Goal: Task Accomplishment & Management: Use online tool/utility

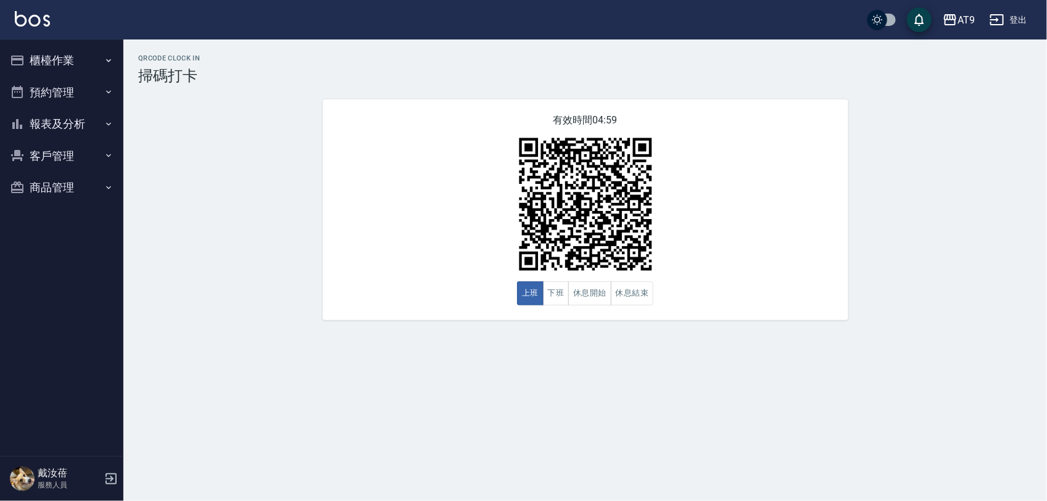
click at [1016, 22] on button "登出" at bounding box center [1009, 20] width 48 height 23
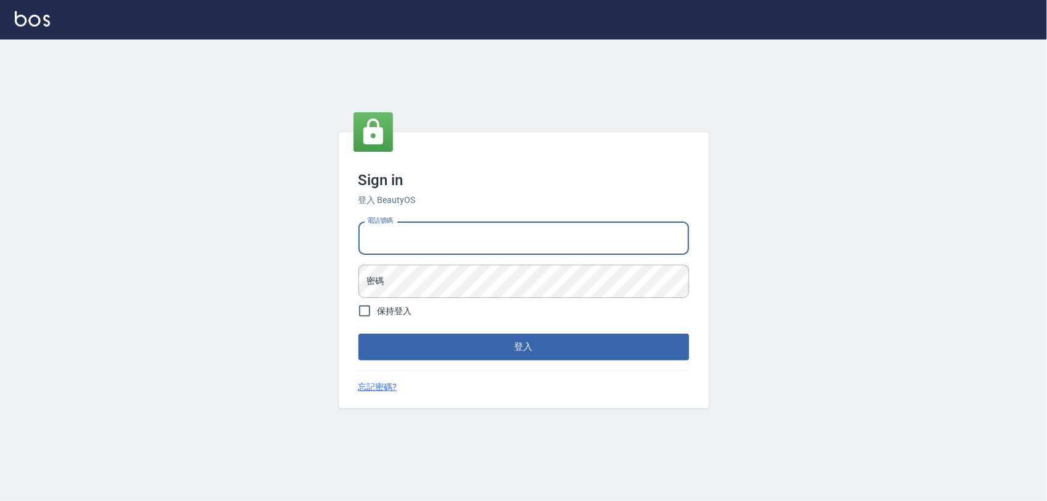
type input "0977019313"
drag, startPoint x: 445, startPoint y: 235, endPoint x: 299, endPoint y: 218, distance: 146.7
click at [303, 220] on div "Sign in 登入 BeautyOS 電話號碼 [PHONE_NUMBER] 電話號碼 密碼 密碼 保持登入 登入 忘記密碼?" at bounding box center [523, 270] width 1047 height 462
click at [417, 241] on input "電話號碼" at bounding box center [524, 238] width 331 height 33
type input "0968065108"
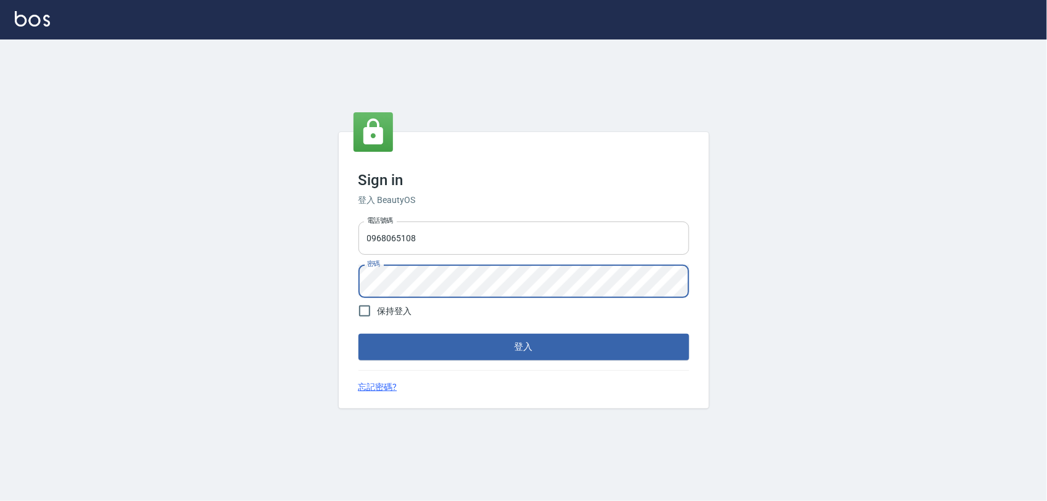
click at [359, 334] on button "登入" at bounding box center [524, 347] width 331 height 26
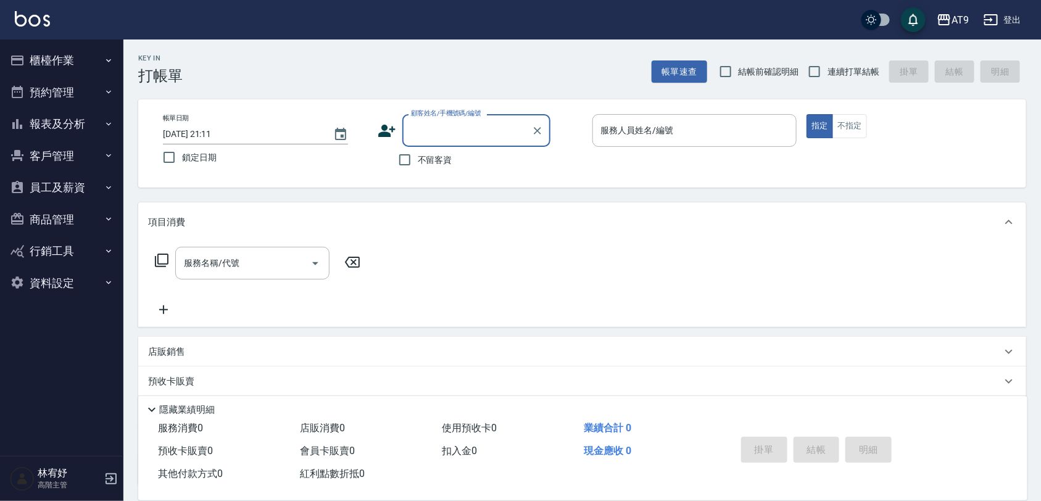
click at [433, 156] on span "不留客資" at bounding box center [435, 160] width 35 height 13
click at [418, 156] on input "不留客資" at bounding box center [405, 160] width 26 height 26
checkbox input "true"
click at [810, 57] on div "Key In 打帳單 帳單速查 結帳前確認明細 連續打單結帳 掛單 結帳 明細" at bounding box center [574, 61] width 903 height 45
click at [813, 68] on input "連續打單結帳" at bounding box center [815, 72] width 26 height 26
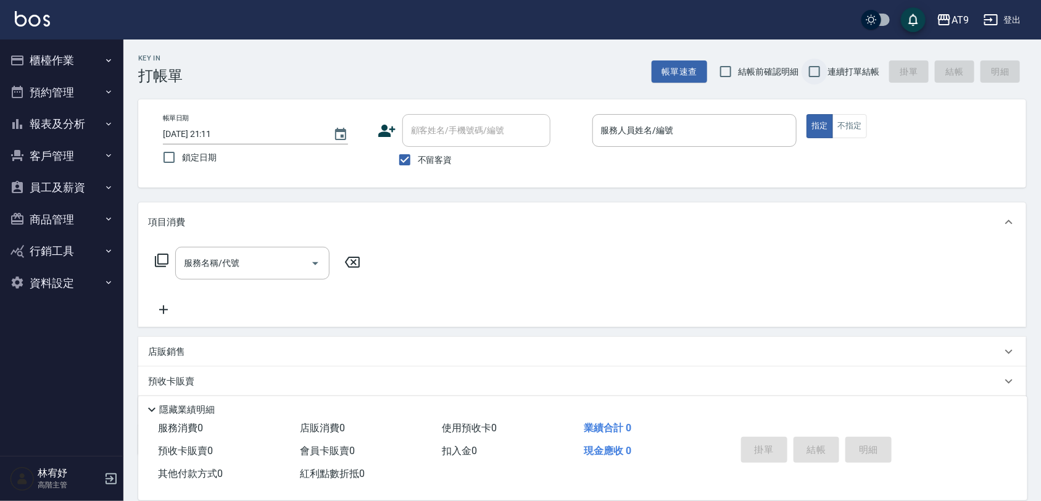
checkbox input "true"
click at [747, 124] on input "服務人員姓名/編號" at bounding box center [695, 131] width 194 height 22
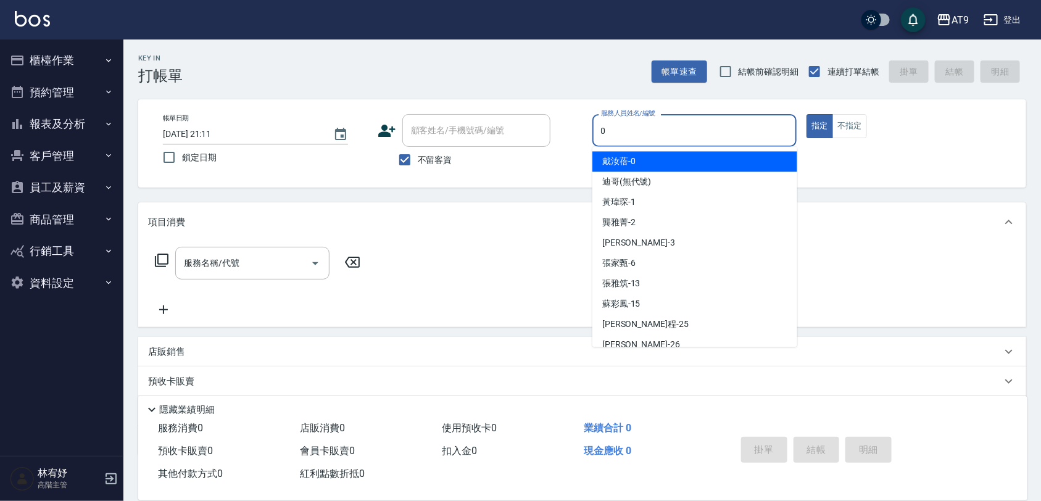
type input "0"
type button "true"
type input "[PERSON_NAME]-0"
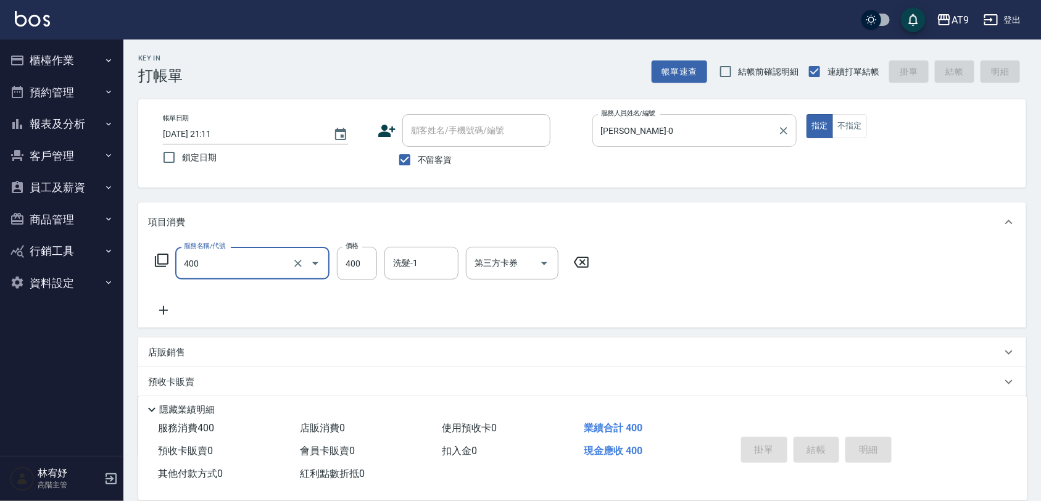
type input "400"
type input "[DATE] 21:13"
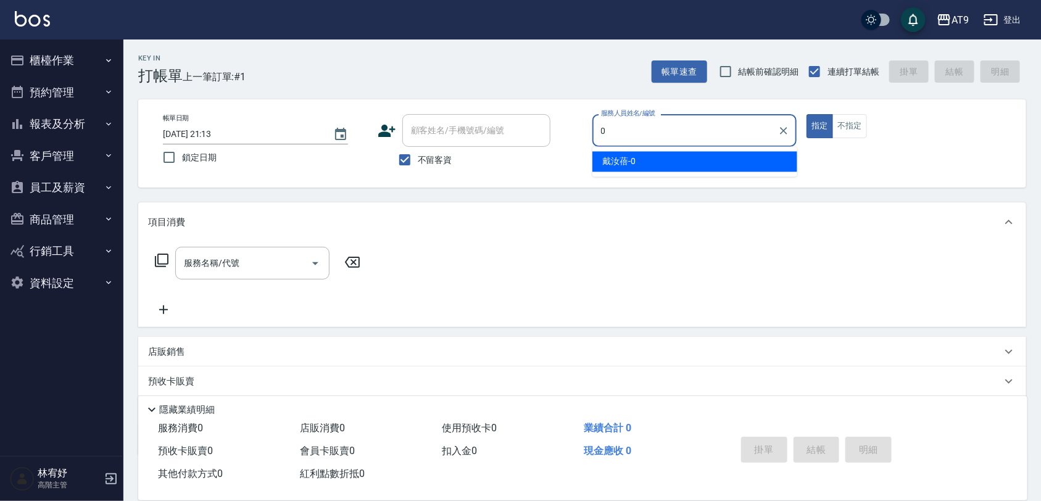
type input "[PERSON_NAME]-0"
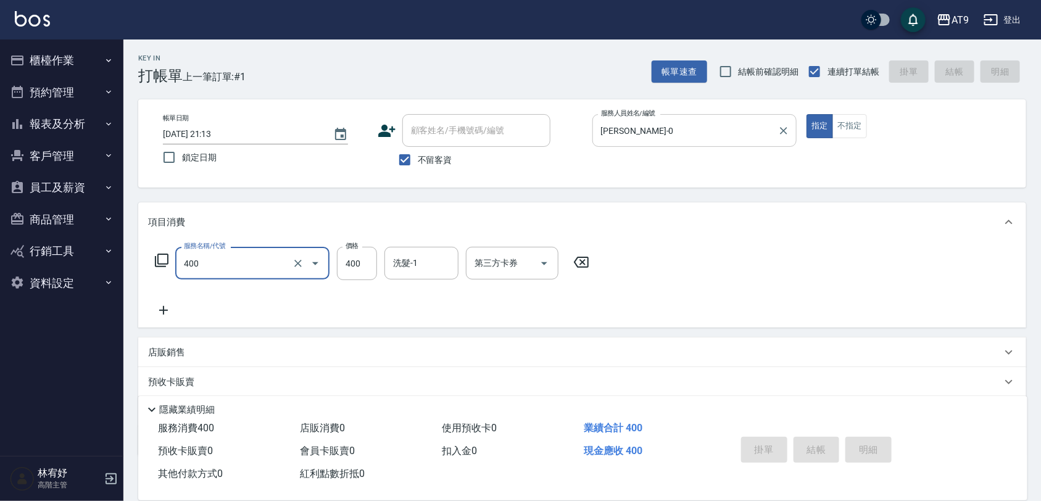
type input "400"
type input "[DATE] 21:14"
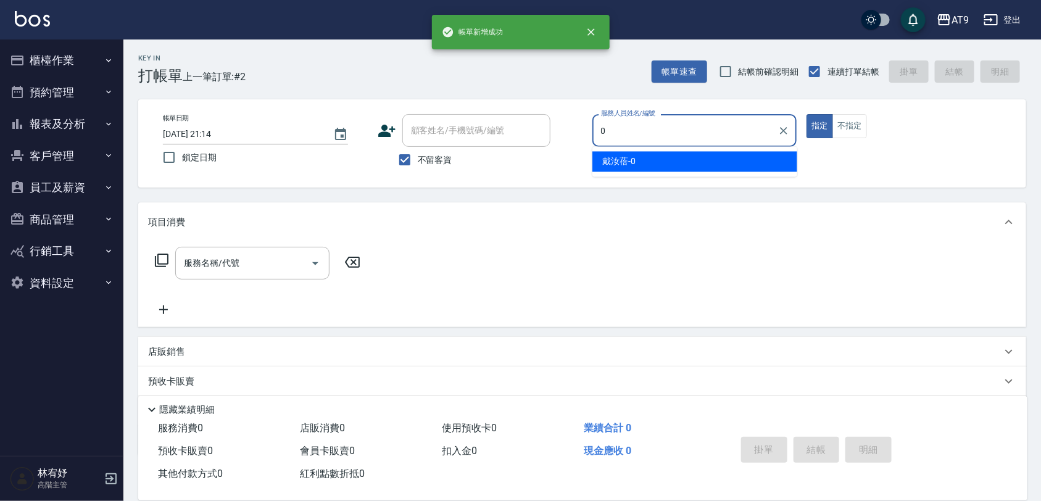
type input "[PERSON_NAME]-0"
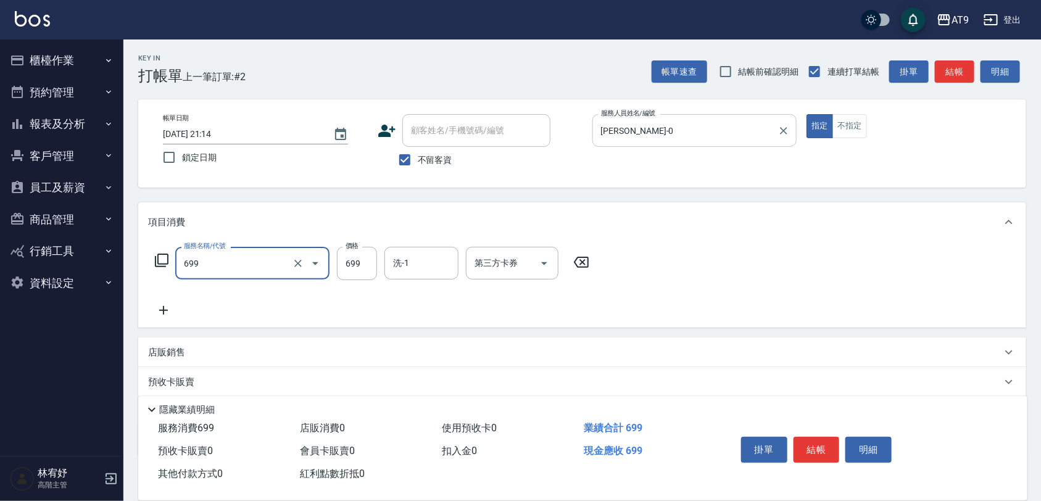
type input "精油SPA(699)"
type input "700"
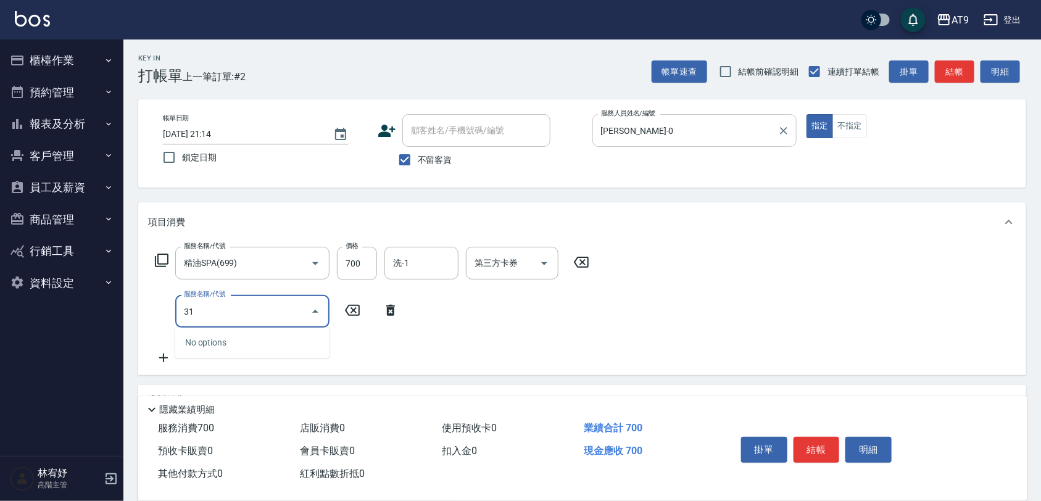
type input "310"
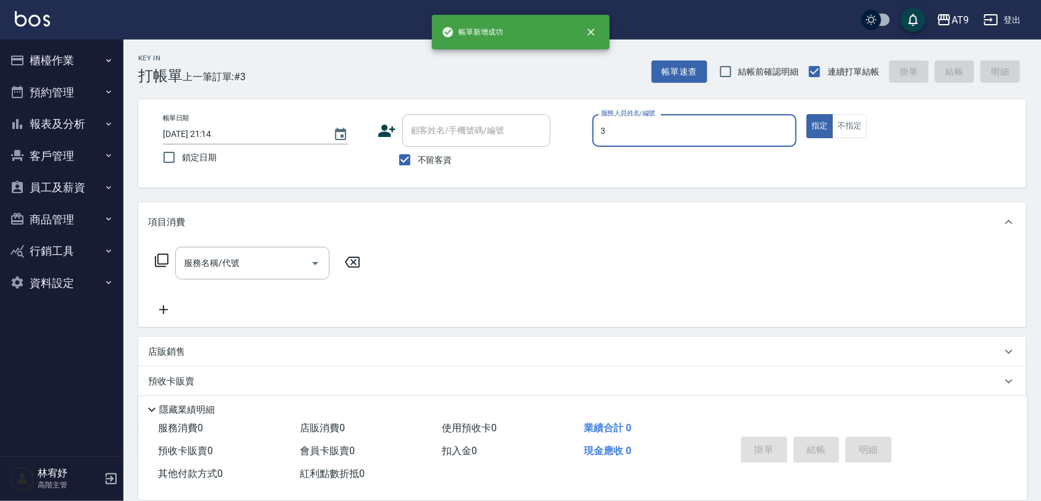
type input "FANNY-3"
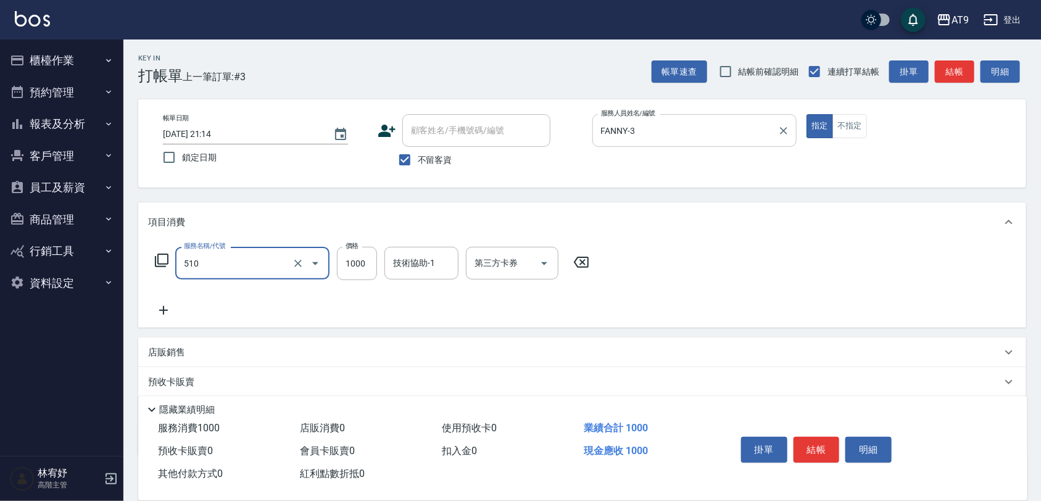
type input "染髮-2(510)"
type input "1880"
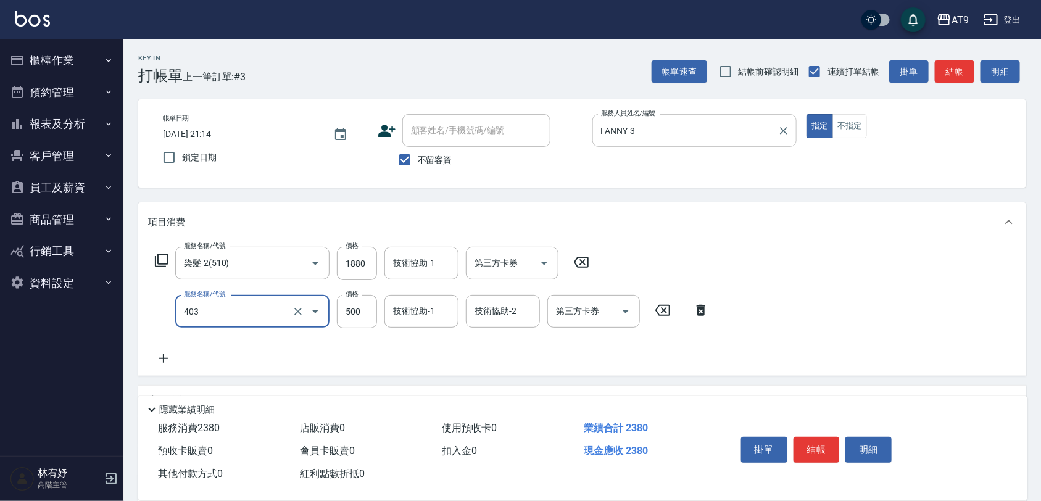
type input "天天護髮(403)"
type input "1000"
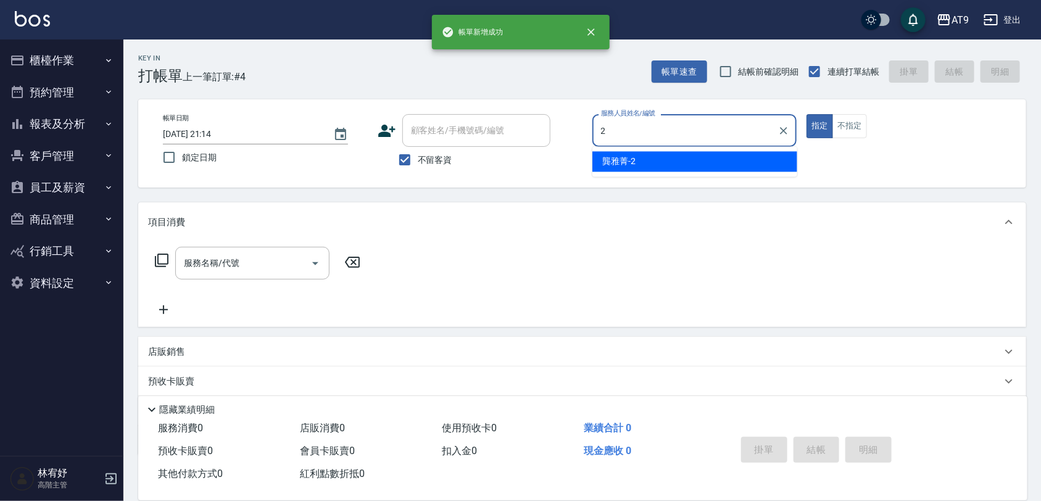
type input "[PERSON_NAME]-2"
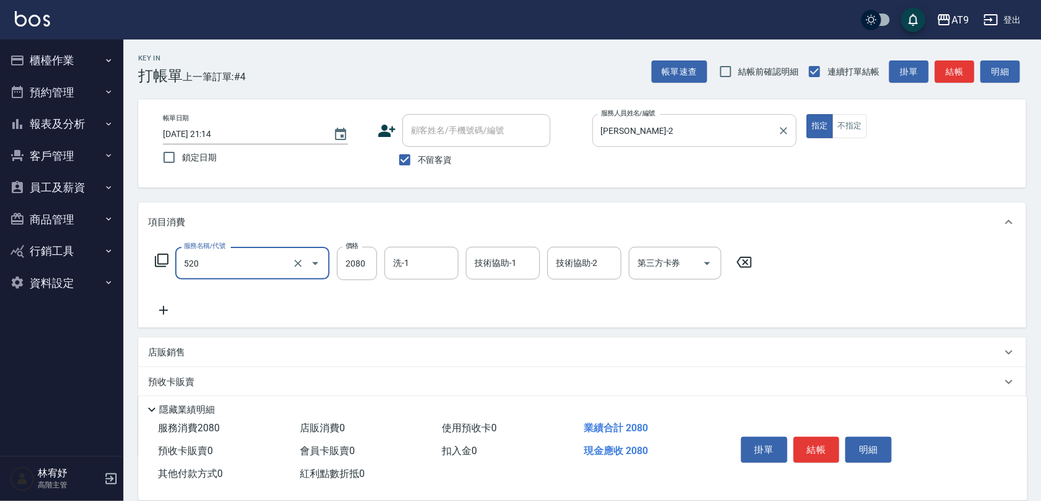
type input "染髮套餐(520)"
type input "2099"
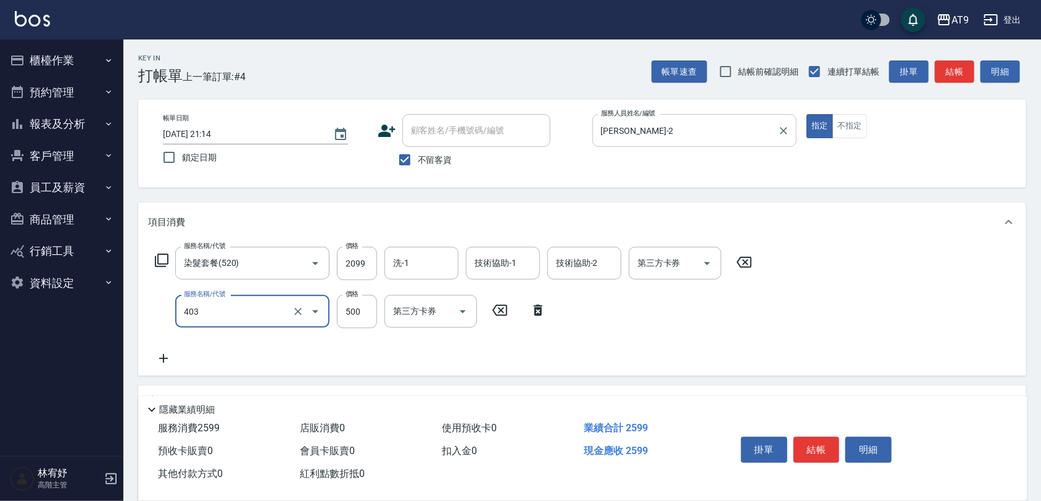
type input "天天護髮(403)"
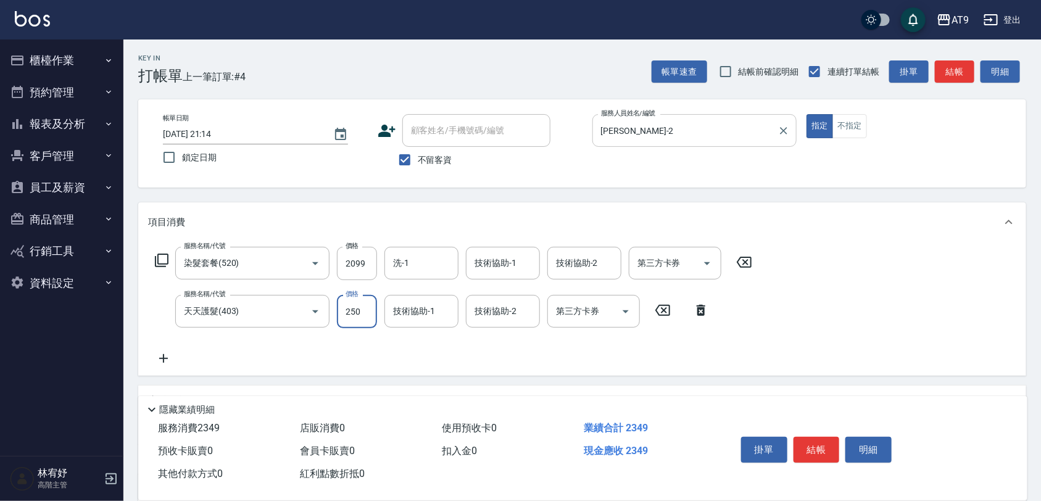
type input "2500"
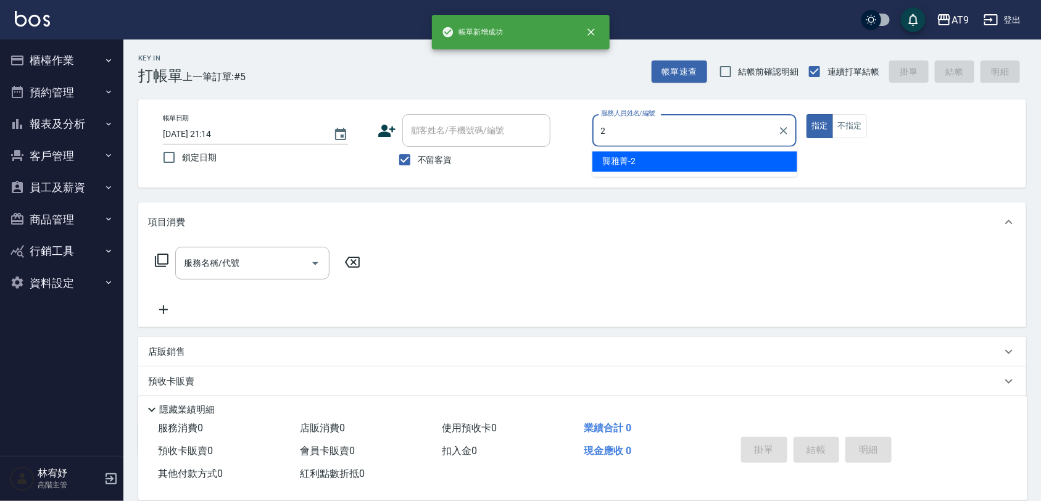
type input "[PERSON_NAME]-2"
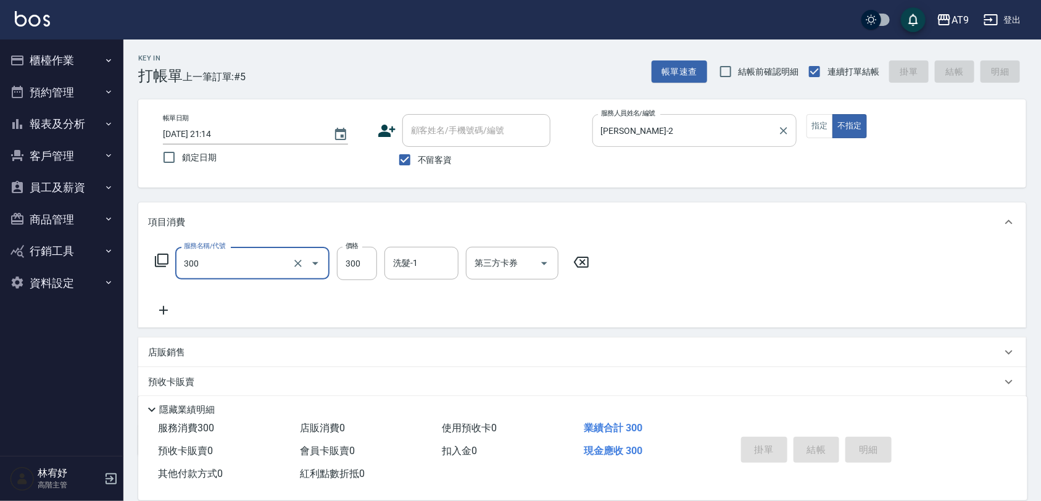
type input "300"
type input "[DATE] 21:15"
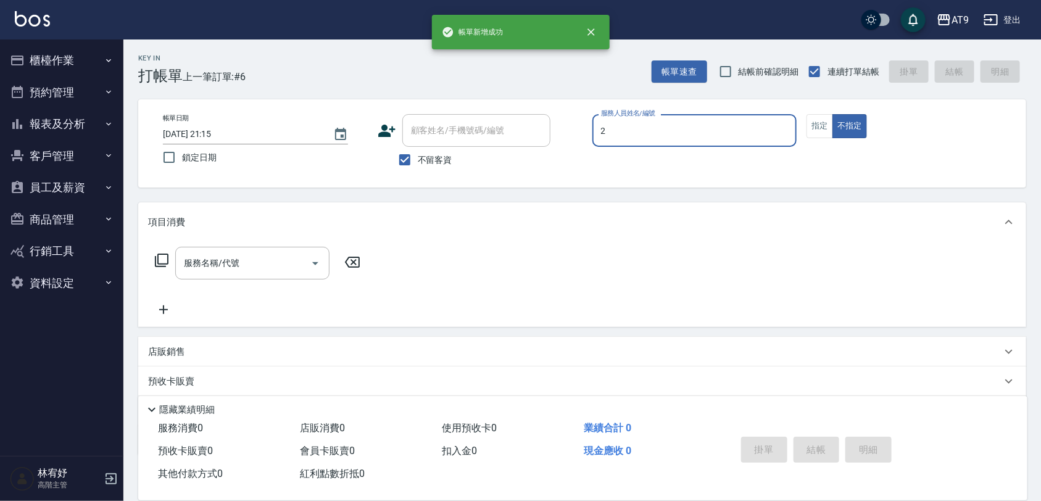
type input "2"
type button "false"
type input "[PERSON_NAME]-2"
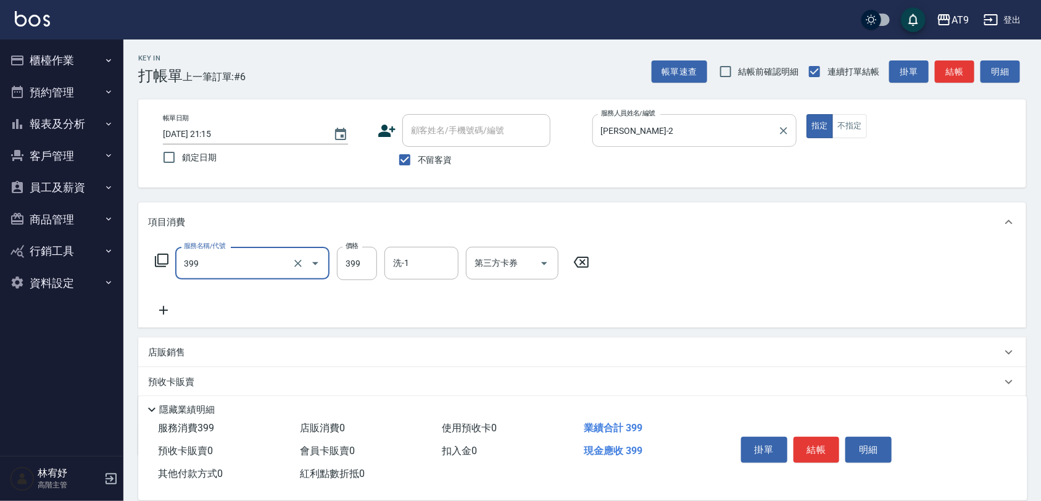
type input "海鹽SPA洗(399)"
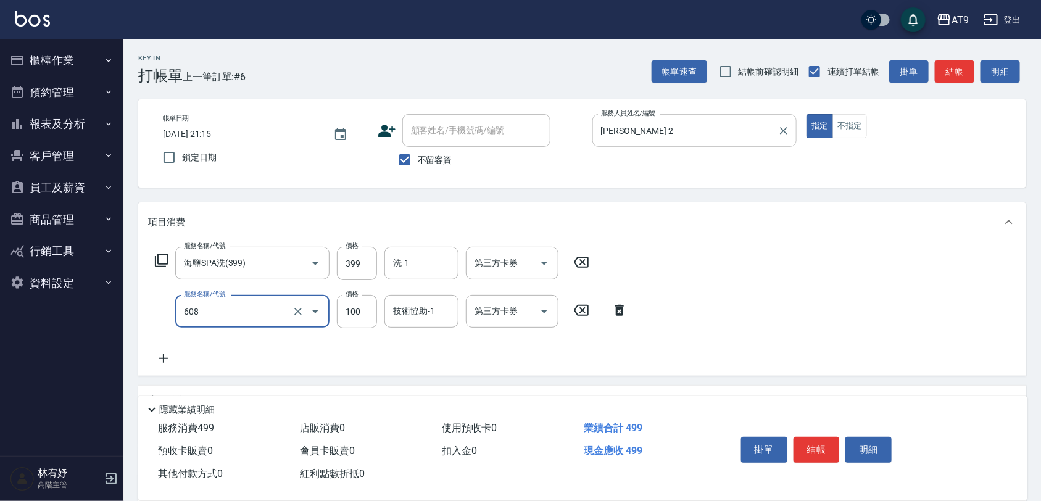
type input "精油長髮(608)"
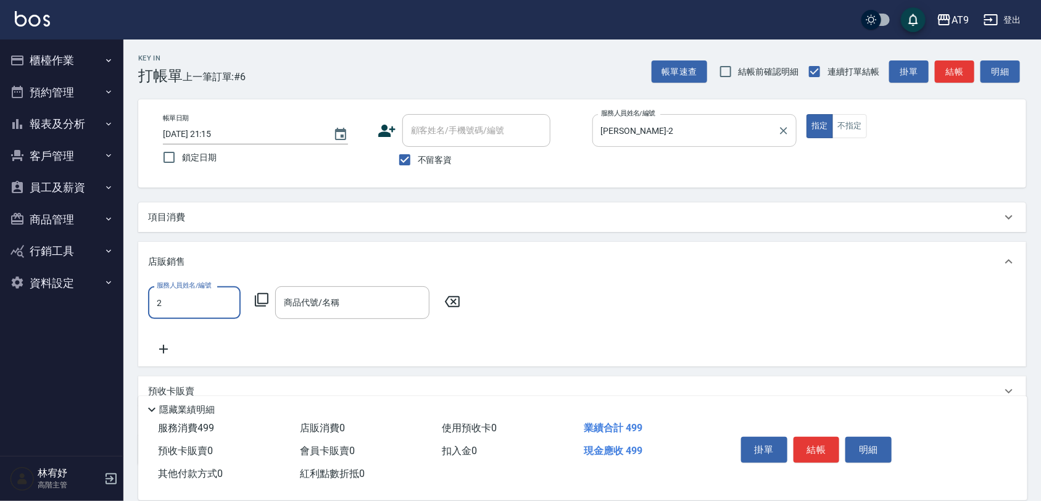
type input "[PERSON_NAME]-2"
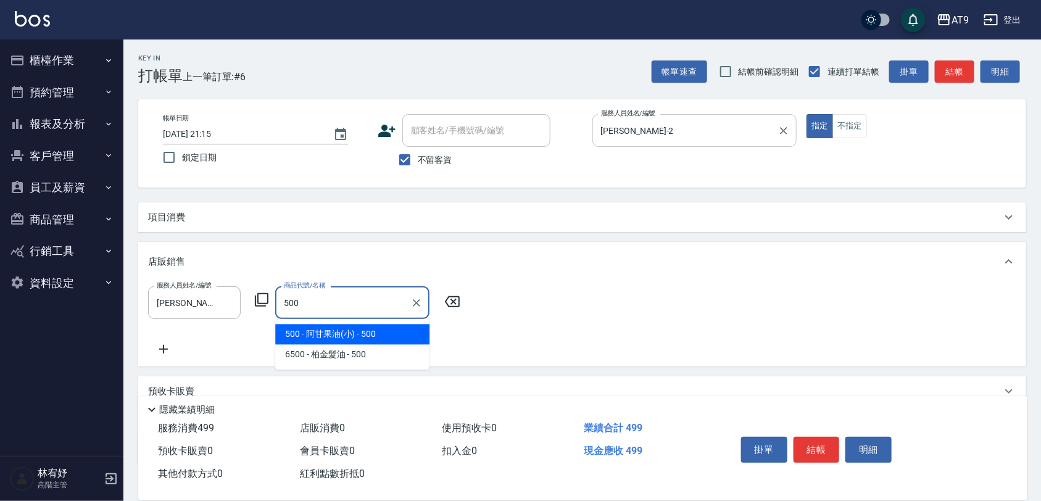
type input "阿甘果油(小)"
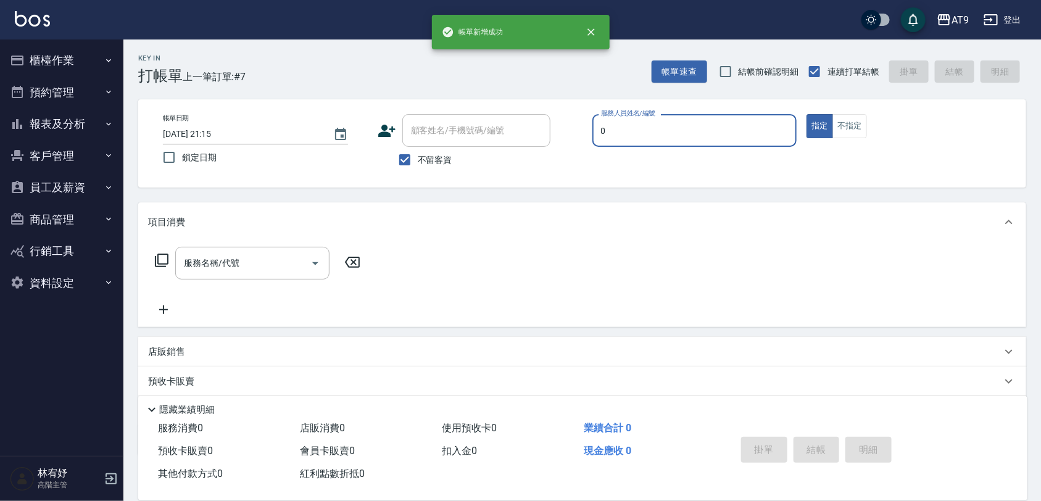
type input "[PERSON_NAME]-0"
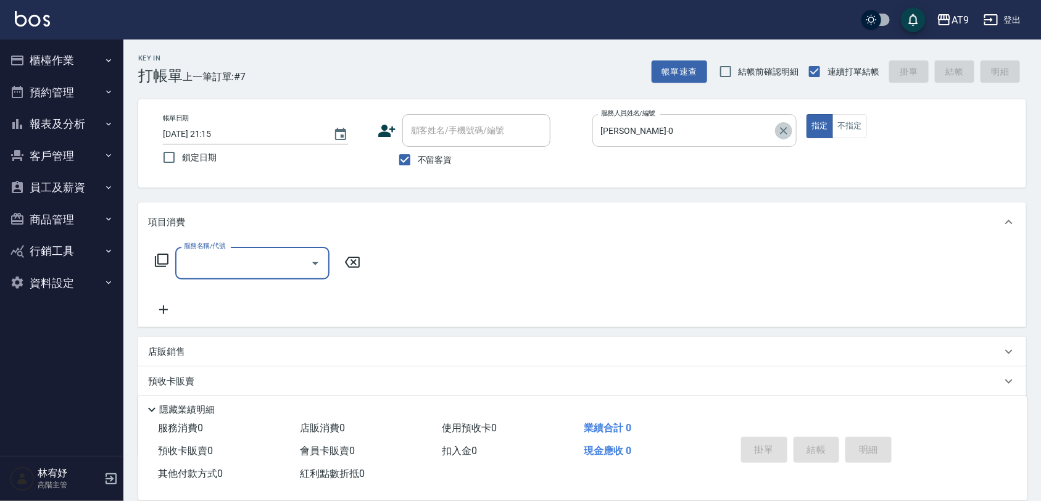
click at [785, 122] on button "Clear" at bounding box center [783, 130] width 17 height 17
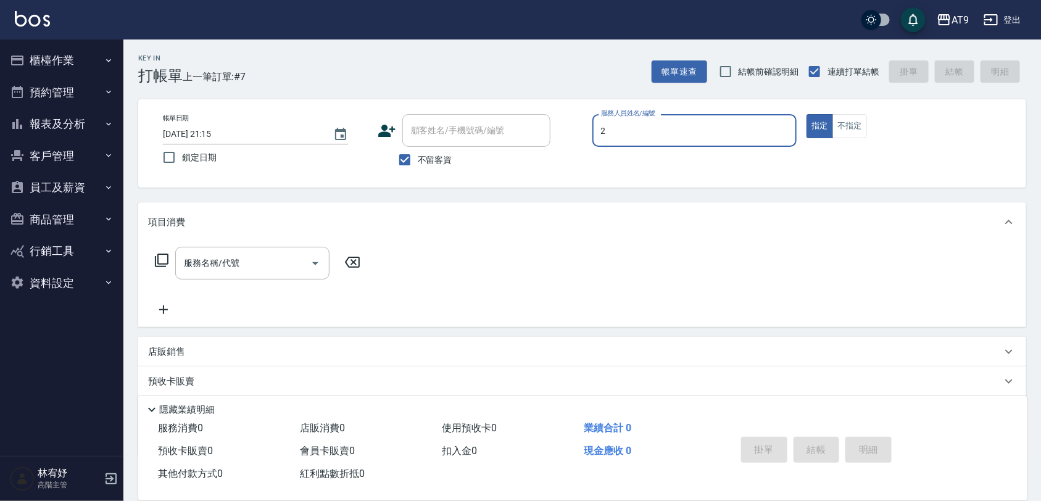
type input "[PERSON_NAME]-2"
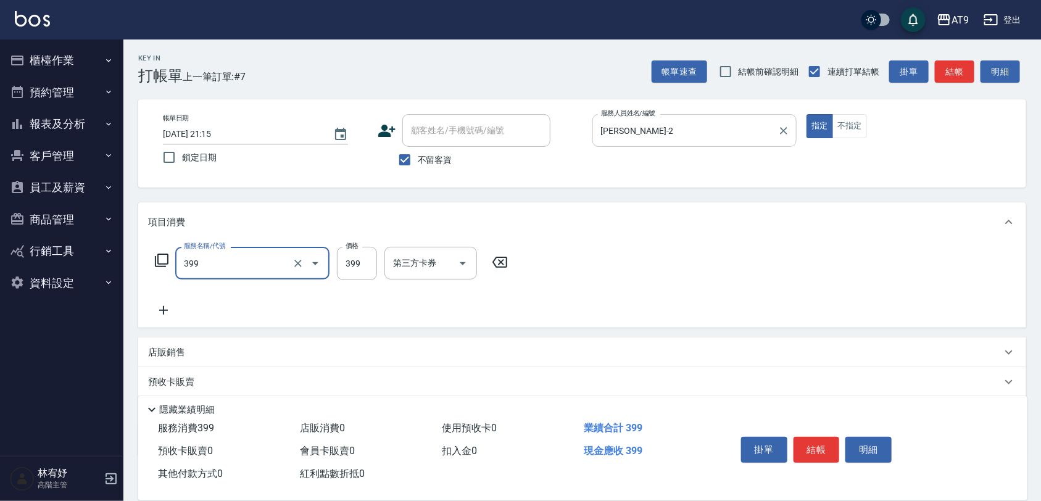
type input "海鹽SPA洗(399)"
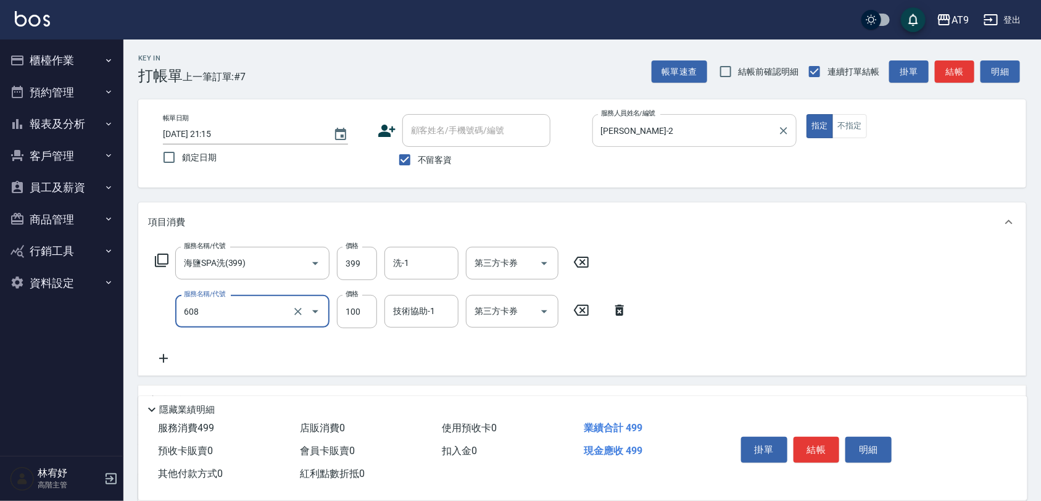
type input "精油長髮(608)"
click at [106, 112] on button "報表及分析" at bounding box center [62, 124] width 114 height 32
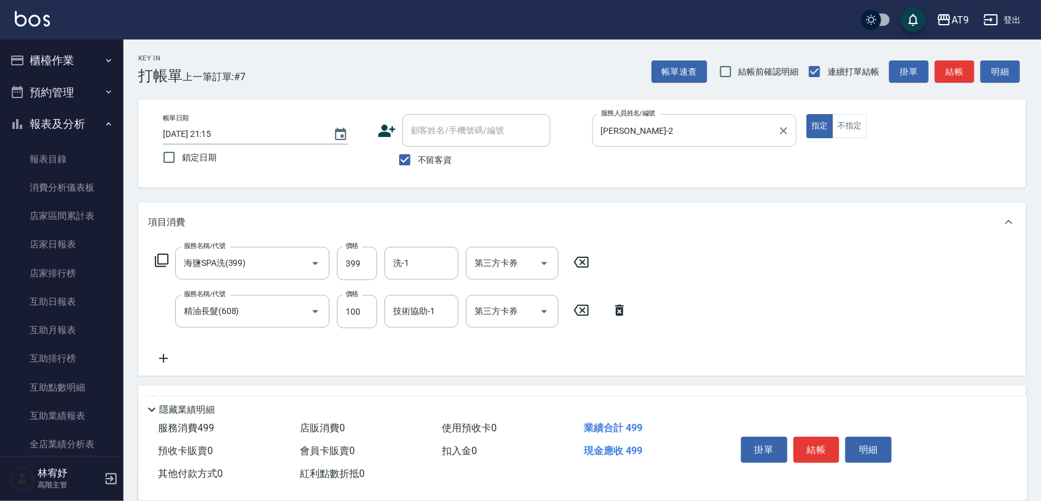
click at [51, 56] on button "櫃檯作業" at bounding box center [62, 60] width 114 height 32
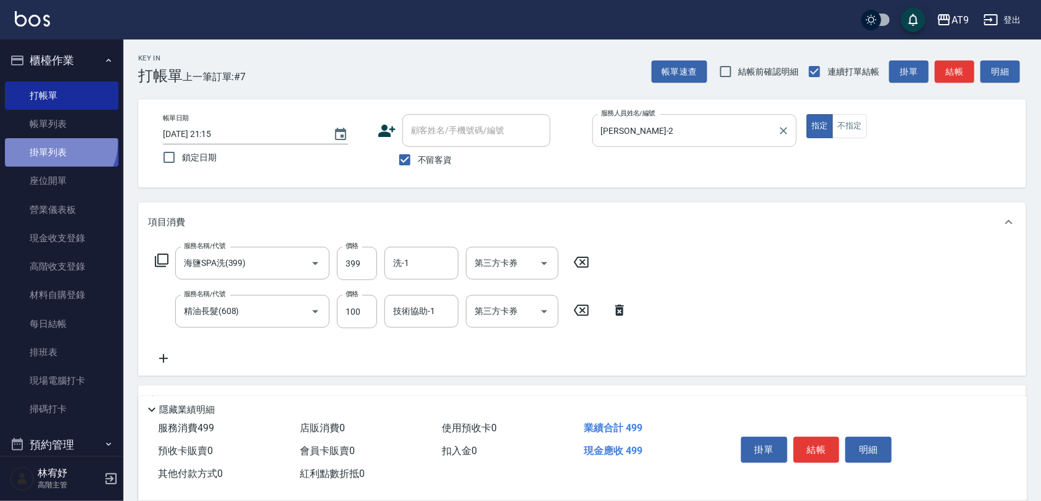
click at [56, 143] on link "掛單列表" at bounding box center [62, 152] width 114 height 28
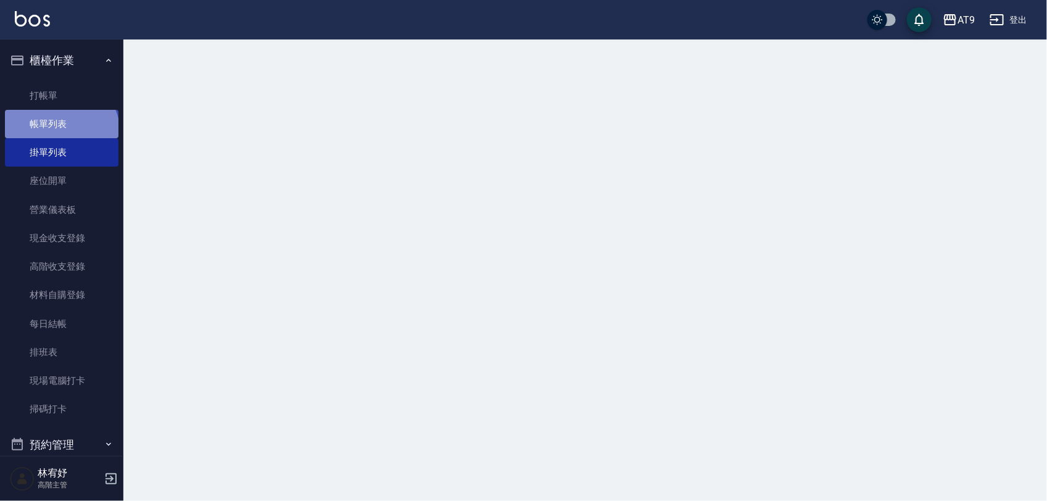
click at [60, 133] on link "帳單列表" at bounding box center [62, 124] width 114 height 28
click at [65, 122] on link "帳單列表" at bounding box center [62, 124] width 114 height 28
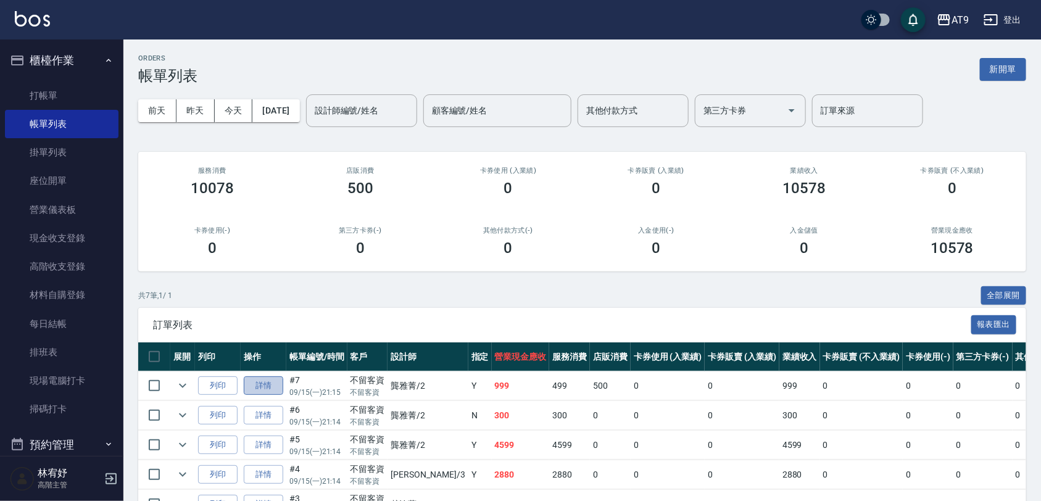
click at [265, 392] on link "詳情" at bounding box center [263, 385] width 39 height 19
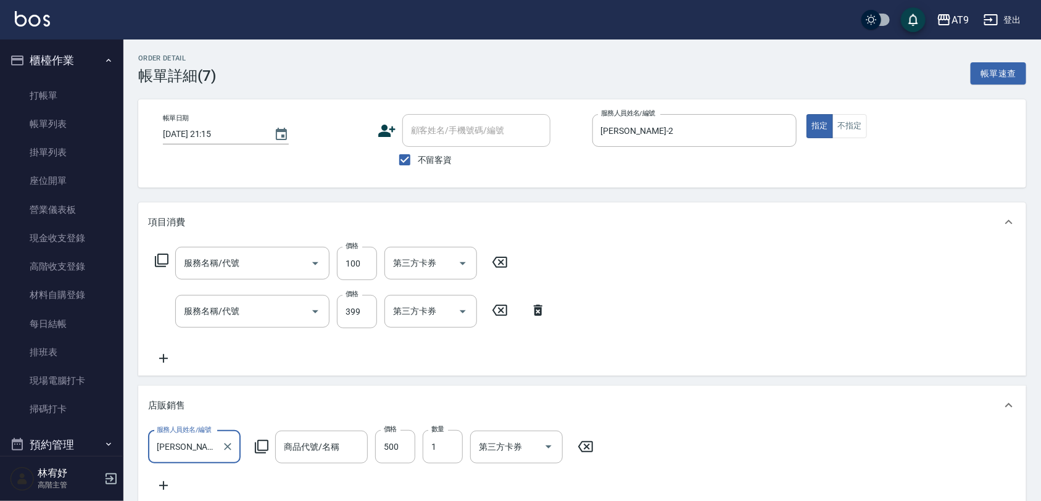
checkbox input "true"
type input "[PERSON_NAME]-2"
type input "阿甘果油(小)"
type input "精油長髮(608)"
type input "海鹽SPA洗(399)"
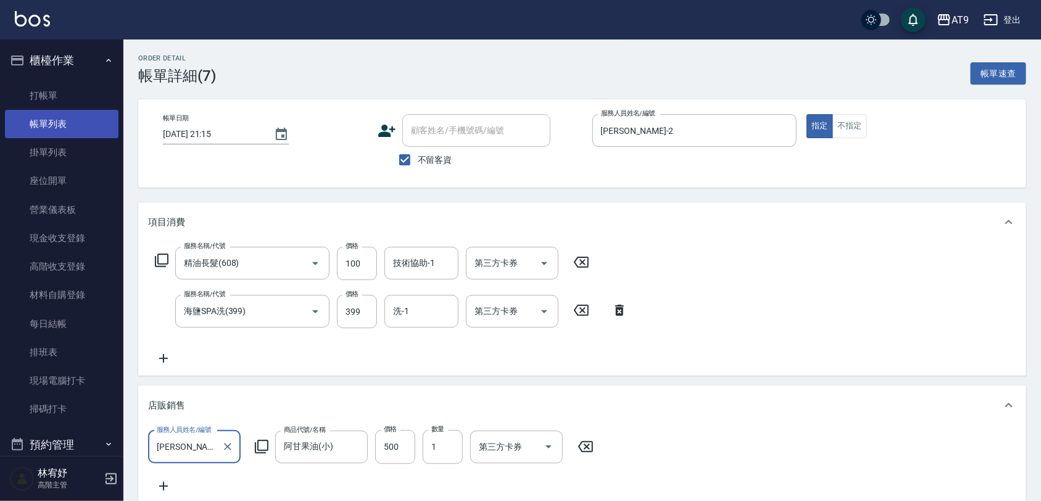
click at [65, 124] on link "帳單列表" at bounding box center [62, 124] width 114 height 28
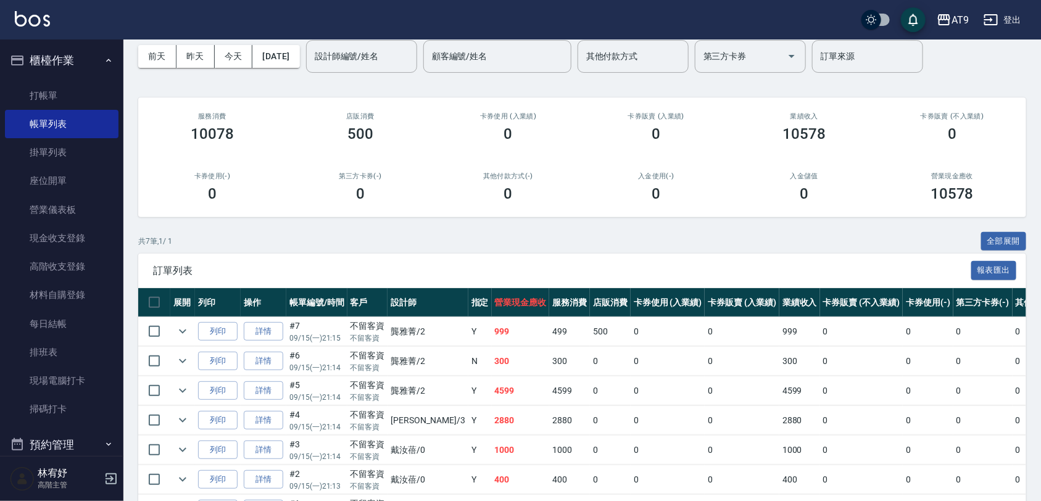
scroll to position [77, 0]
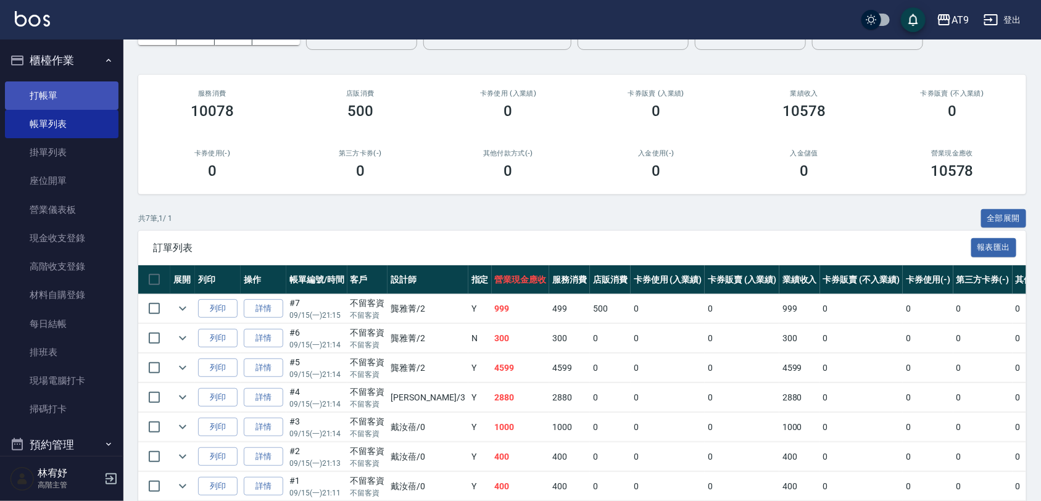
click at [26, 93] on link "打帳單" at bounding box center [62, 95] width 114 height 28
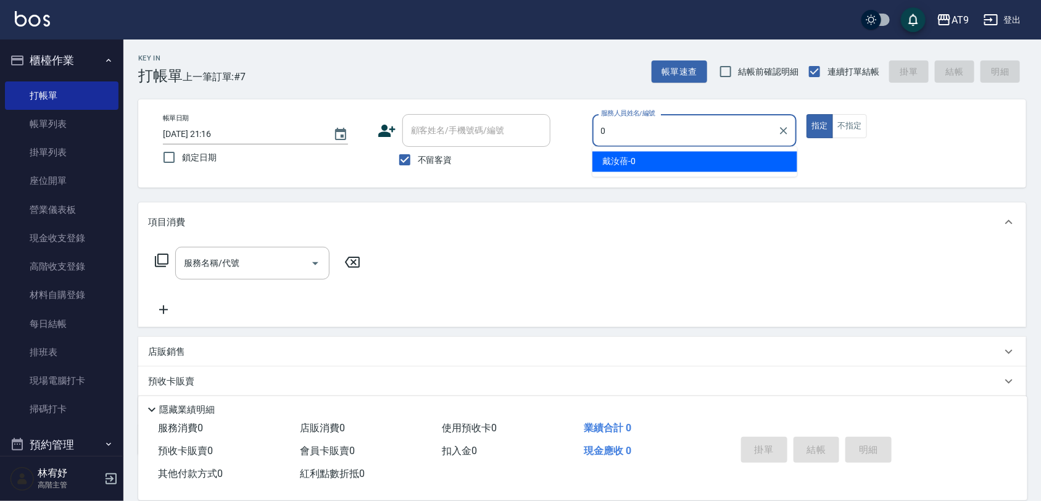
type input "0"
type button "true"
type input "[PERSON_NAME]-0"
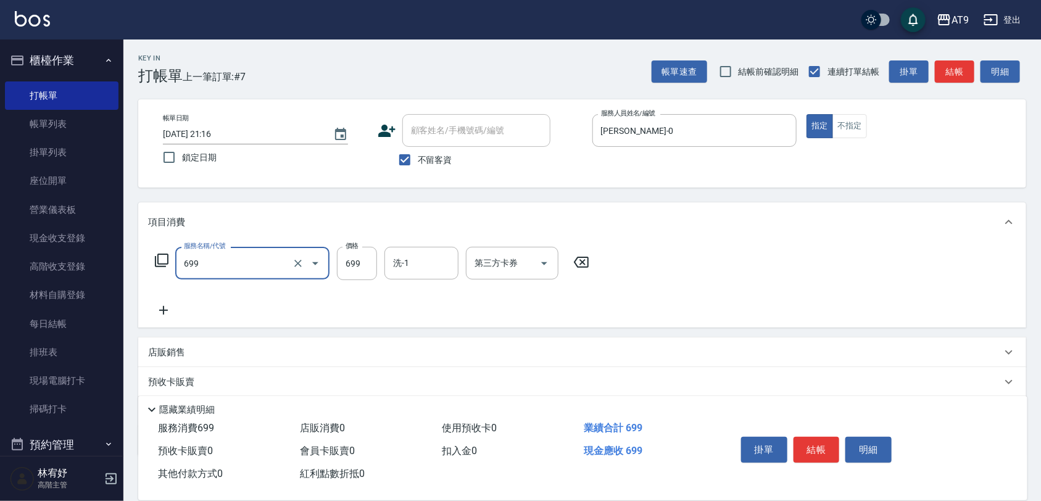
type input "精油SPA(699)"
type input "700"
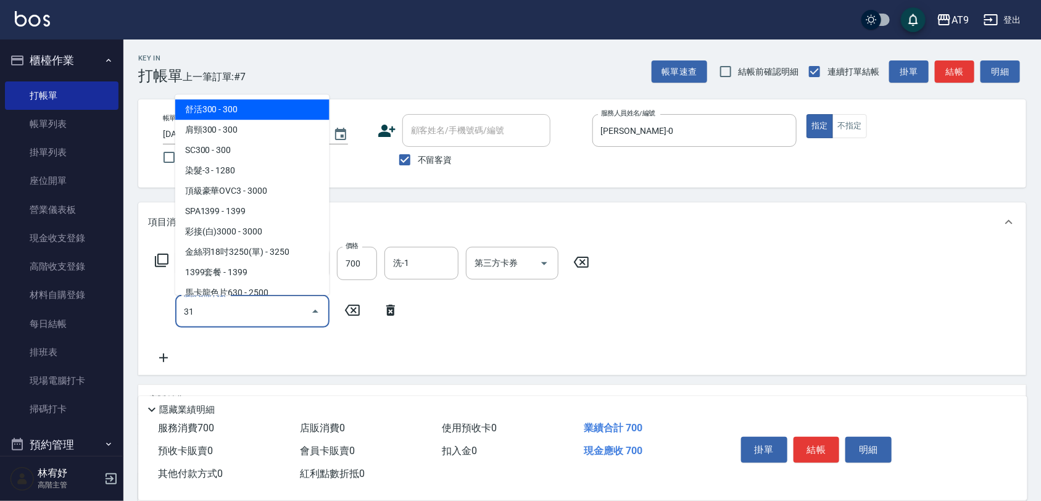
type input "310"
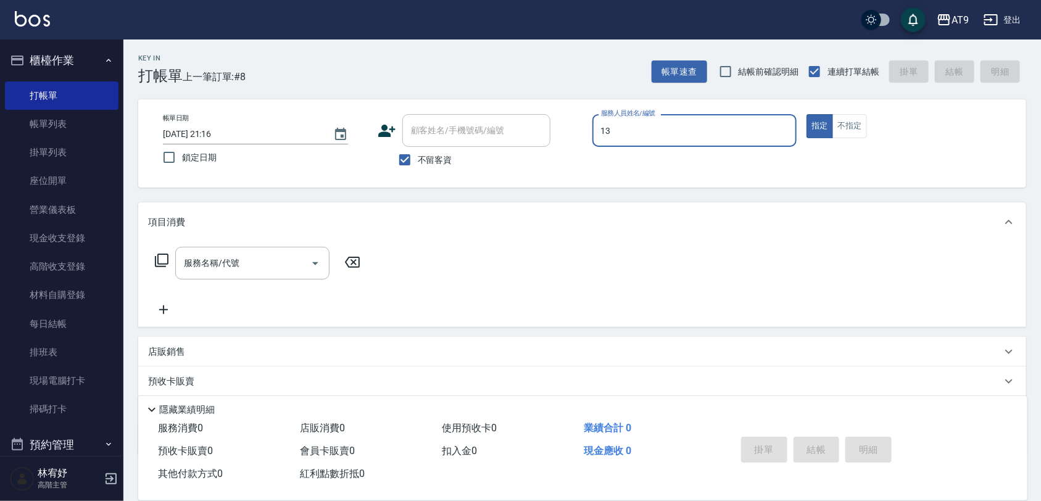
type input "[PERSON_NAME]-13"
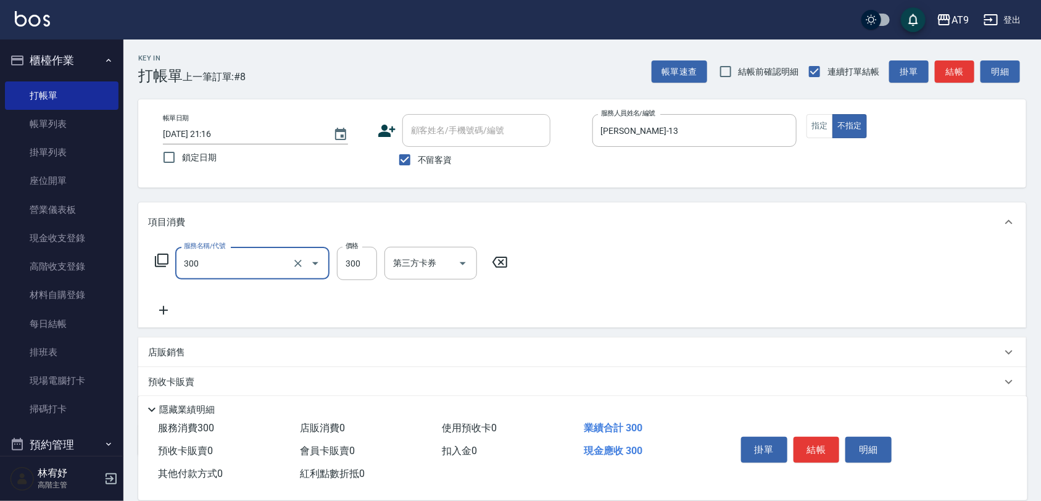
type input "SC300(300)"
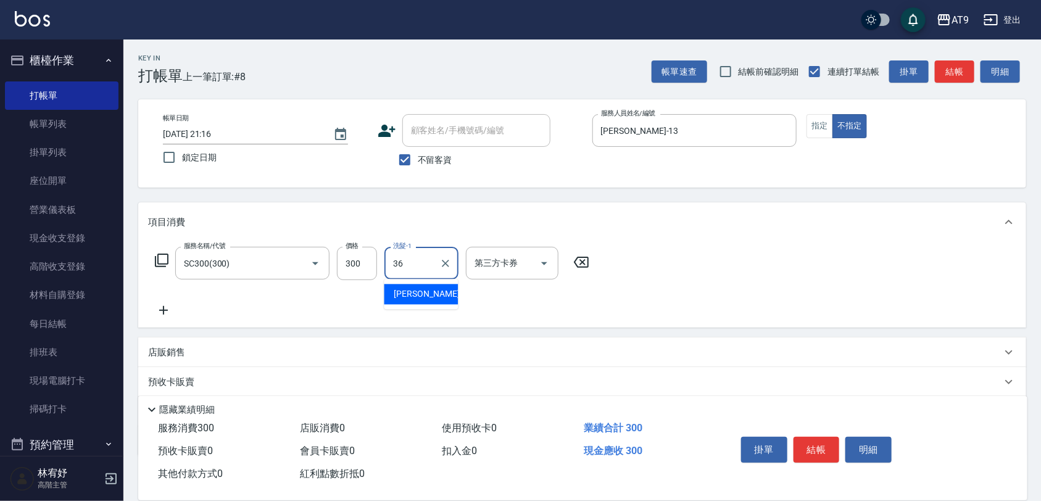
type input "[PERSON_NAME]-36"
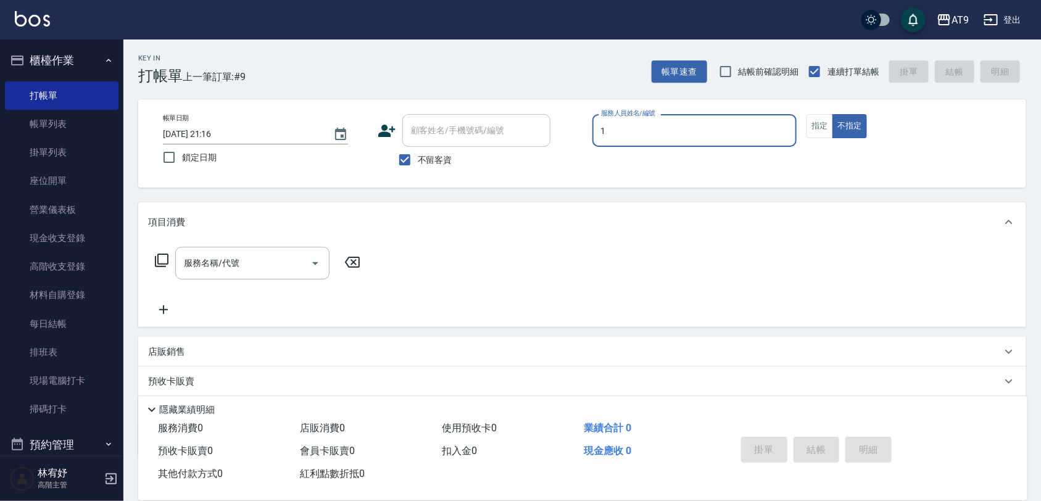
type input "1"
type button "false"
type input "[PERSON_NAME]-1"
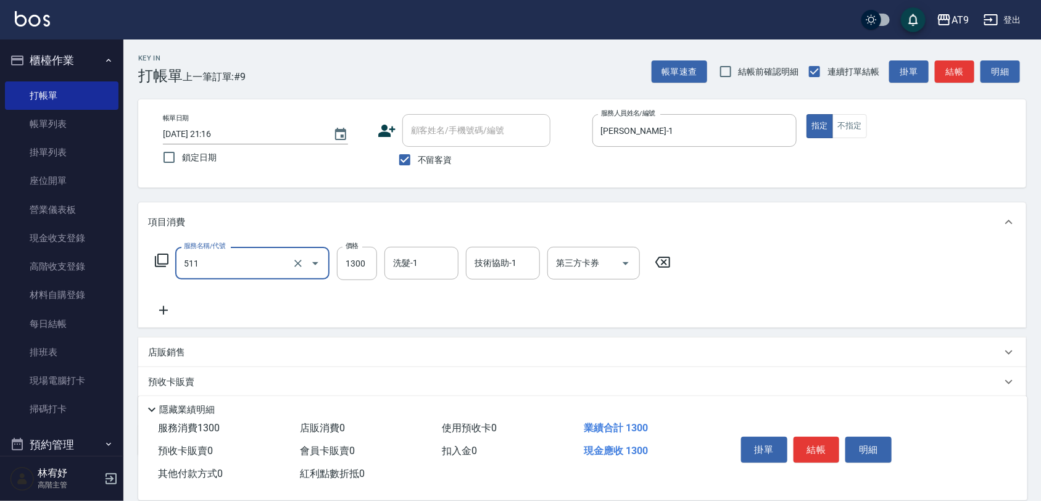
type input "染髮-4(511)"
type input "2199"
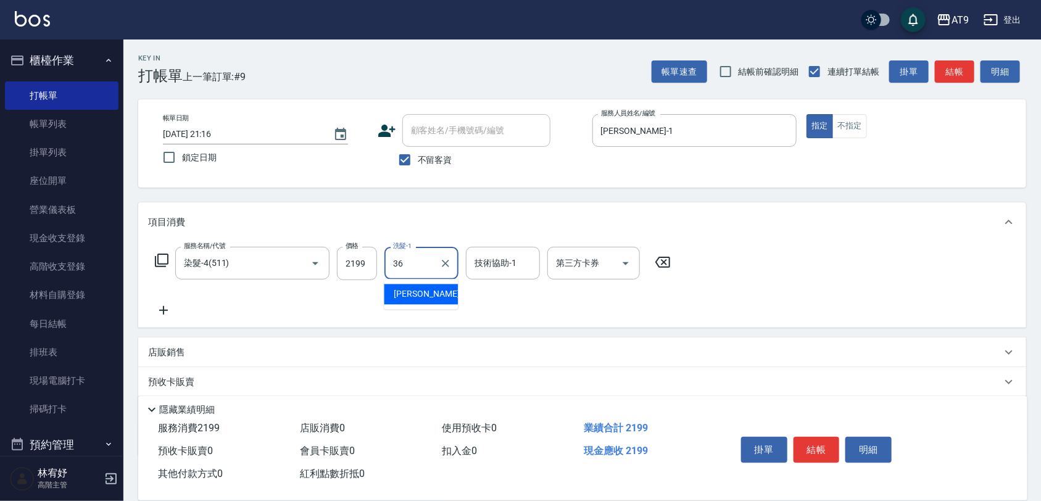
type input "[PERSON_NAME]-36"
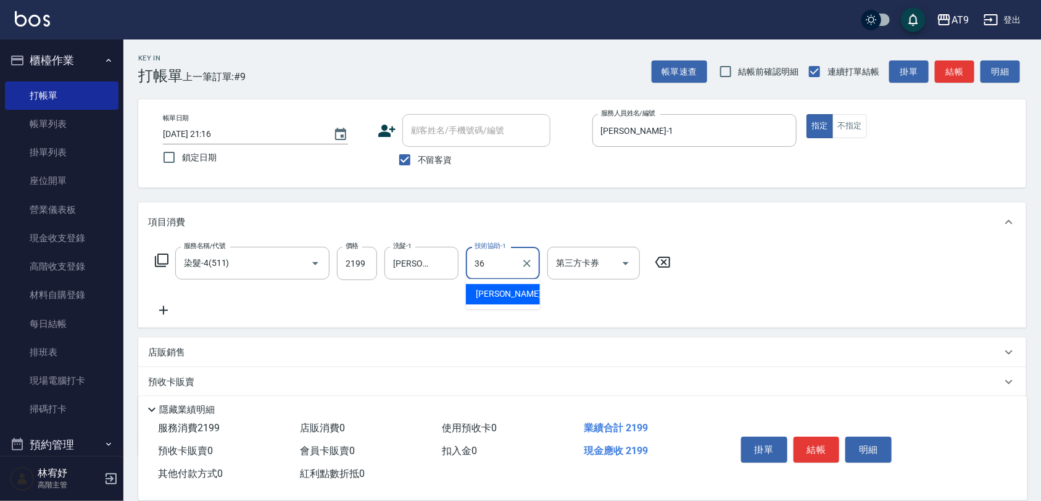
type input "[PERSON_NAME]-36"
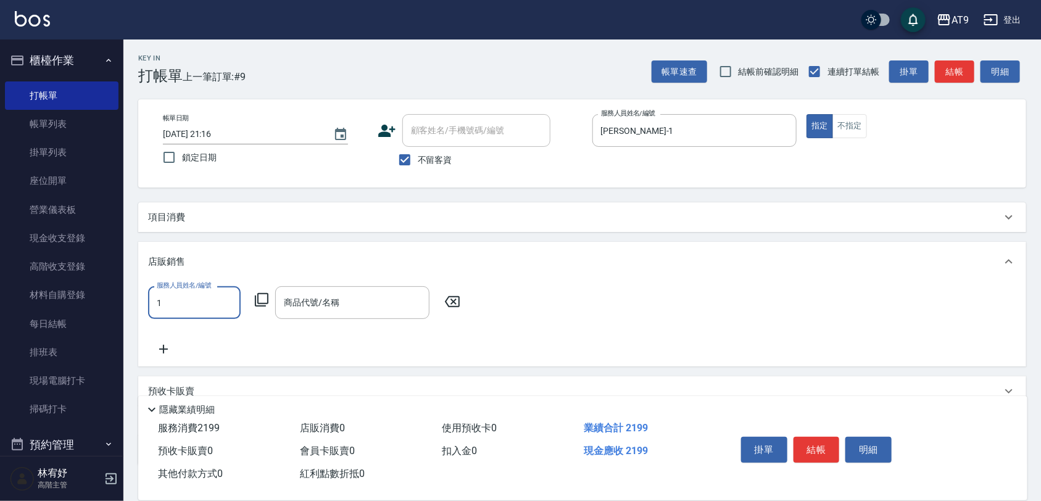
type input "[PERSON_NAME]-1"
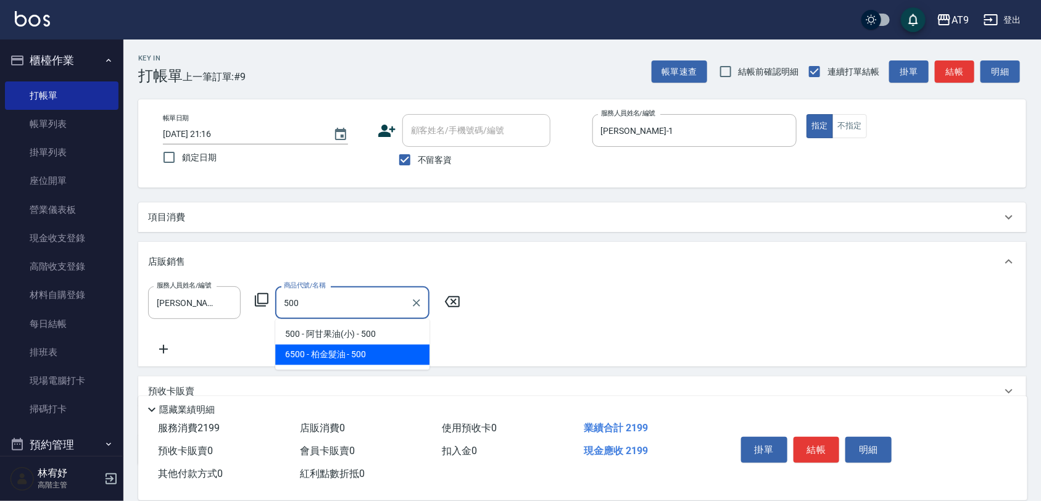
type input "柏金髮油"
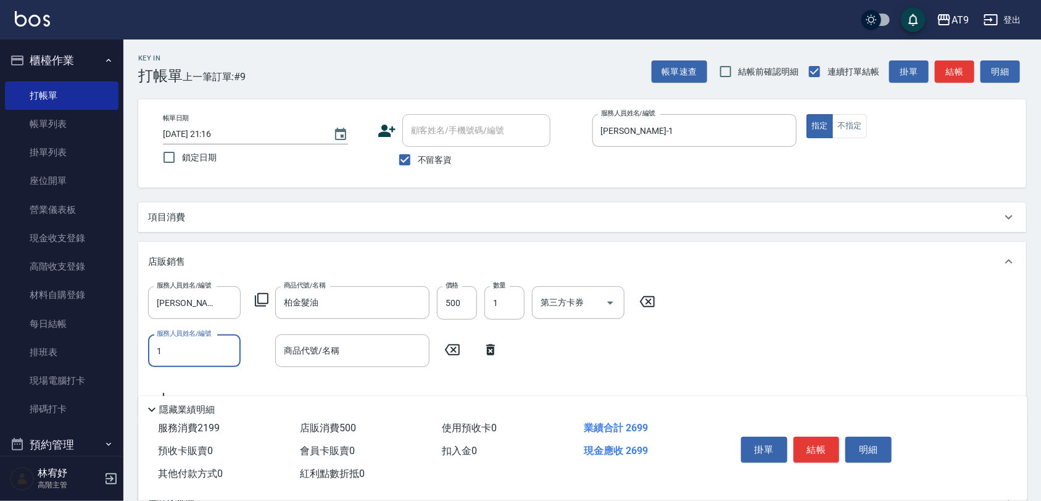
type input "[PERSON_NAME]-1"
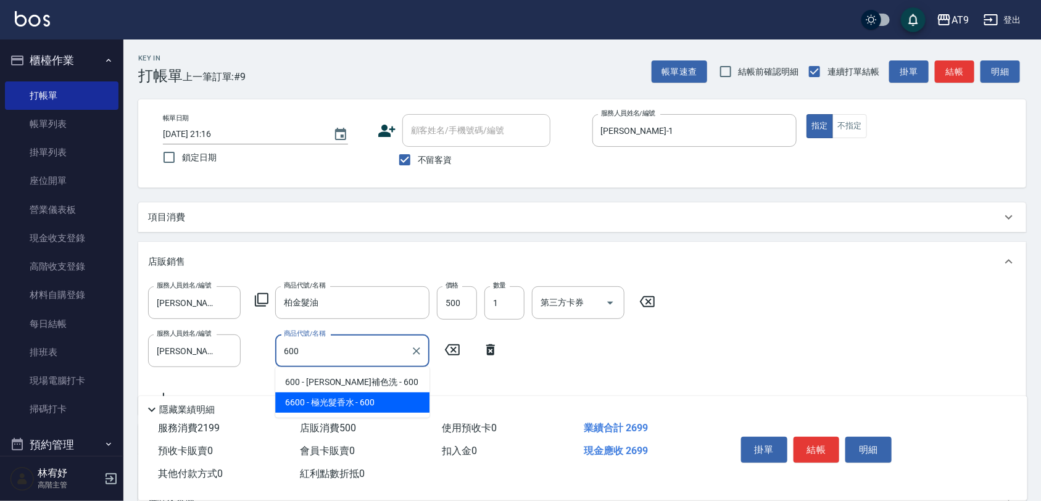
type input "極光髮香水"
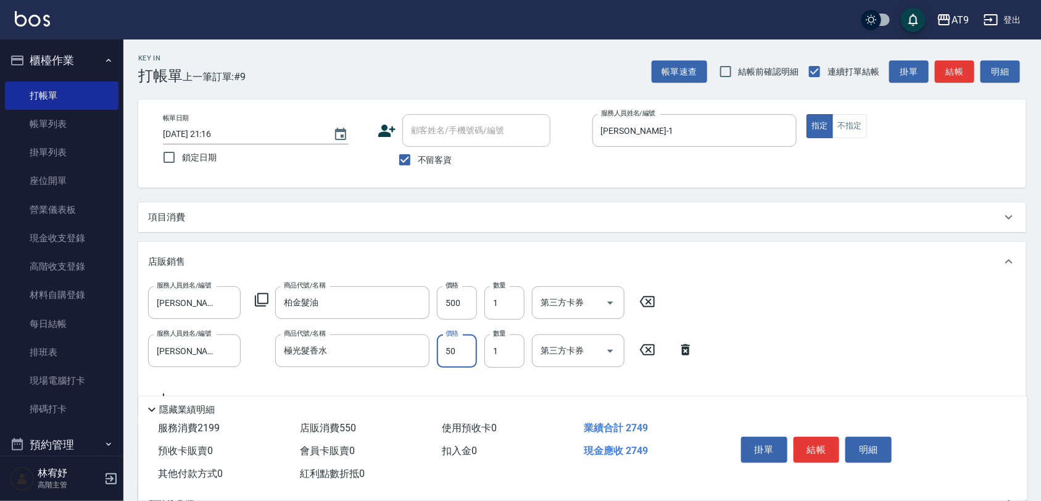
type input "500"
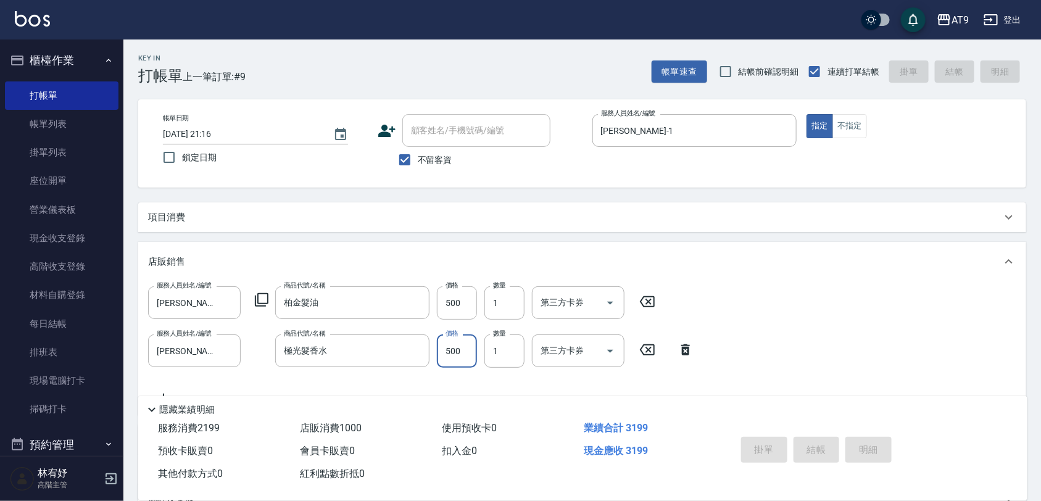
type input "[DATE] 21:17"
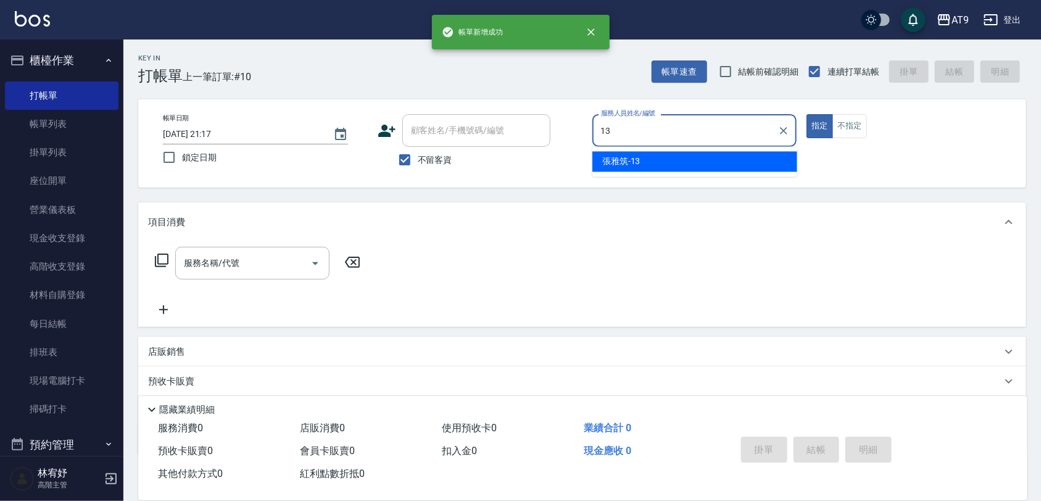
type input "[PERSON_NAME]-13"
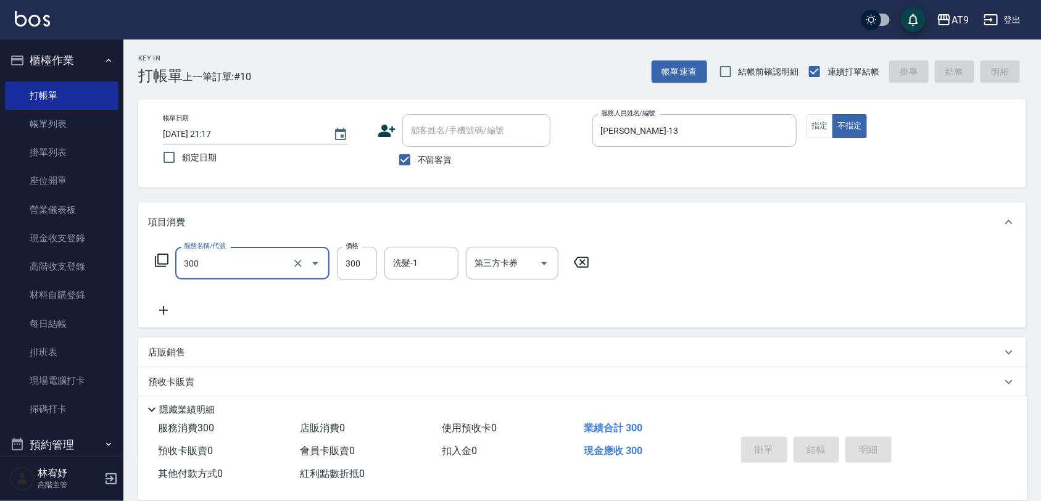
type input "300"
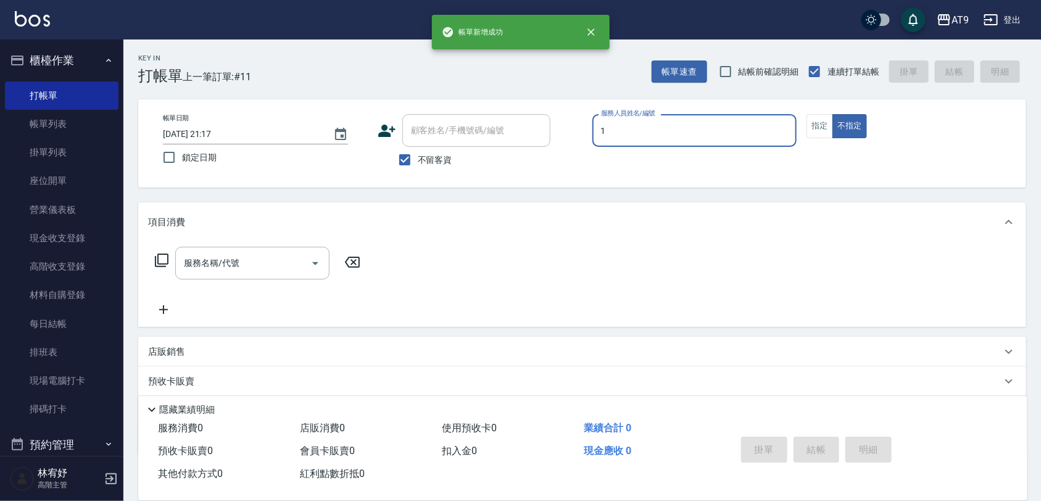
type input "[PERSON_NAME]-1"
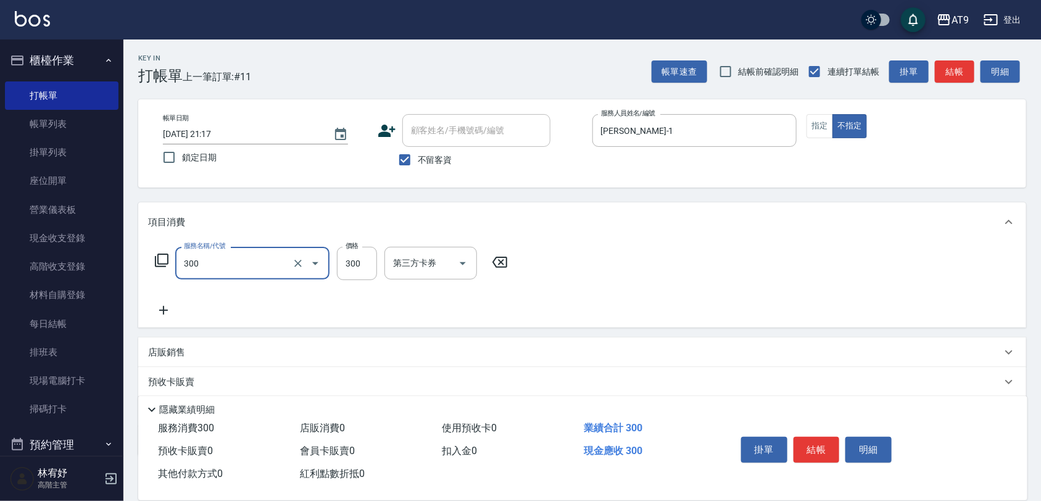
type input "SC300(300)"
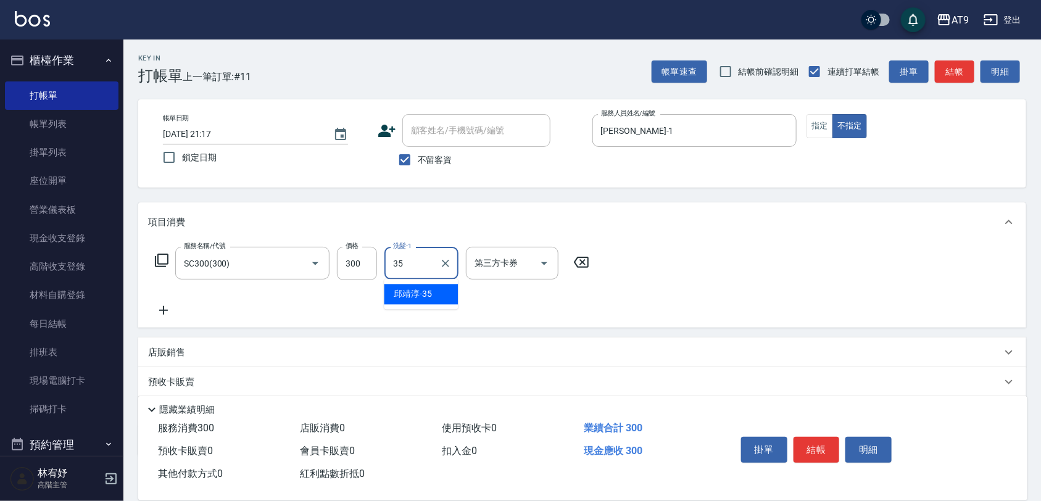
type input "邱靖淳-35"
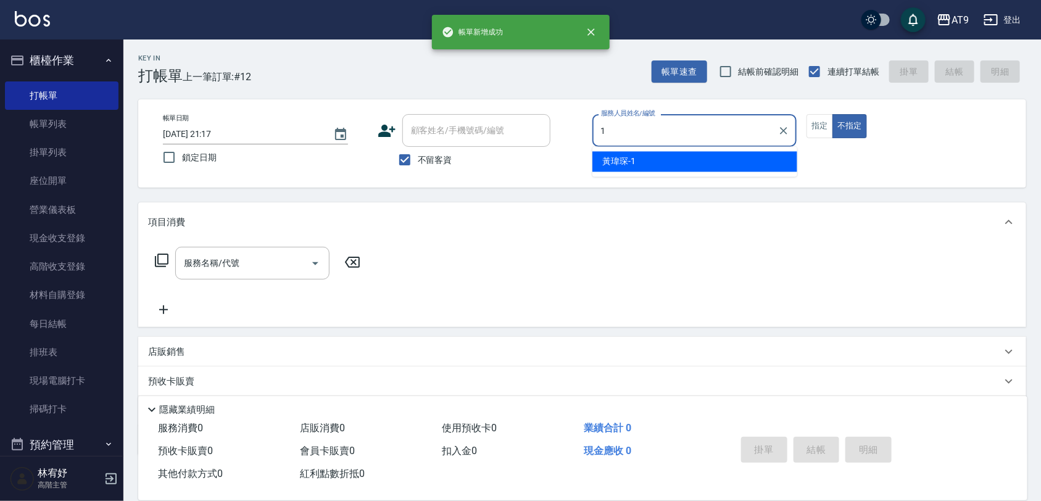
type input "[PERSON_NAME]-1"
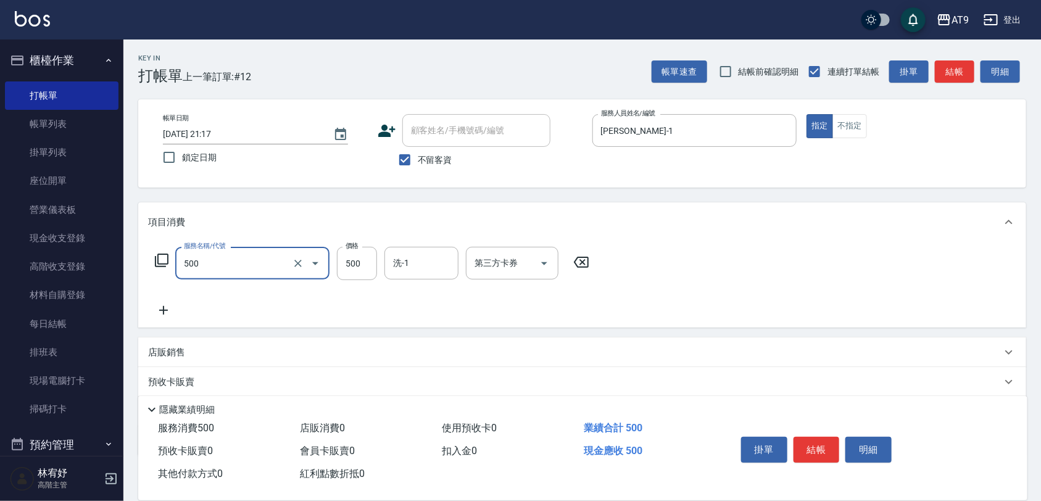
type input "SC500(500)"
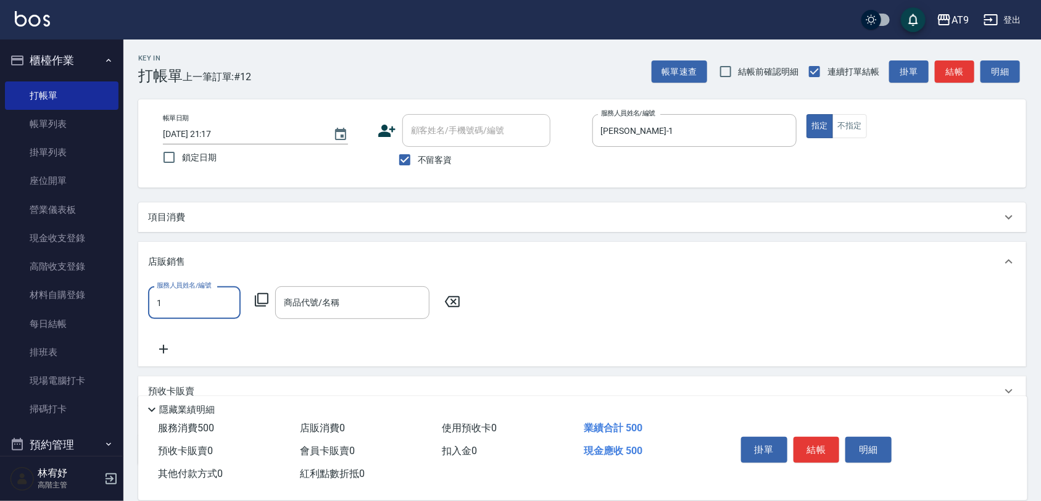
type input "[PERSON_NAME]-1"
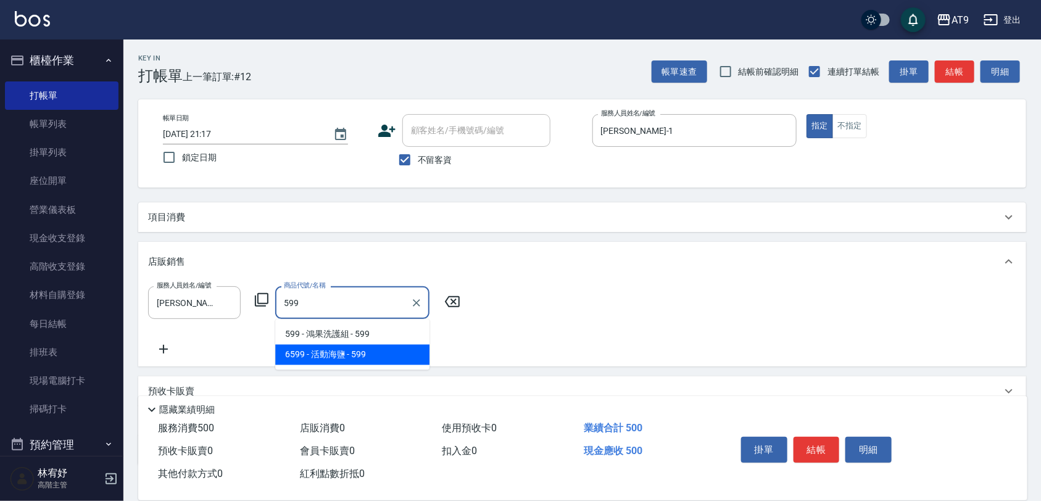
type input "活動海鹽"
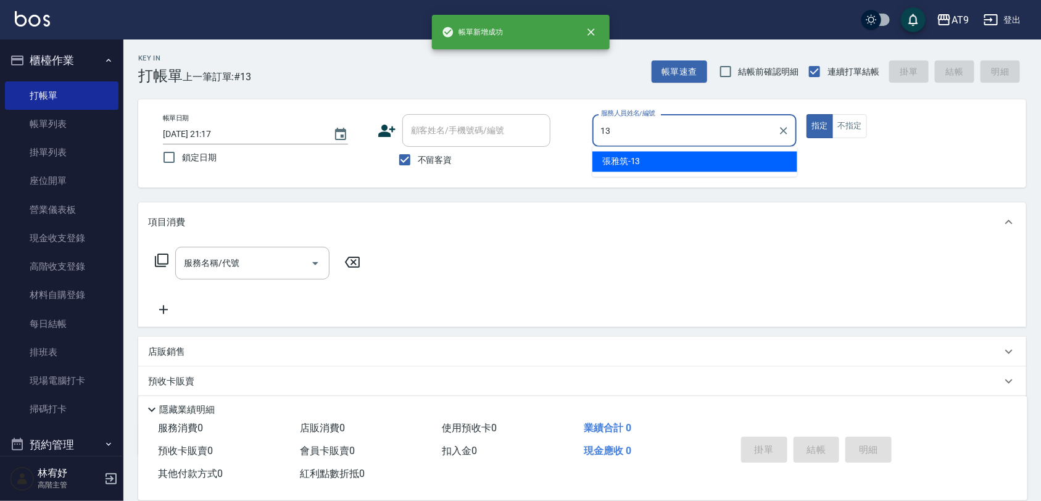
type input "[PERSON_NAME]-13"
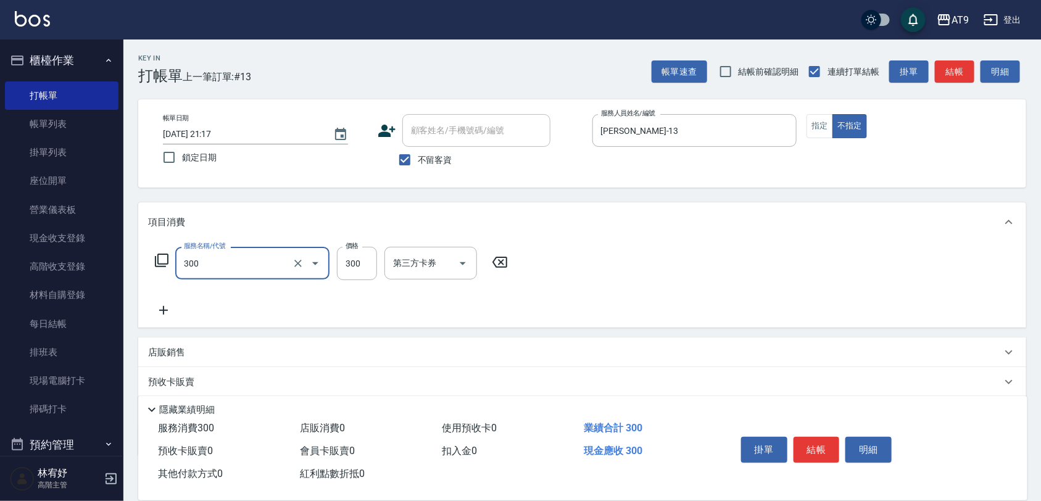
type input "SC300(300)"
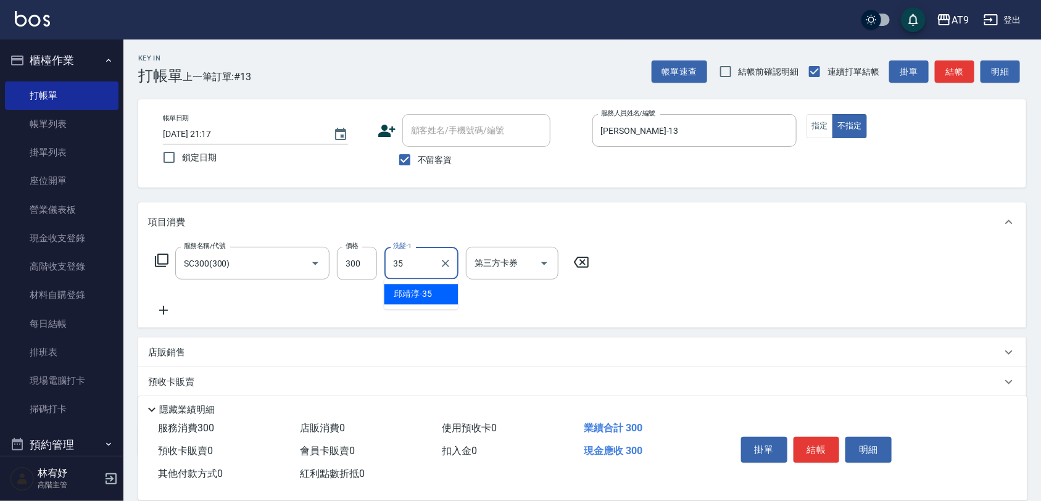
type input "邱靖淳-35"
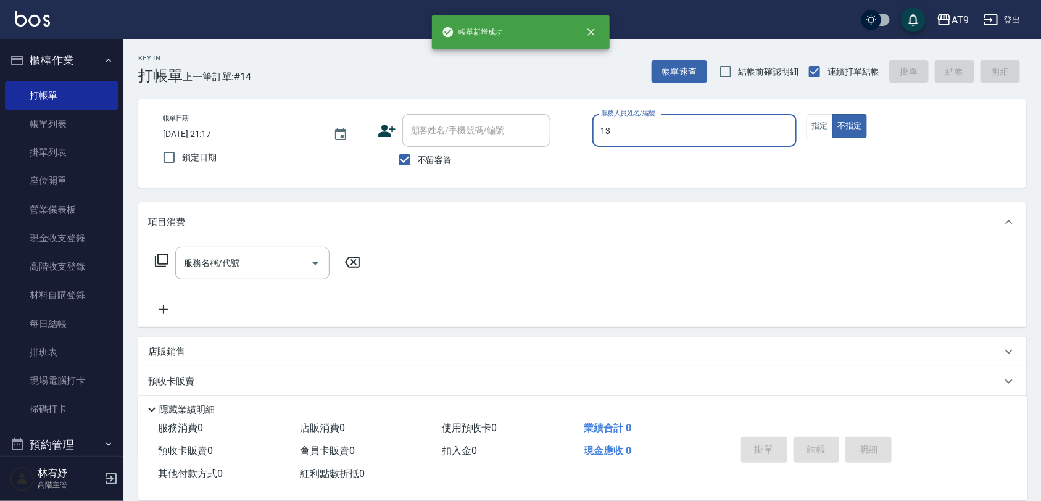
type input "[PERSON_NAME]-13"
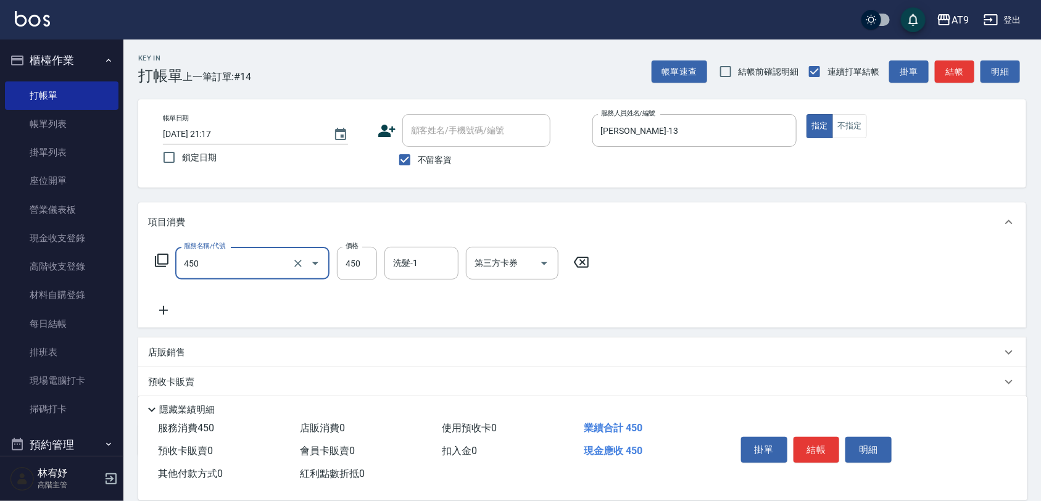
type input "SC450(450)"
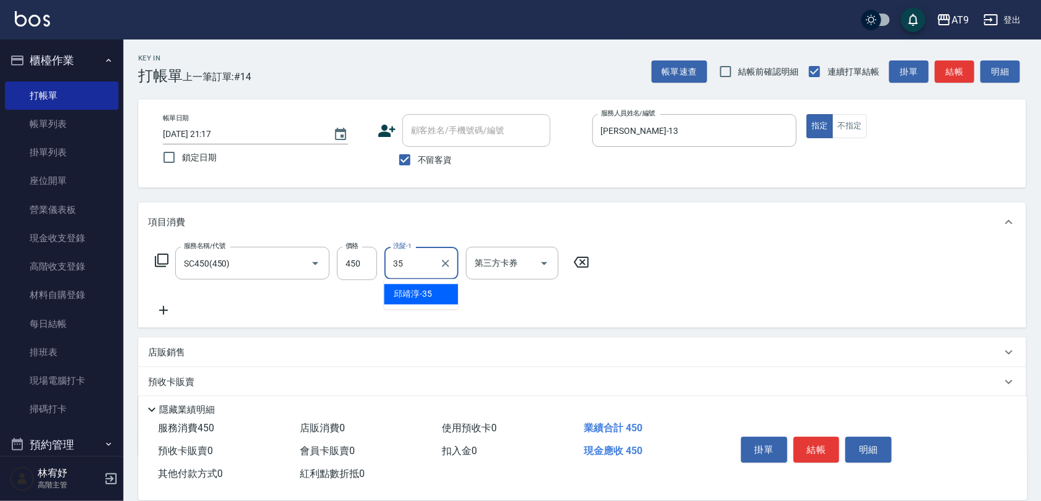
type input "邱靖淳-35"
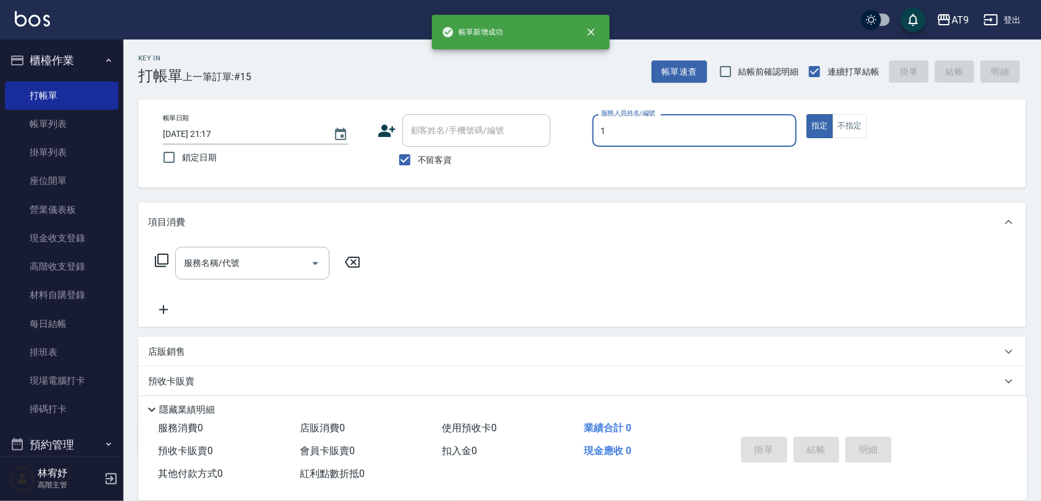
type input "[PERSON_NAME]-1"
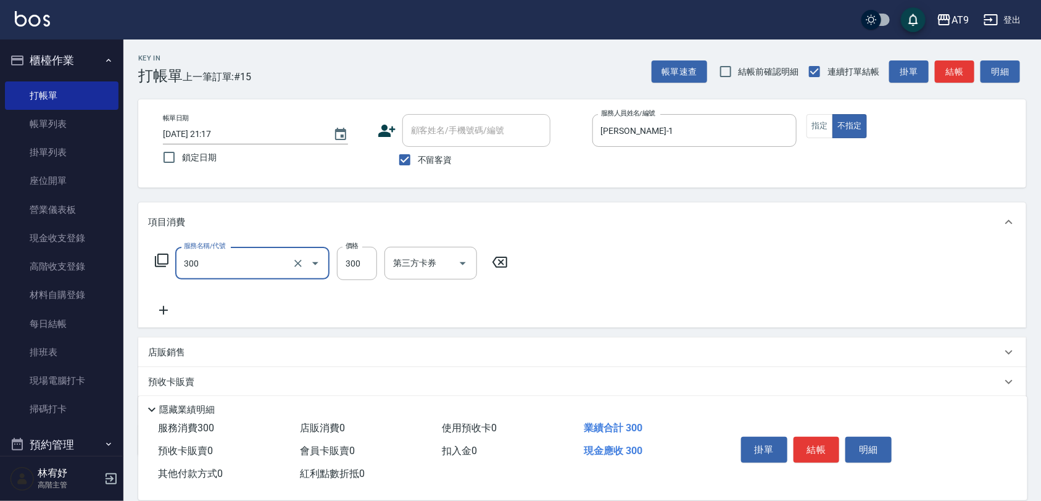
type input "SC300(300)"
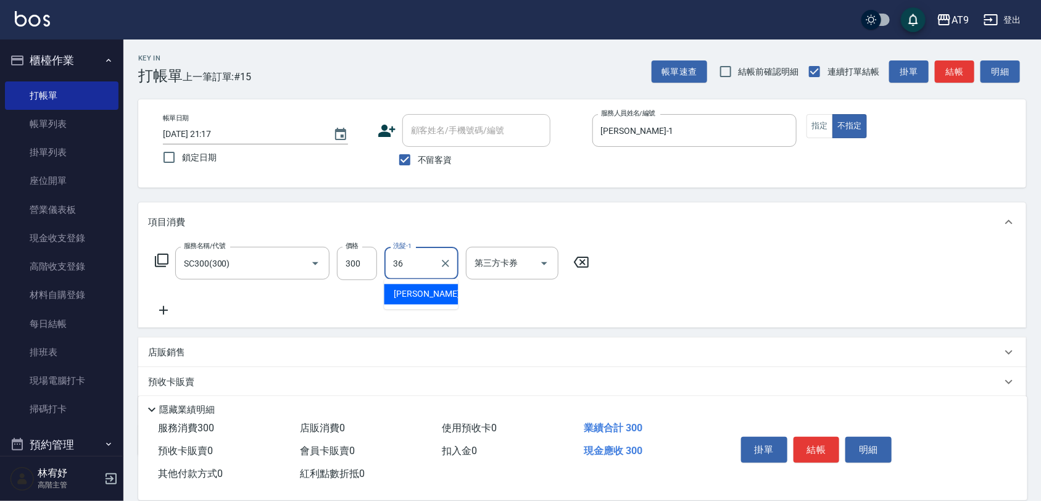
type input "[PERSON_NAME]-36"
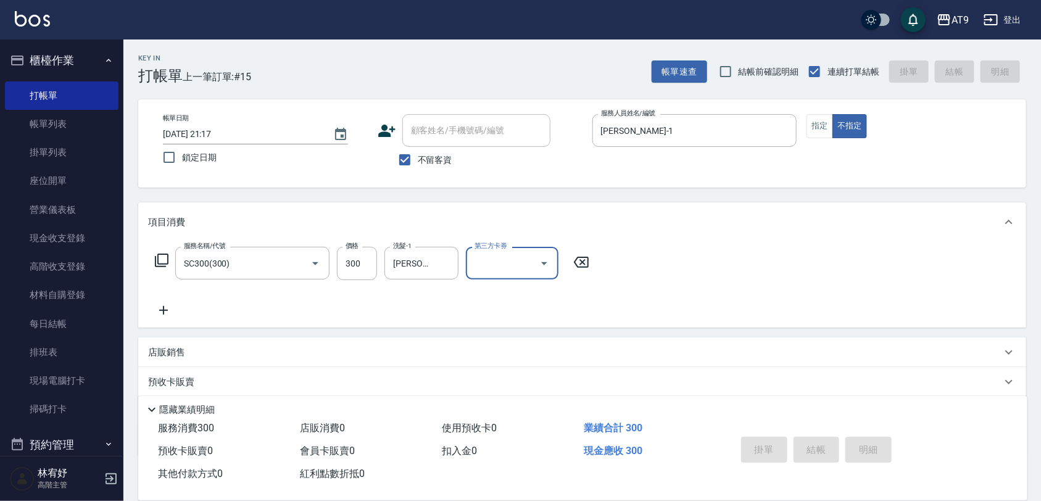
type input "[DATE] 21:18"
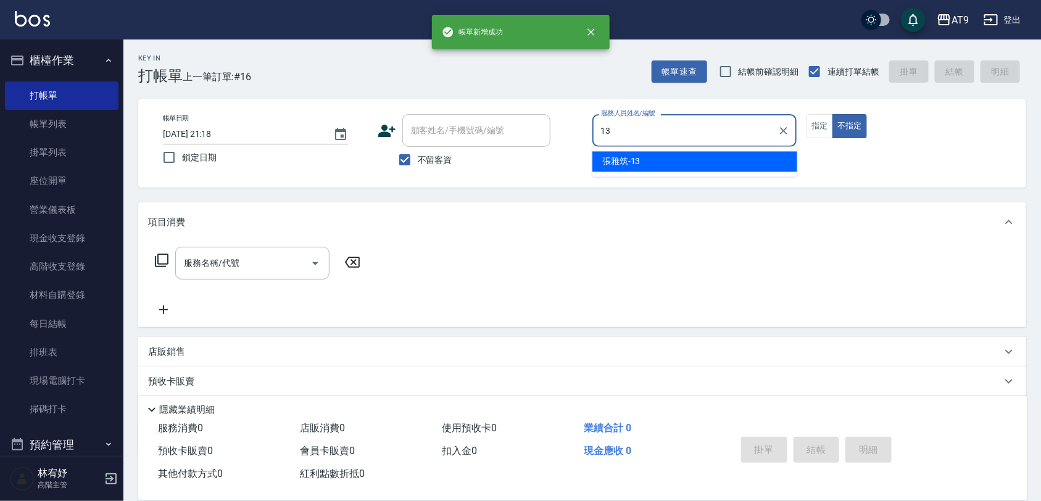
type input "[PERSON_NAME]-13"
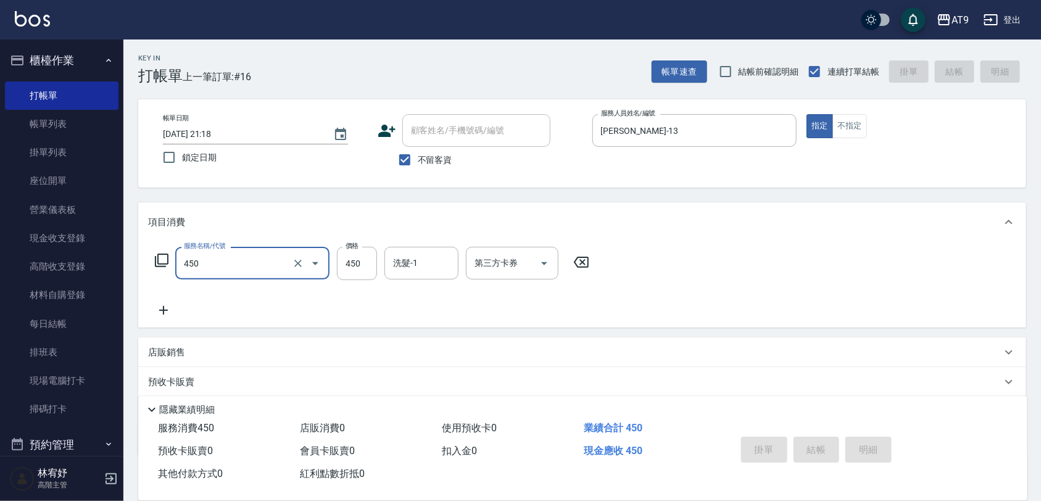
type input "450"
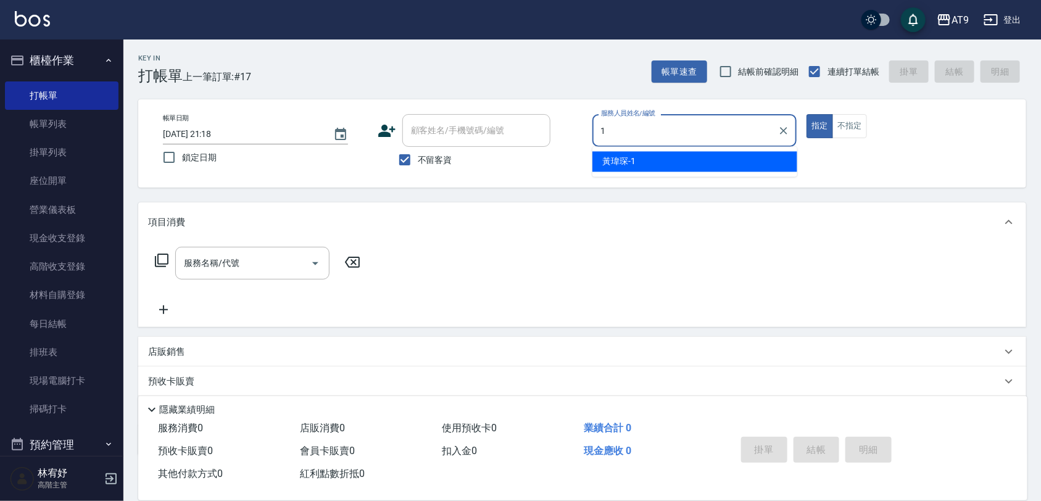
type input "[PERSON_NAME]-1"
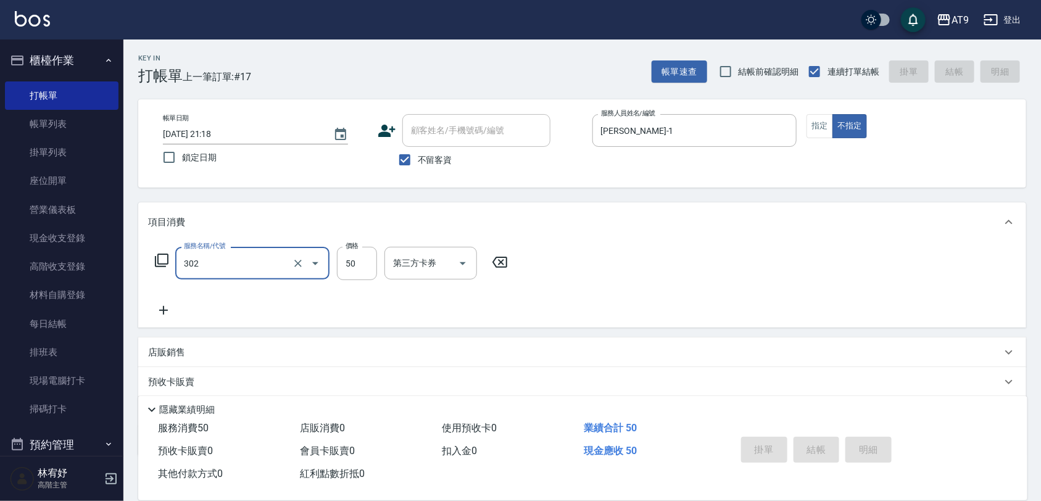
type input "302"
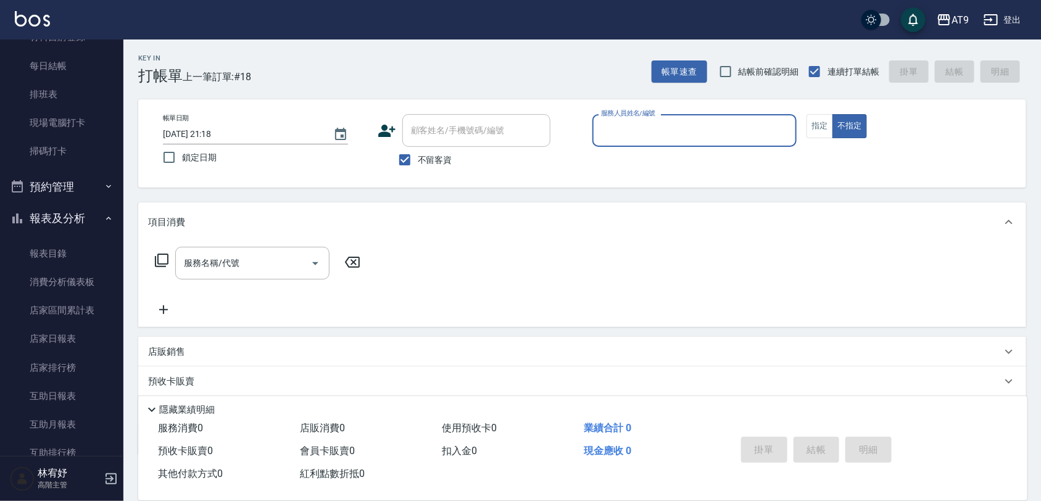
scroll to position [231, 0]
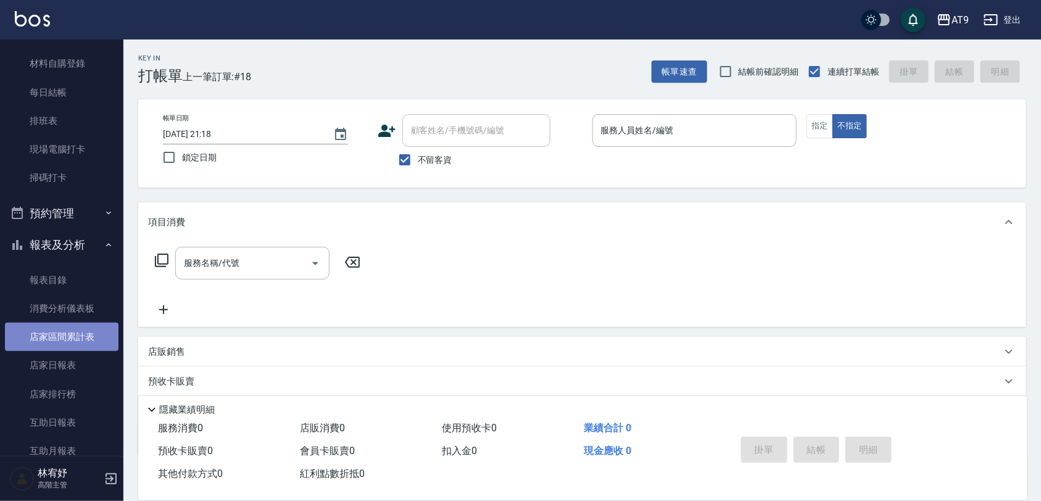
click at [75, 350] on link "店家區間累計表" at bounding box center [62, 337] width 114 height 28
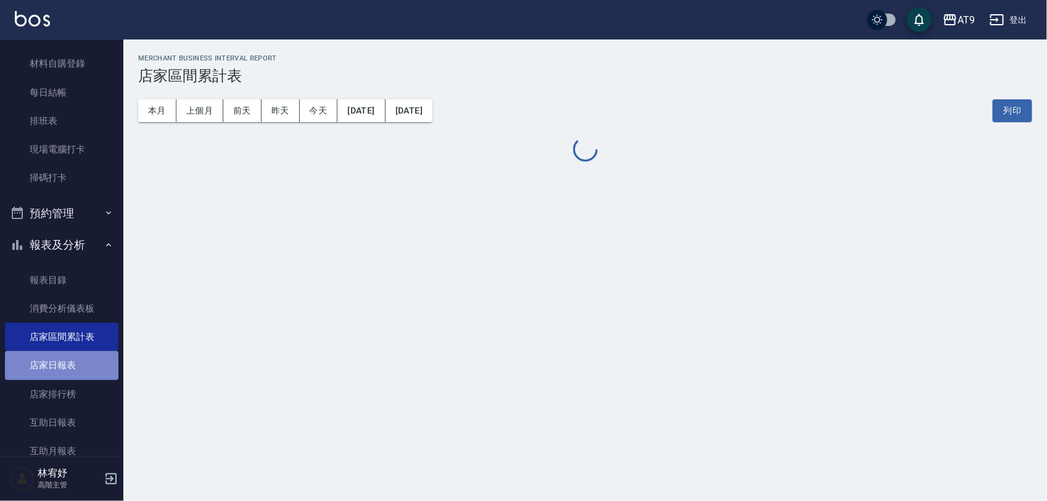
click at [75, 358] on link "店家日報表" at bounding box center [62, 365] width 114 height 28
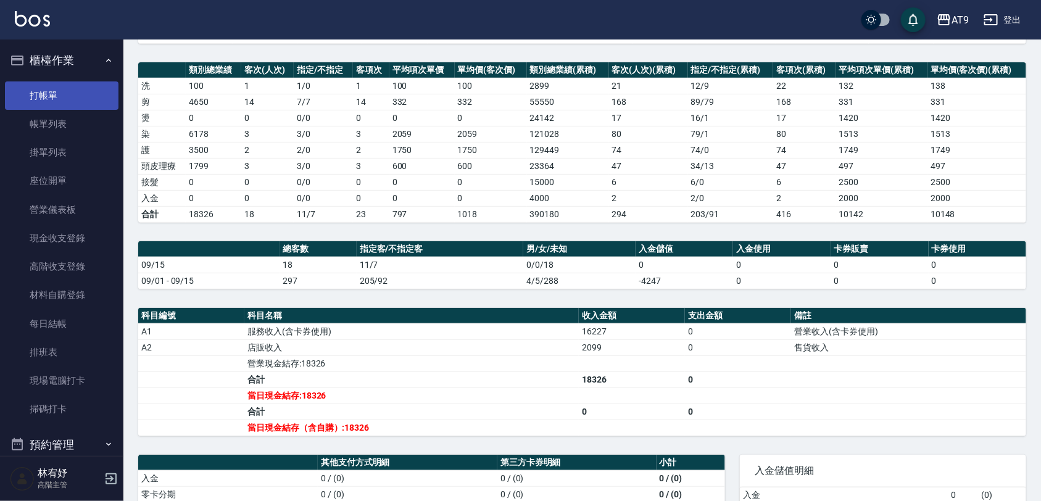
click at [54, 102] on link "打帳單" at bounding box center [62, 95] width 114 height 28
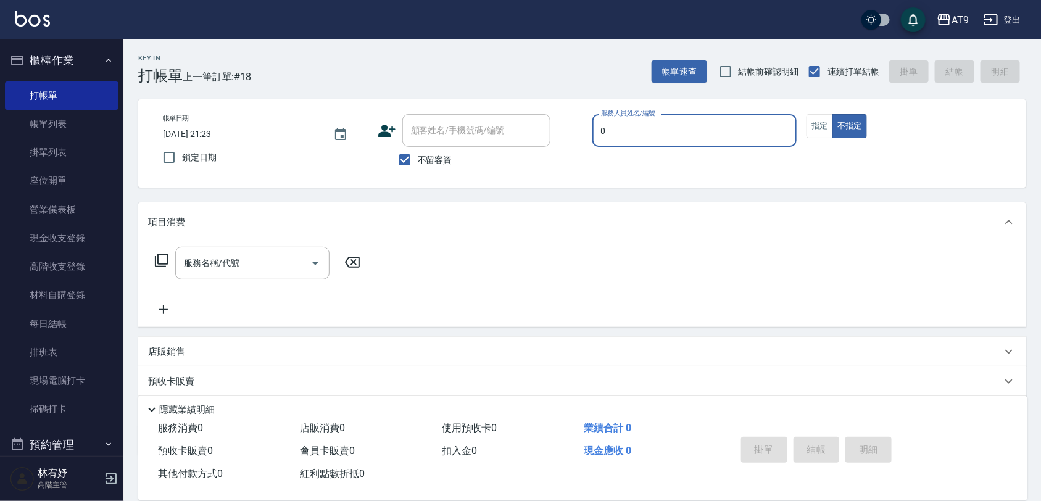
type input "0"
type button "false"
type input "[PERSON_NAME]-0"
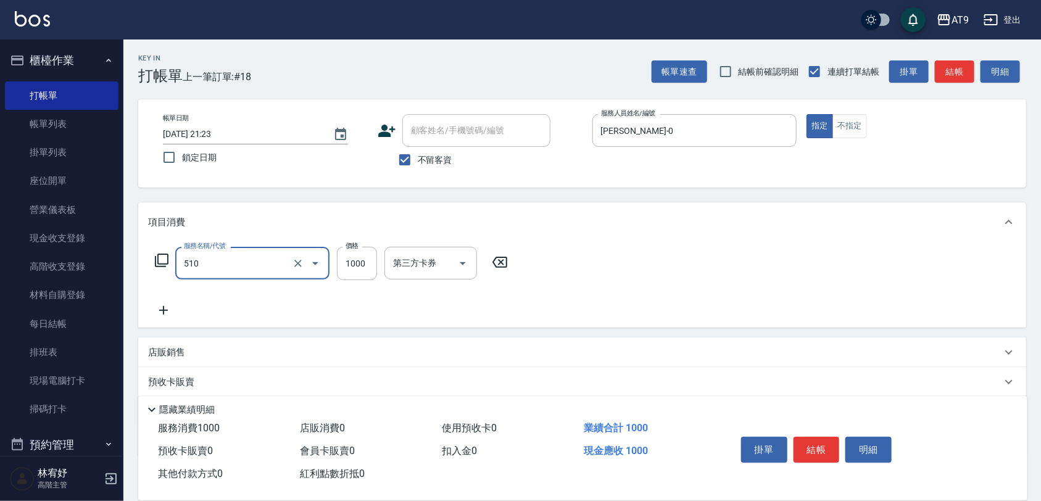
type input "染髮-2(510)"
type input "1180"
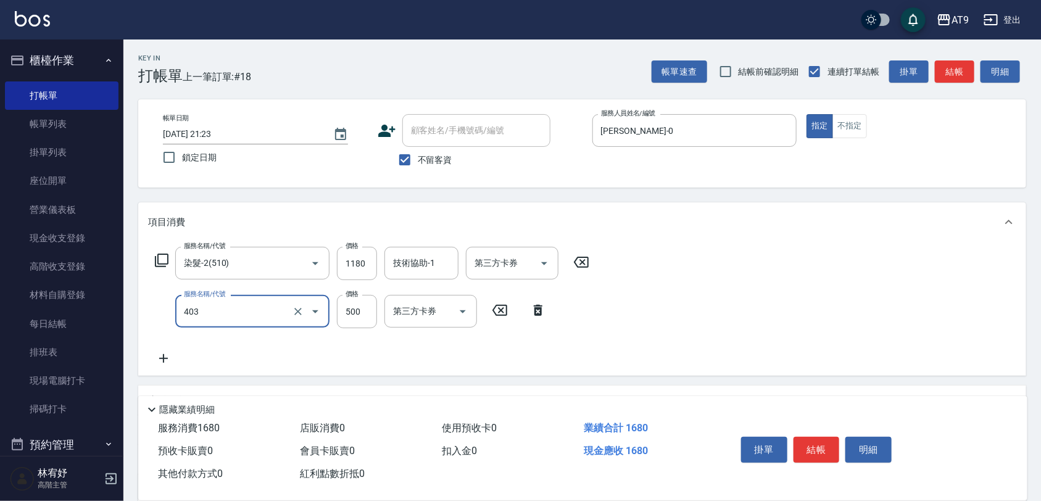
type input "天天護髮(403)"
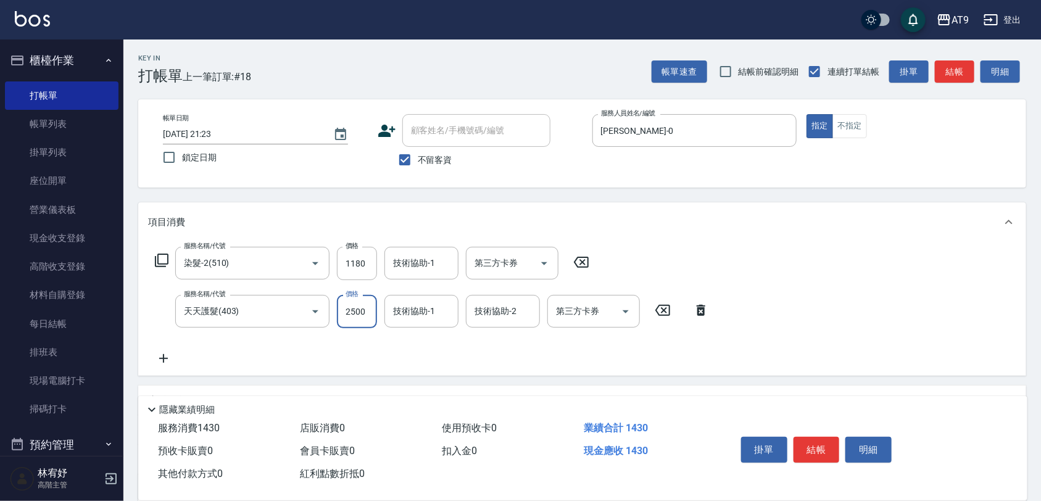
type input "2500"
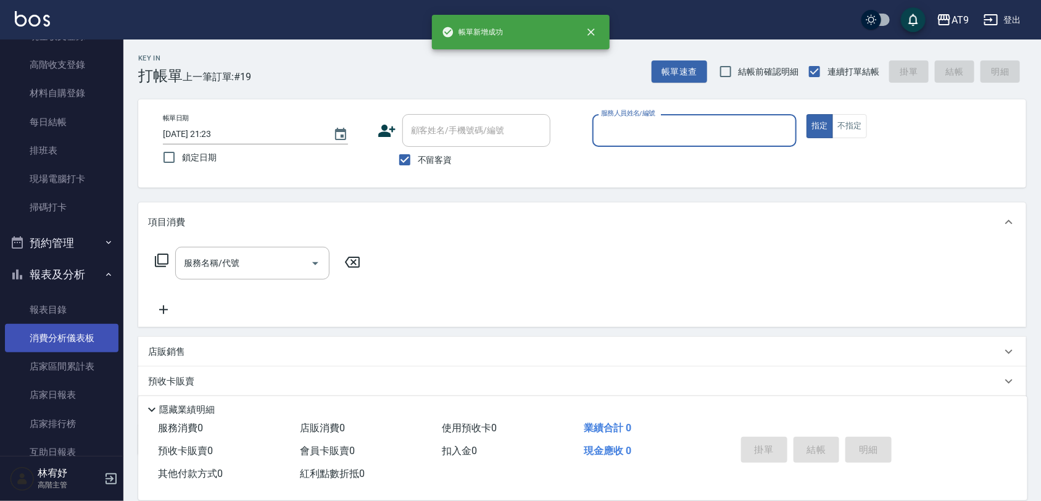
scroll to position [231, 0]
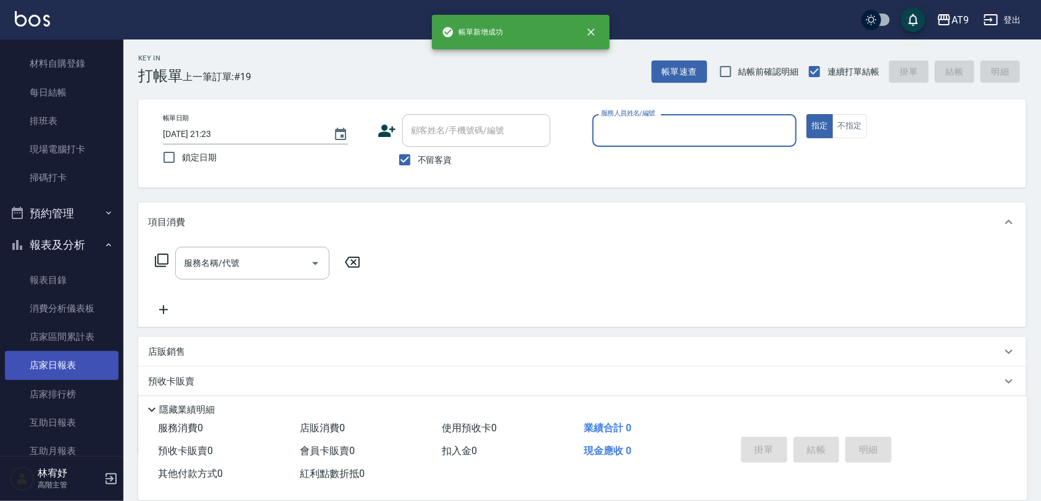
click at [77, 360] on link "店家日報表" at bounding box center [62, 365] width 114 height 28
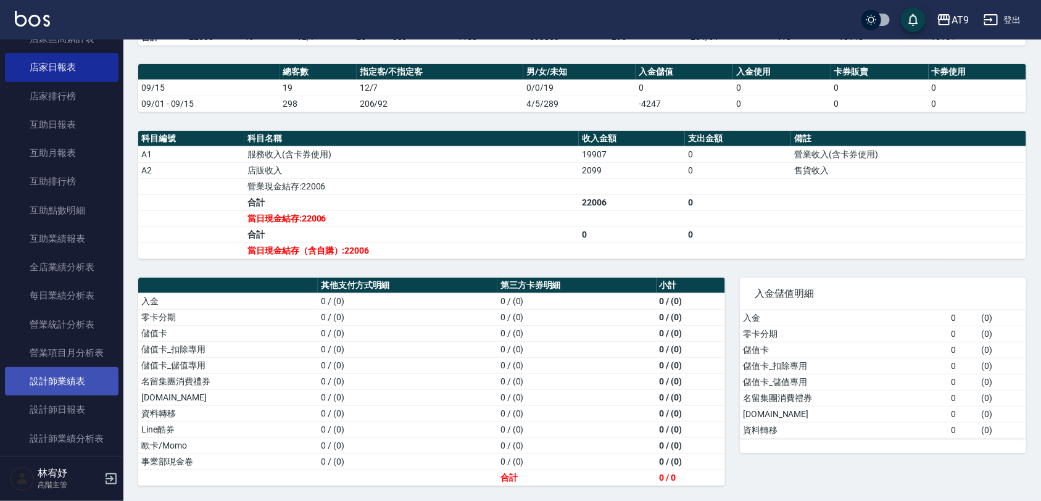
scroll to position [617, 0]
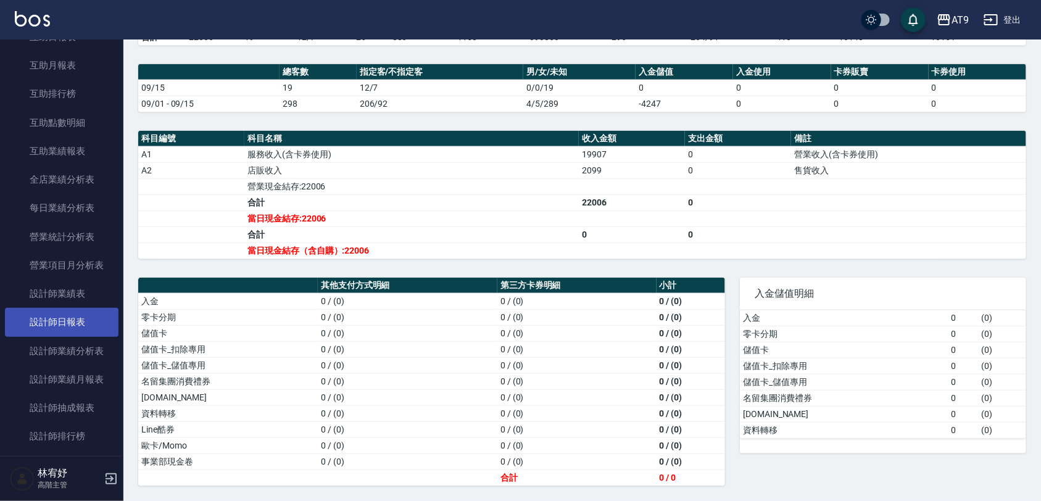
click at [85, 326] on link "設計師日報表" at bounding box center [62, 322] width 114 height 28
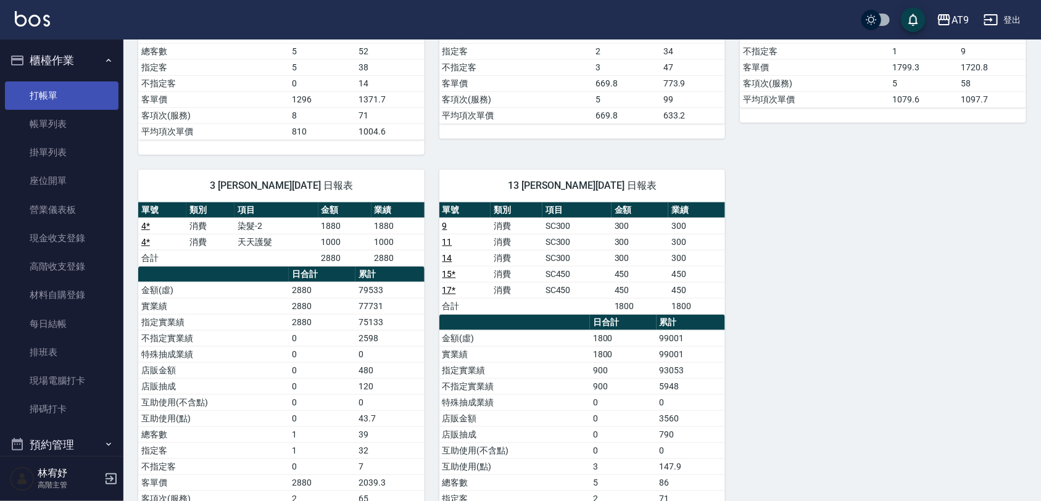
click at [71, 93] on link "打帳單" at bounding box center [62, 95] width 114 height 28
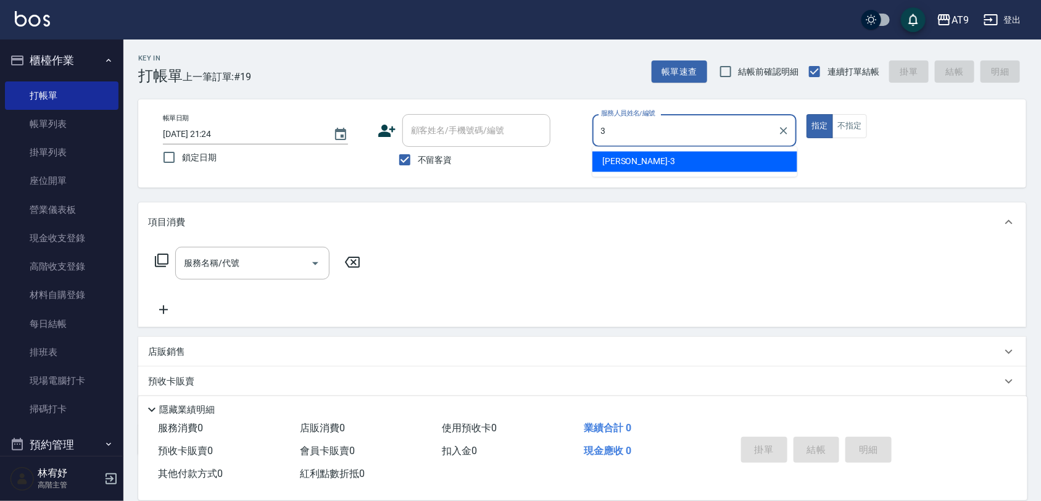
type input "3"
type button "true"
type input "FANNY-3"
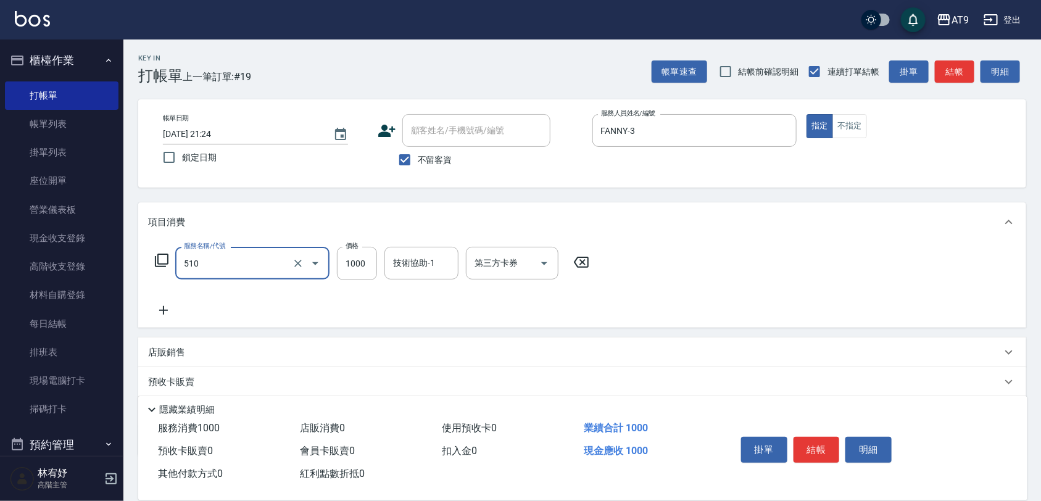
type input "染髮-2(510)"
type input "1480"
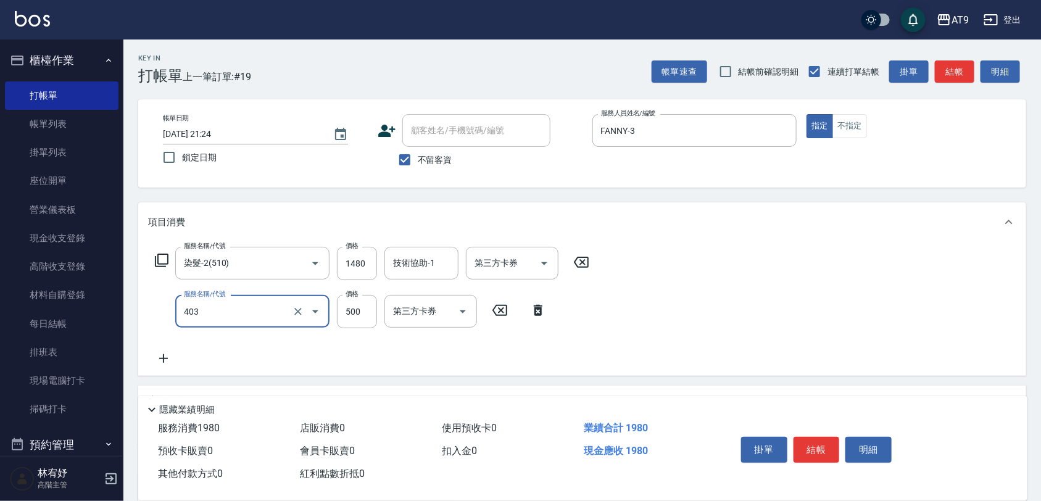
type input "天天護髮(403)"
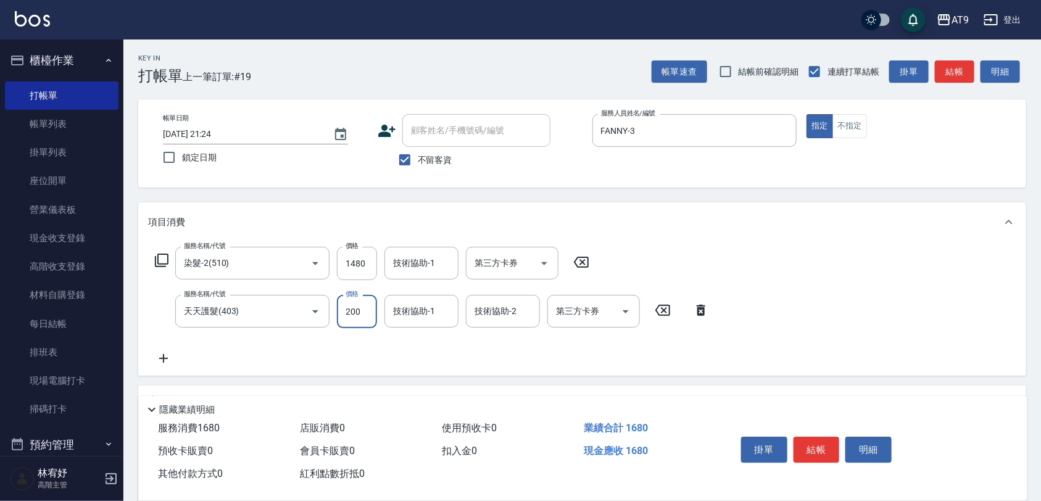
type input "2000"
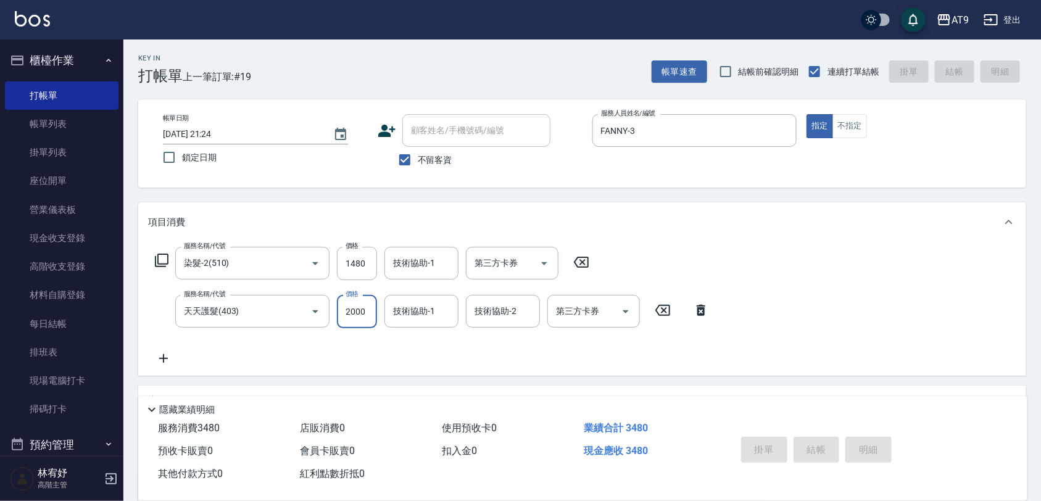
type input "[DATE] 21:25"
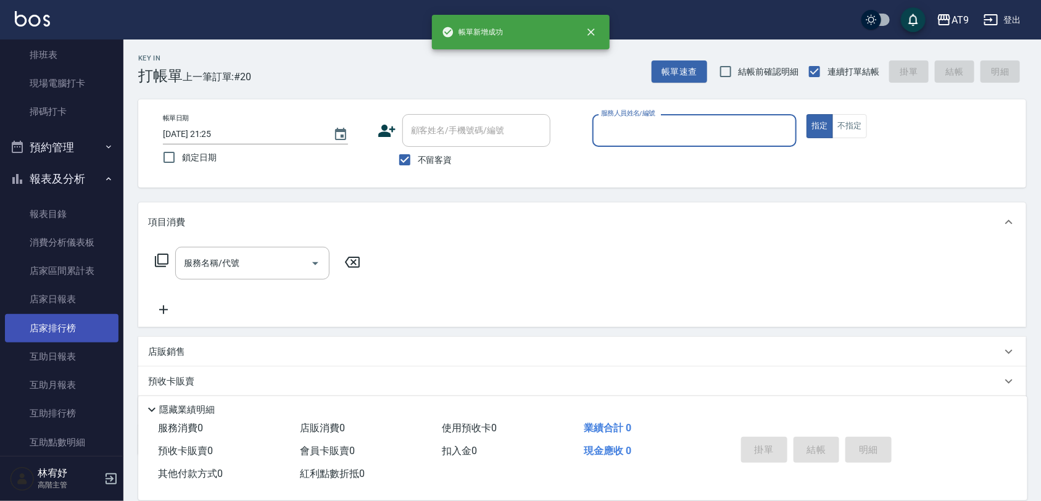
scroll to position [309, 0]
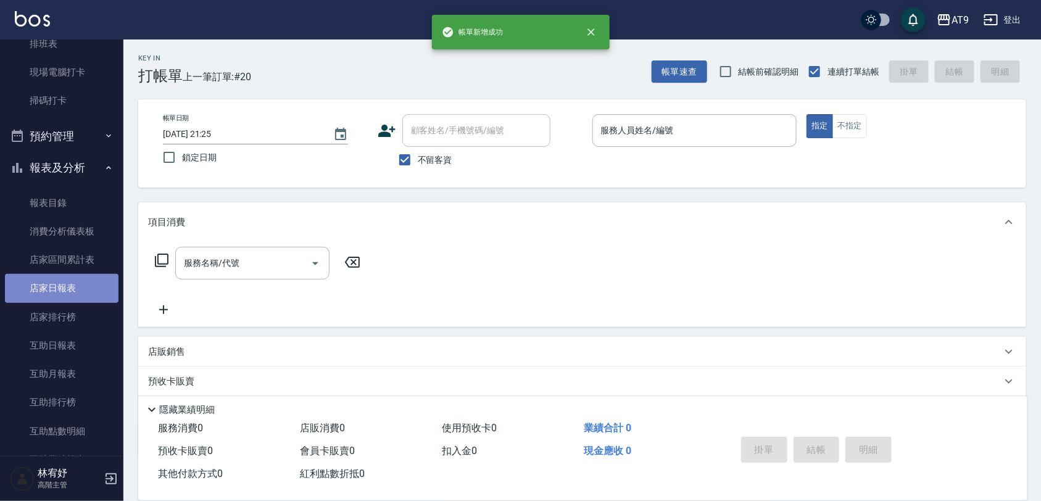
click at [72, 284] on link "店家日報表" at bounding box center [62, 288] width 114 height 28
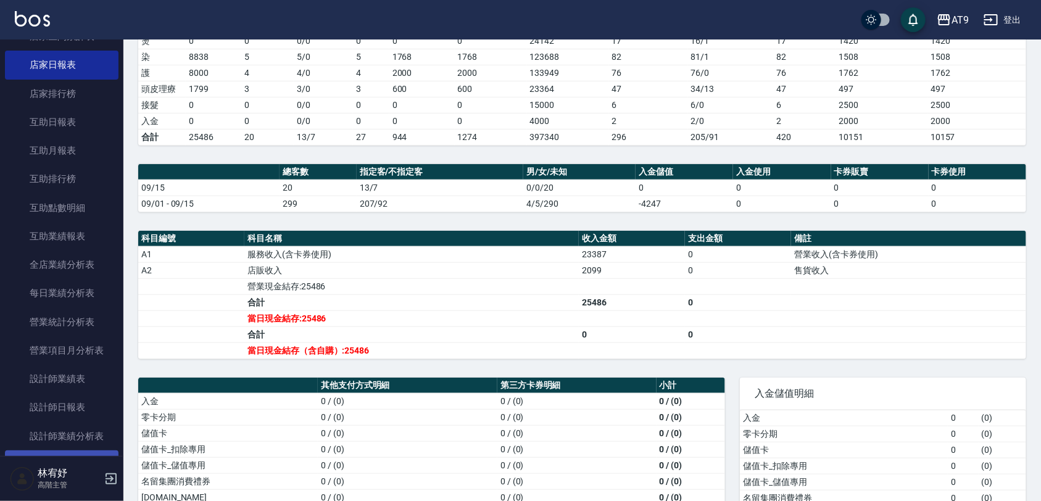
scroll to position [617, 0]
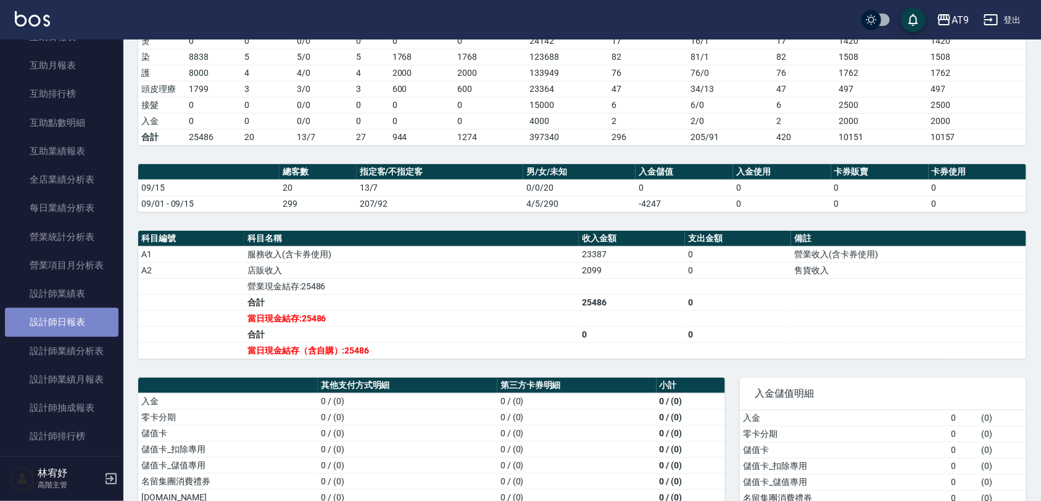
click at [72, 323] on link "設計師日報表" at bounding box center [62, 322] width 114 height 28
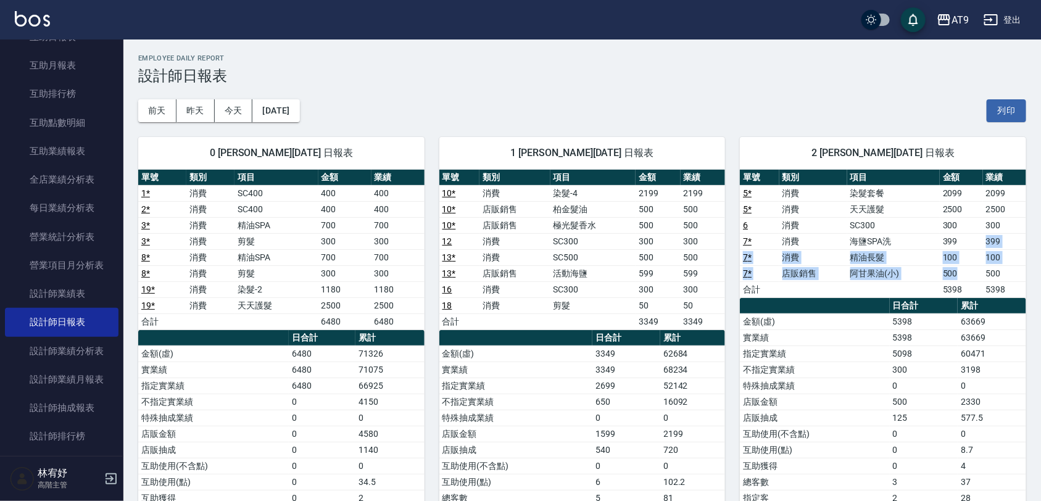
drag, startPoint x: 973, startPoint y: 238, endPoint x: 980, endPoint y: 267, distance: 29.2
click at [980, 267] on tbody "5 * 消費 染髮套餐 2099 2099 5 * 消費 天天護髮 2500 2500 6 消費 SC300 300 300 7 * 消費 海鹽SPA洗 39…" at bounding box center [883, 241] width 286 height 112
drag, startPoint x: 980, startPoint y: 267, endPoint x: 844, endPoint y: 268, distance: 136.4
click at [844, 268] on td "店販銷售" at bounding box center [813, 273] width 68 height 16
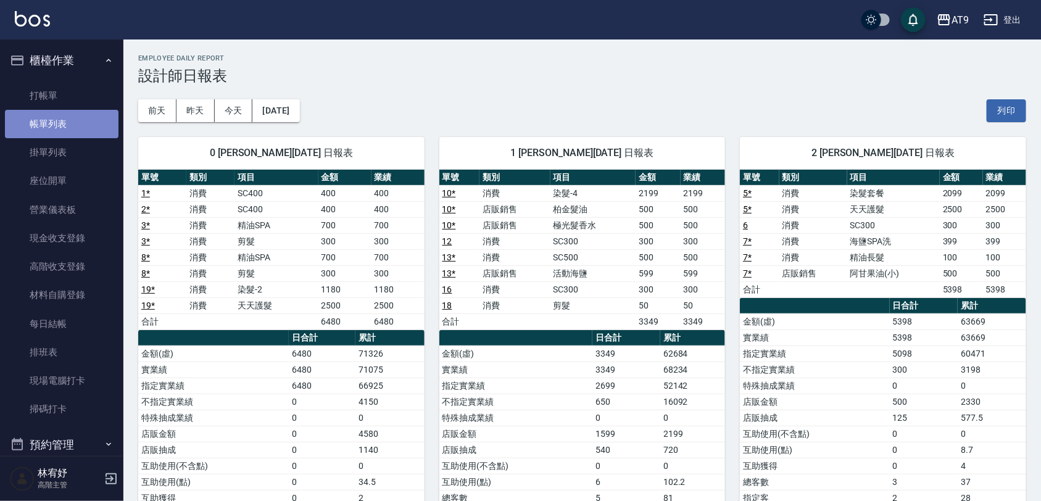
click at [74, 110] on link "帳單列表" at bounding box center [62, 124] width 114 height 28
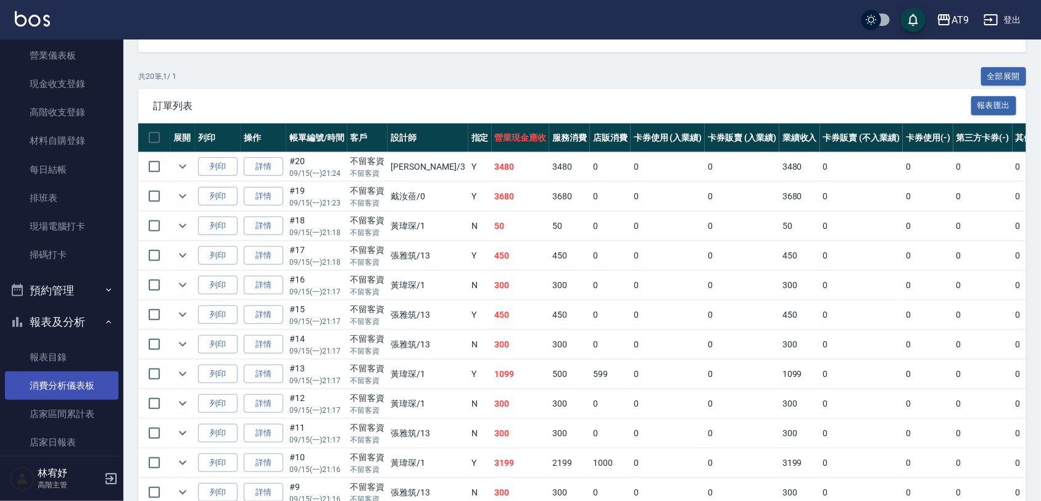
scroll to position [231, 0]
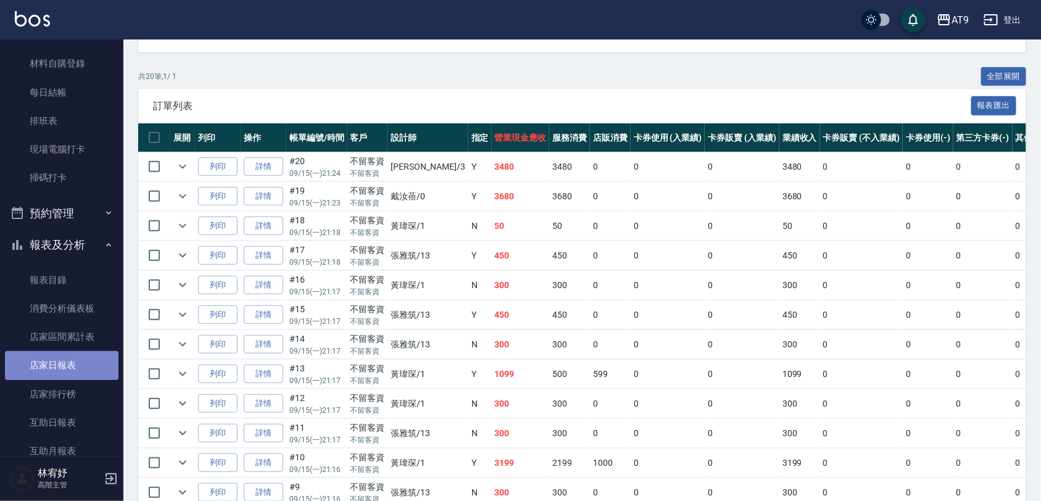
click at [79, 356] on link "店家日報表" at bounding box center [62, 365] width 114 height 28
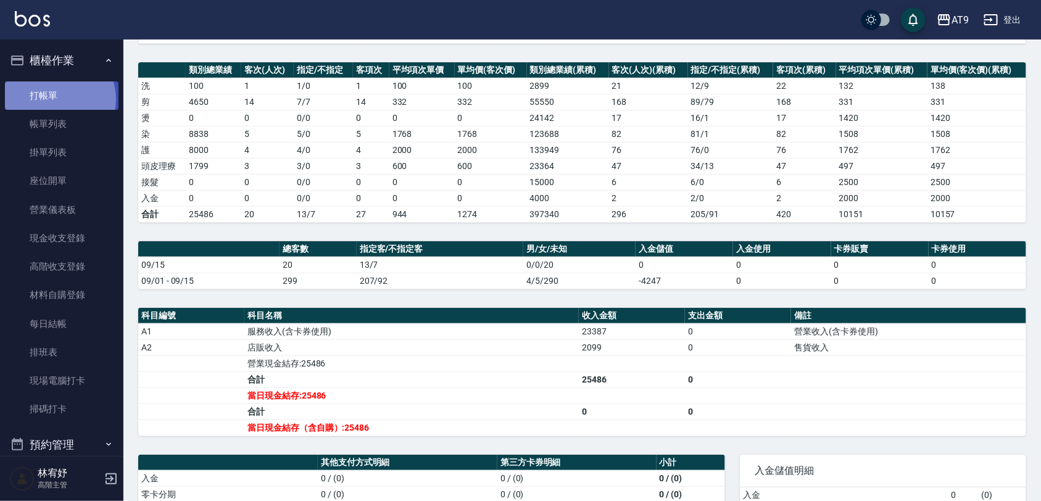
click at [57, 99] on link "打帳單" at bounding box center [62, 95] width 114 height 28
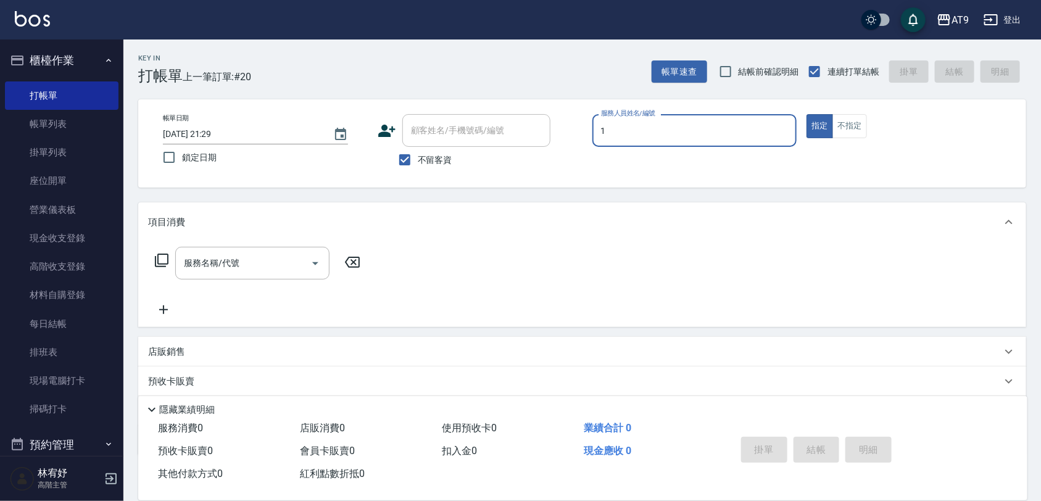
type input "1"
type button "true"
type input "[PERSON_NAME]-1"
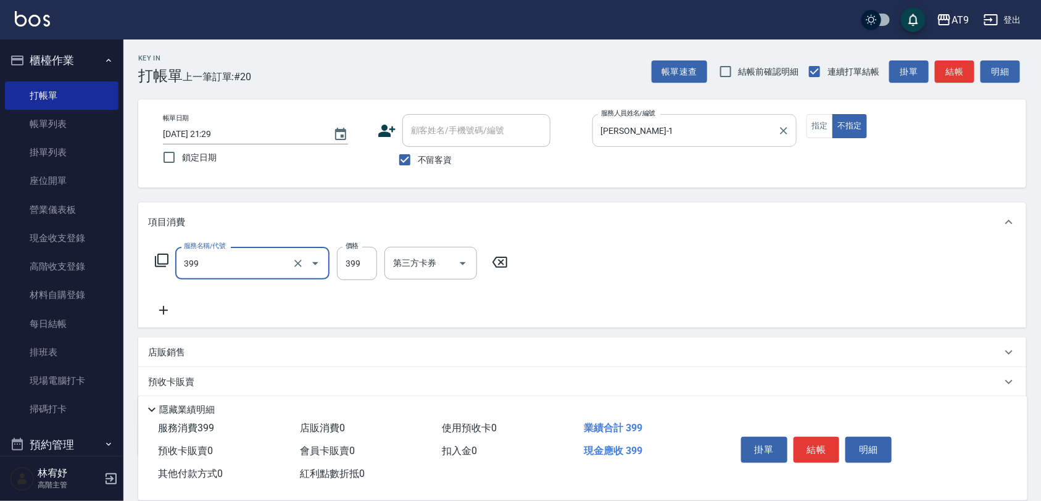
type input "海鹽SPA洗(399)"
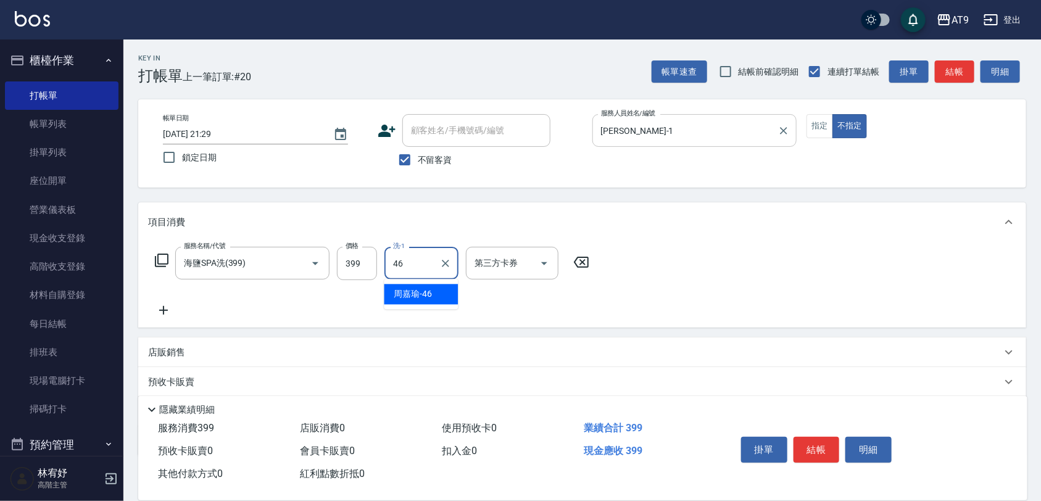
type input "[PERSON_NAME]-46"
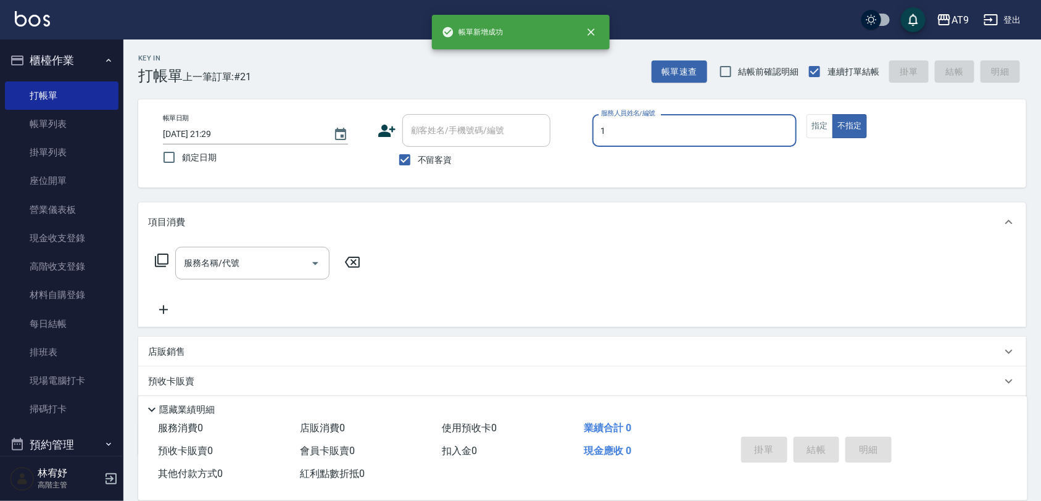
type input "1"
type button "false"
type input "[PERSON_NAME]-1"
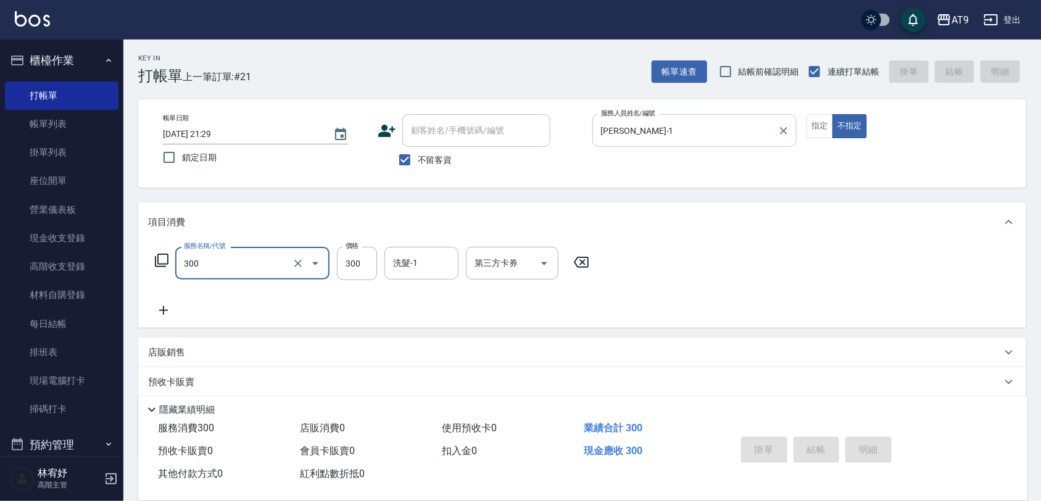
type input "300"
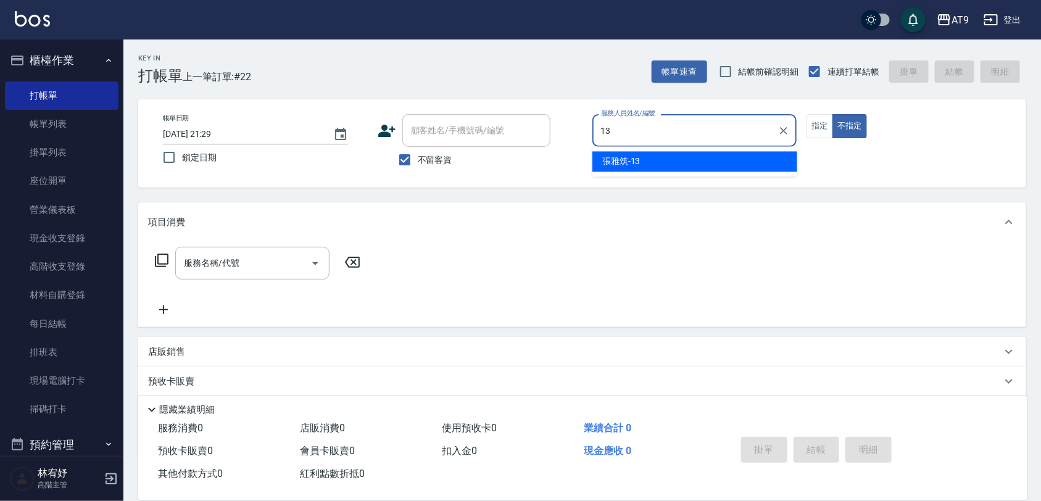
type input "[PERSON_NAME]-13"
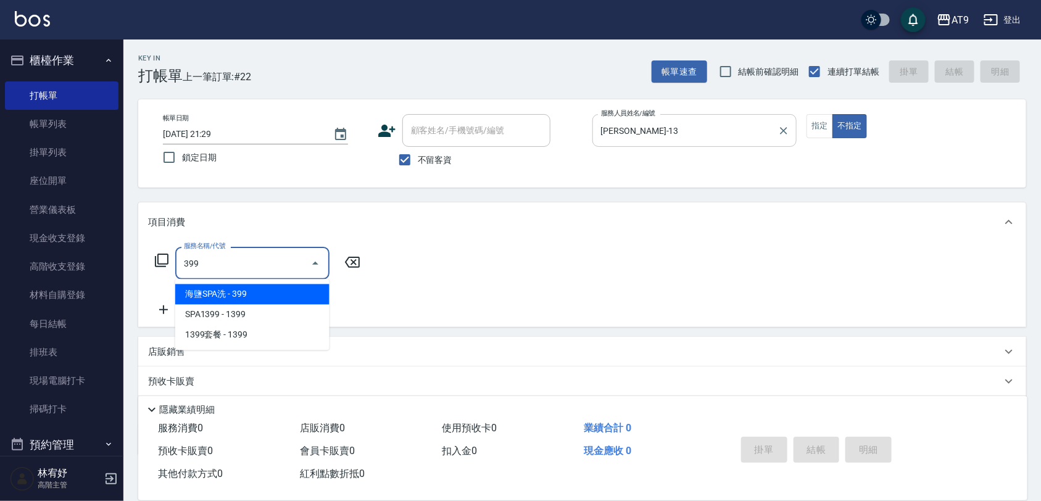
type input "海鹽SPA洗(399)"
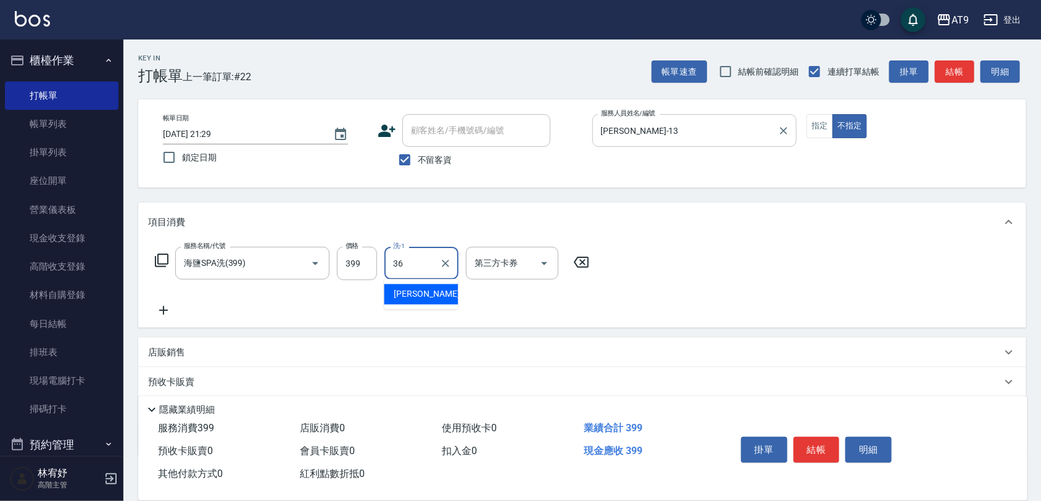
type input "[PERSON_NAME]-36"
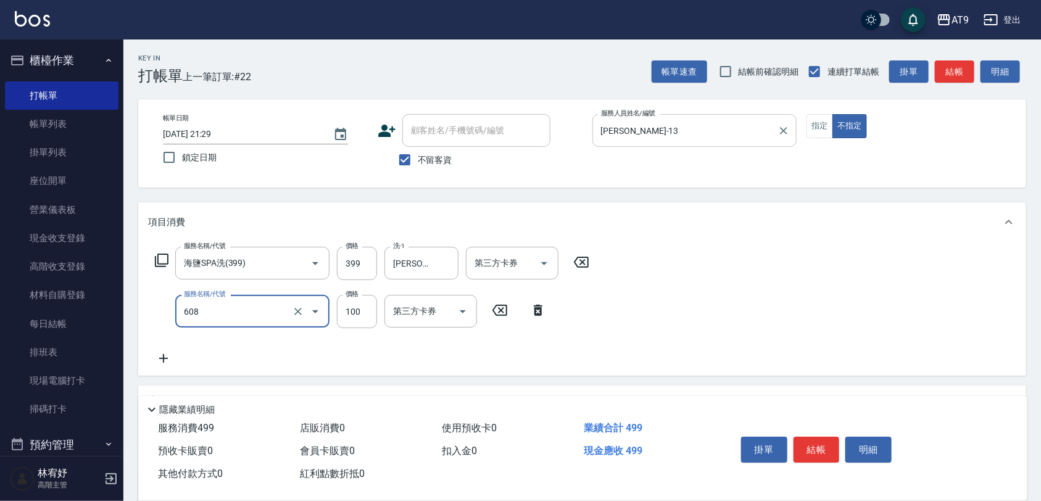
type input "精油長髮(608)"
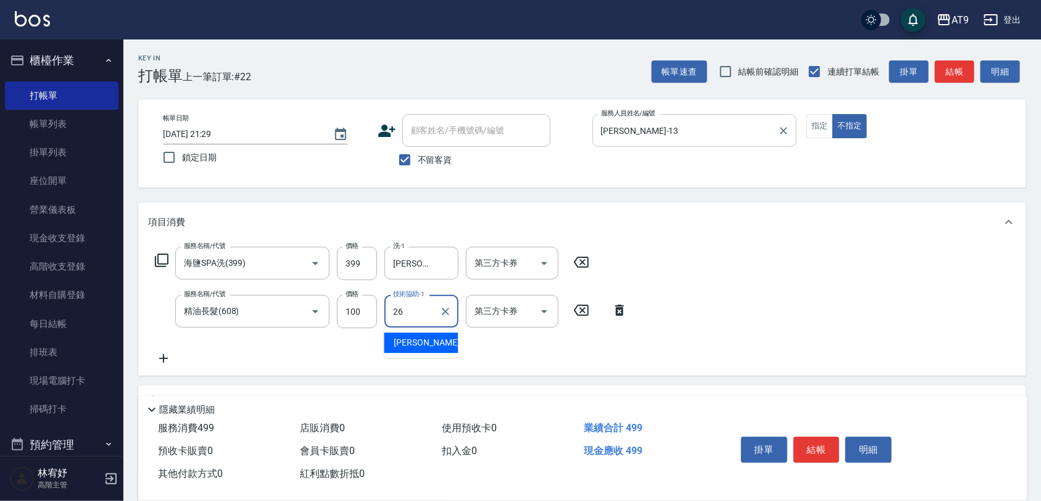
type input "2"
type input "[PERSON_NAME]-36"
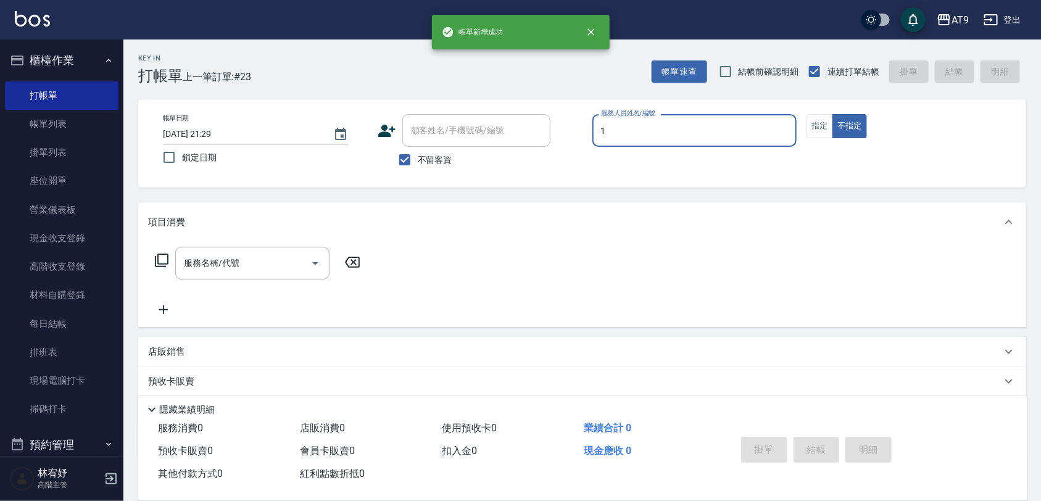
type input "[PERSON_NAME]-1"
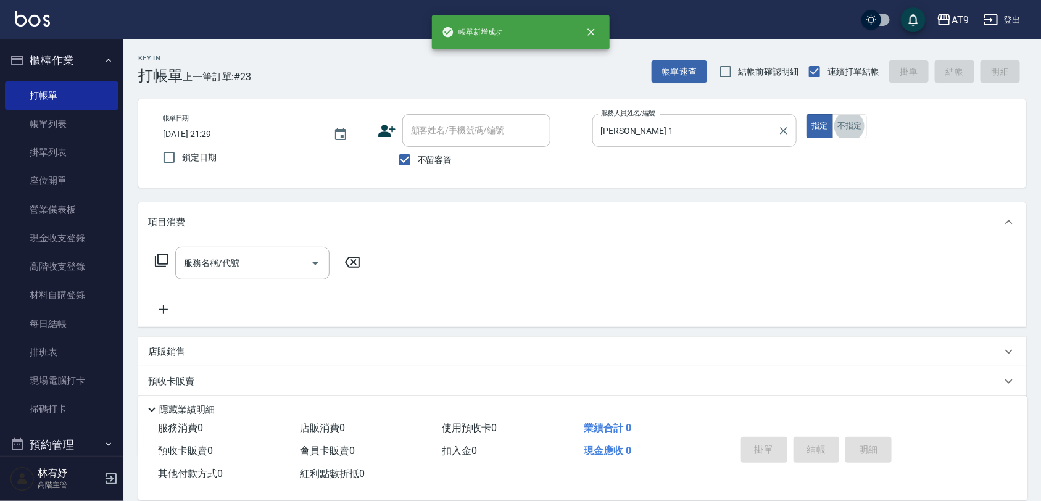
scroll to position [31, 0]
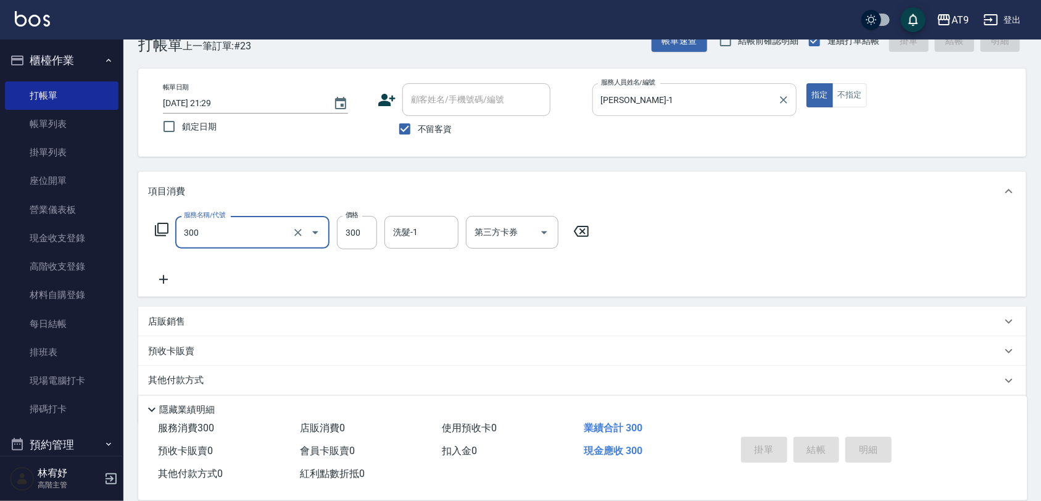
type input "300"
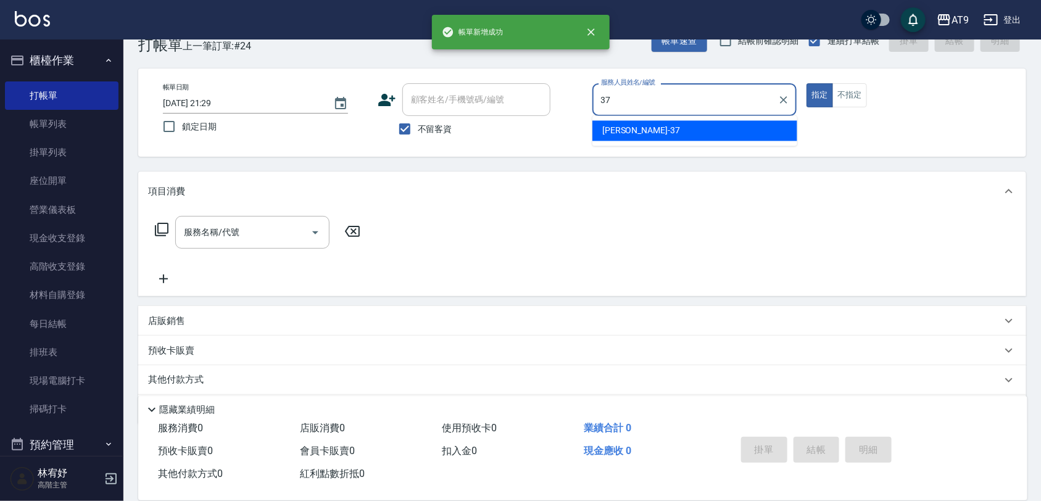
type input "[PERSON_NAME]-37"
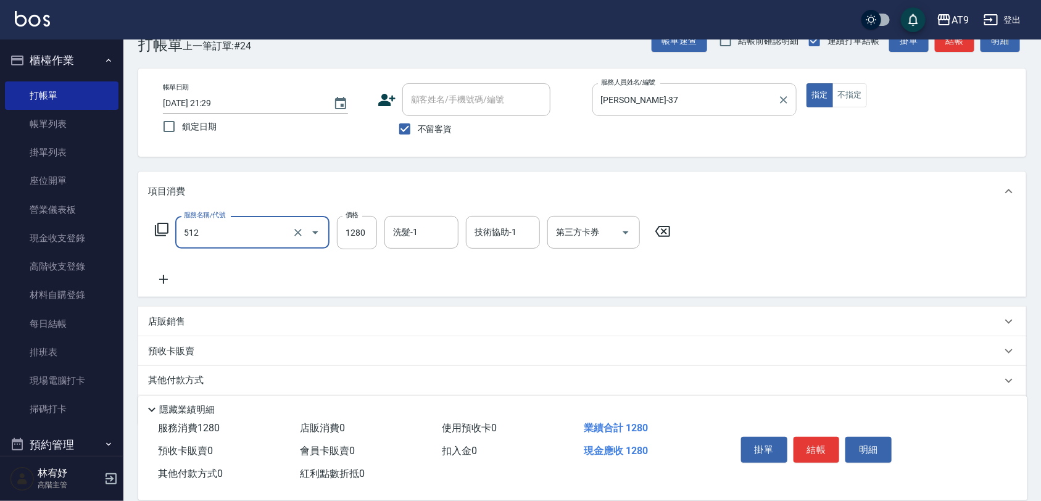
type input "染髮-3(512)"
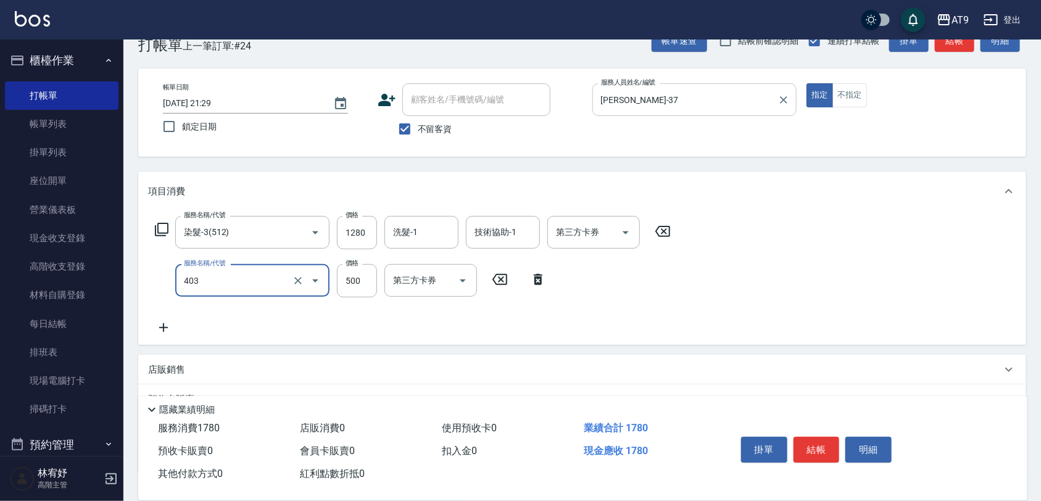
type input "天天護髮(403)"
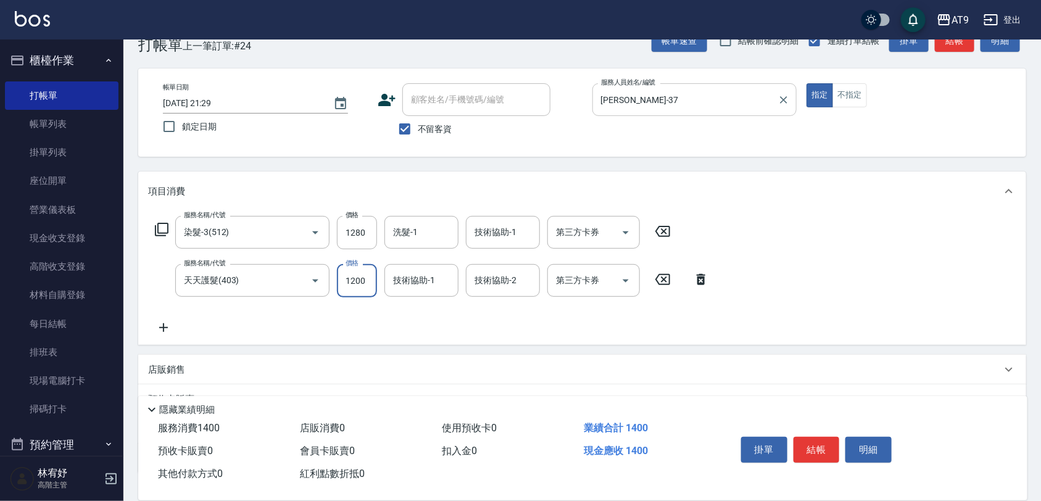
type input "1200"
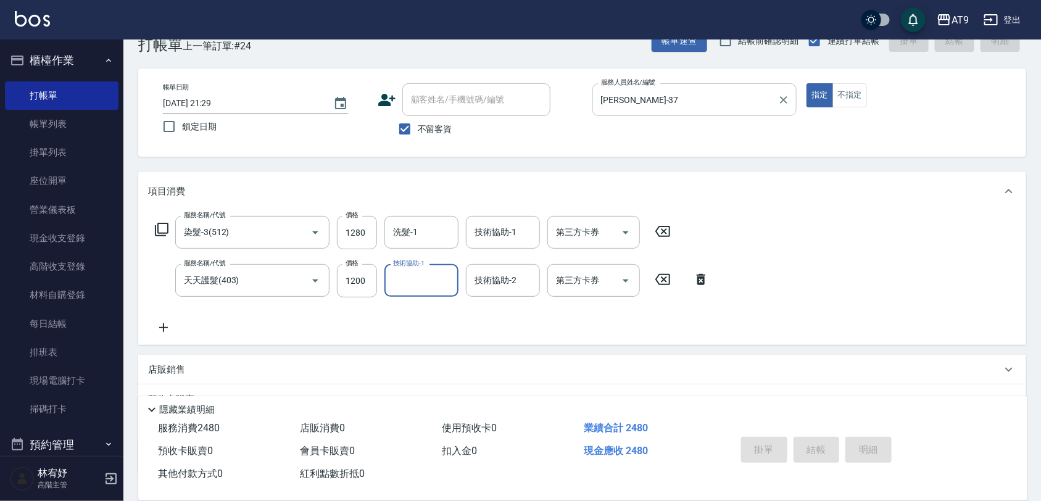
type input "[DATE] 21:30"
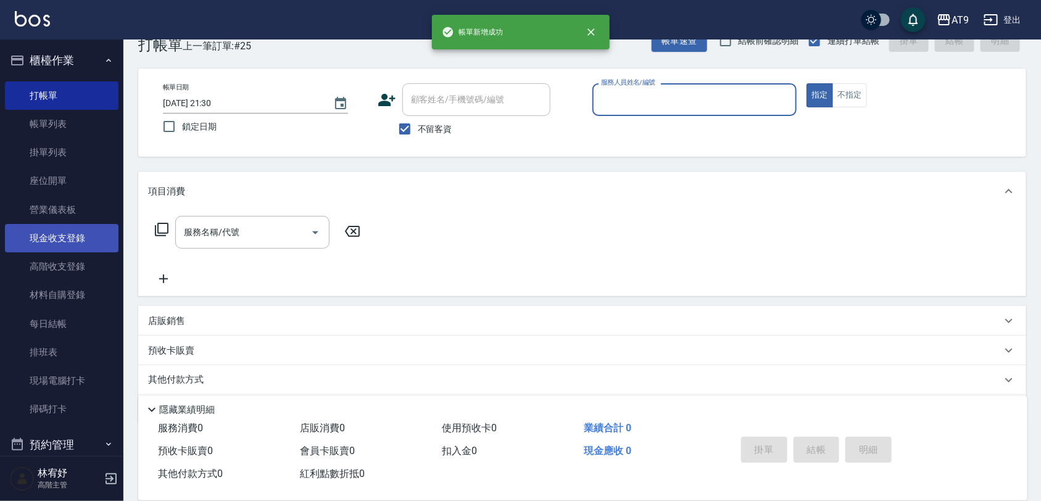
scroll to position [309, 0]
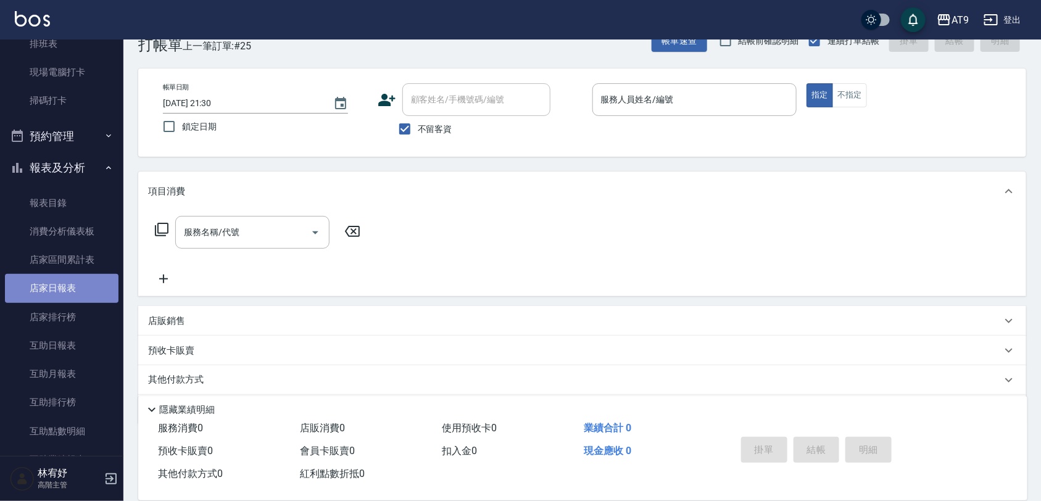
click at [73, 285] on link "店家日報表" at bounding box center [62, 288] width 114 height 28
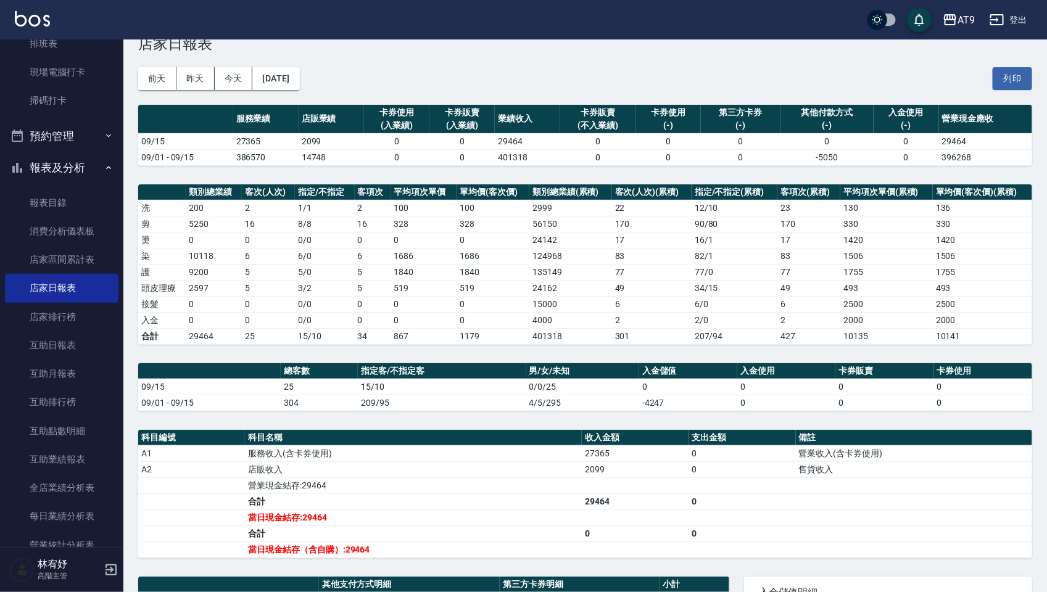
scroll to position [35, 0]
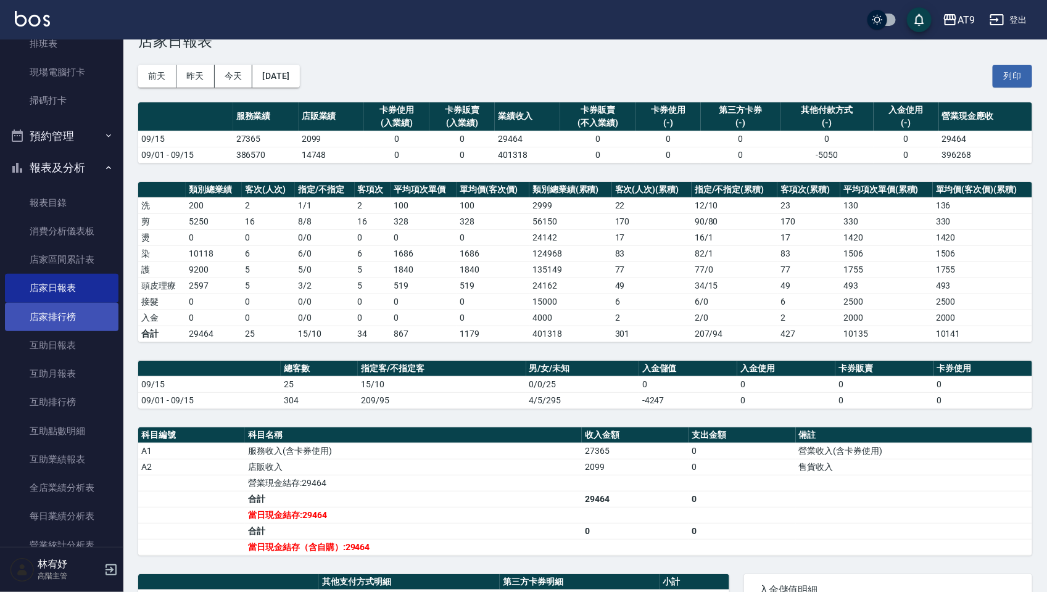
click at [93, 322] on link "店家排行榜" at bounding box center [62, 317] width 114 height 28
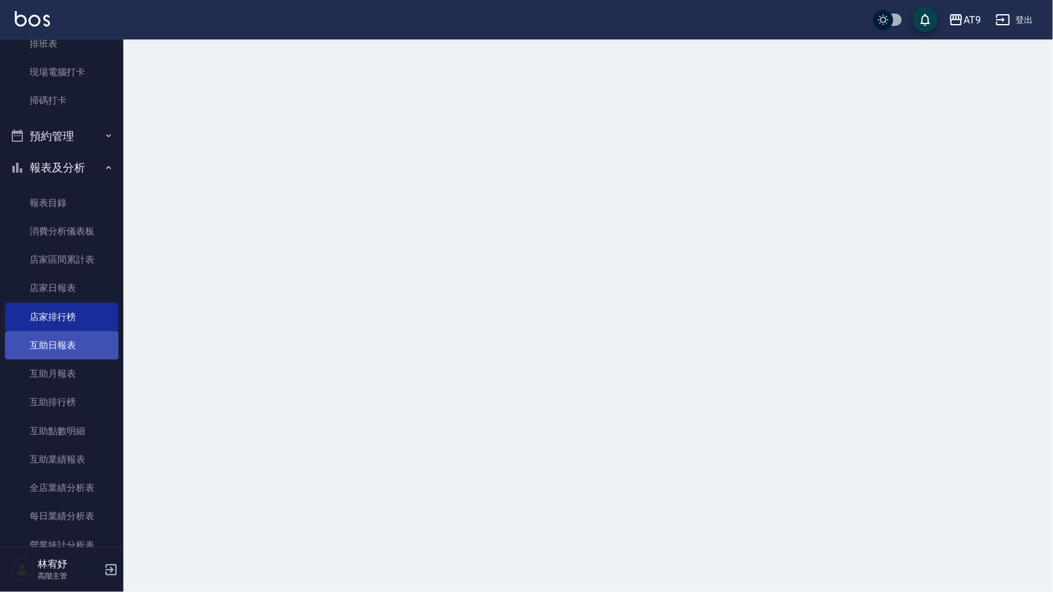
click at [88, 343] on link "互助日報表" at bounding box center [62, 345] width 114 height 28
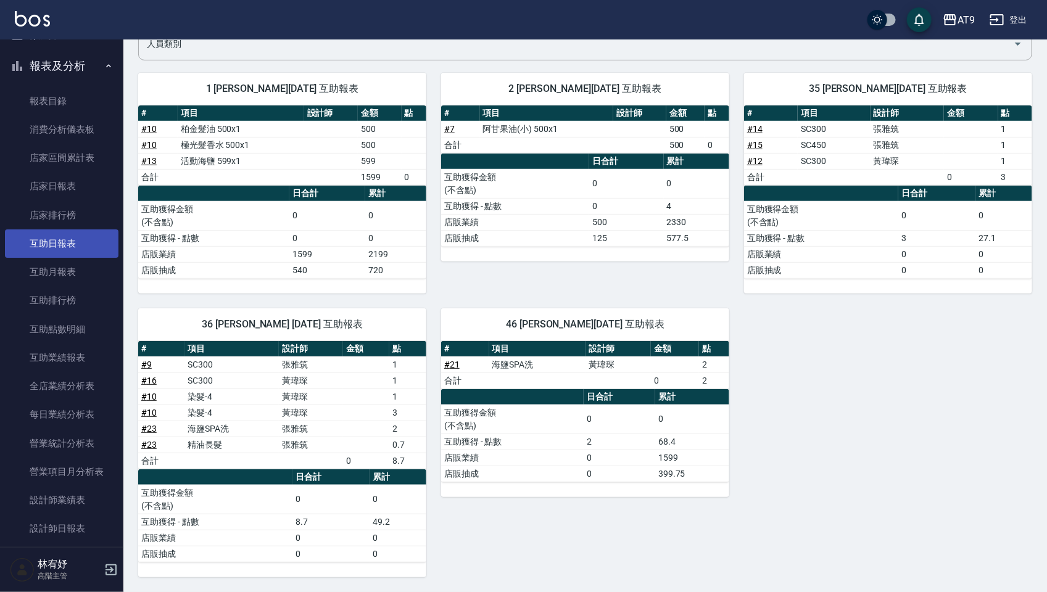
scroll to position [540, 0]
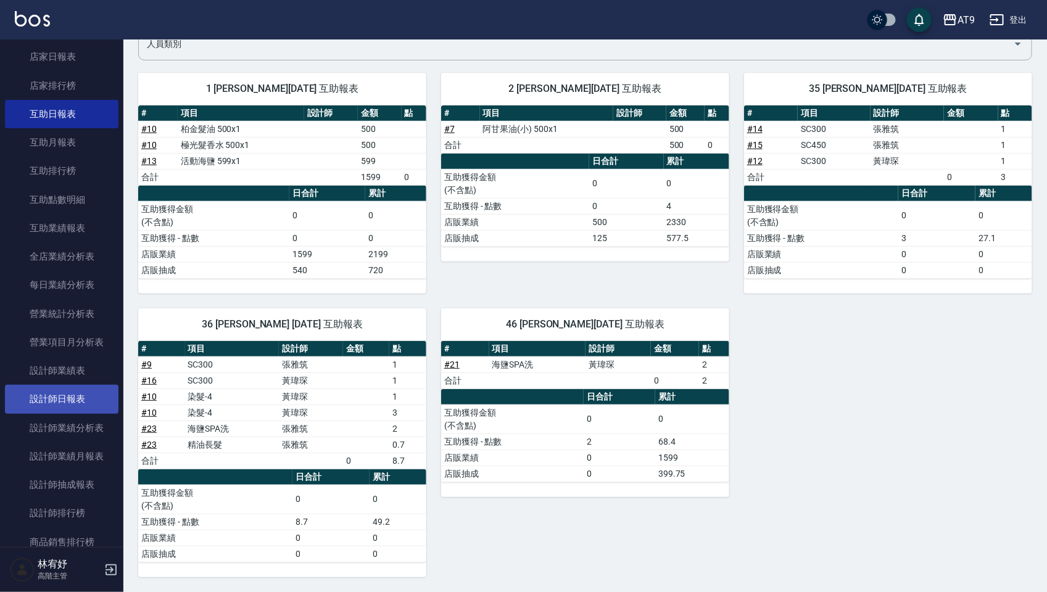
click at [88, 399] on link "設計師日報表" at bounding box center [62, 399] width 114 height 28
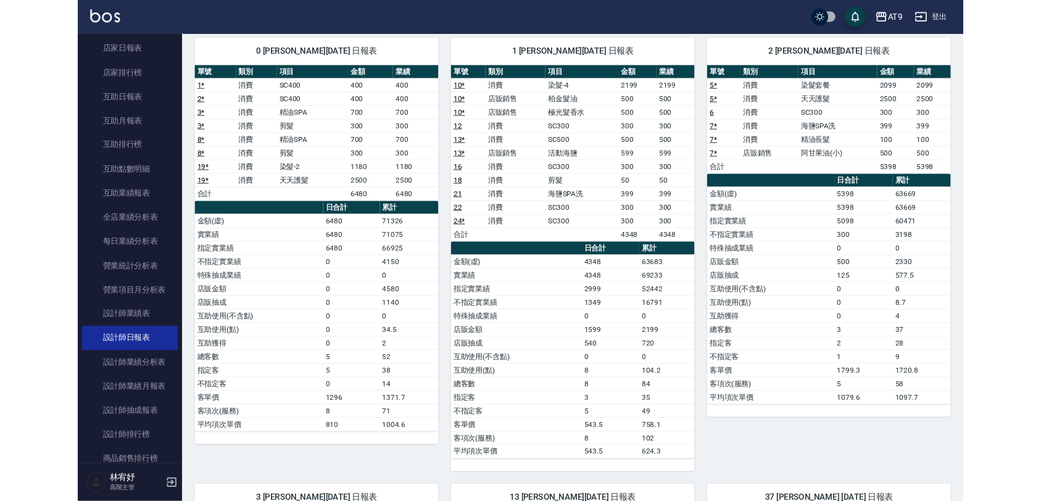
scroll to position [3, 0]
